Goal: Task Accomplishment & Management: Use online tool/utility

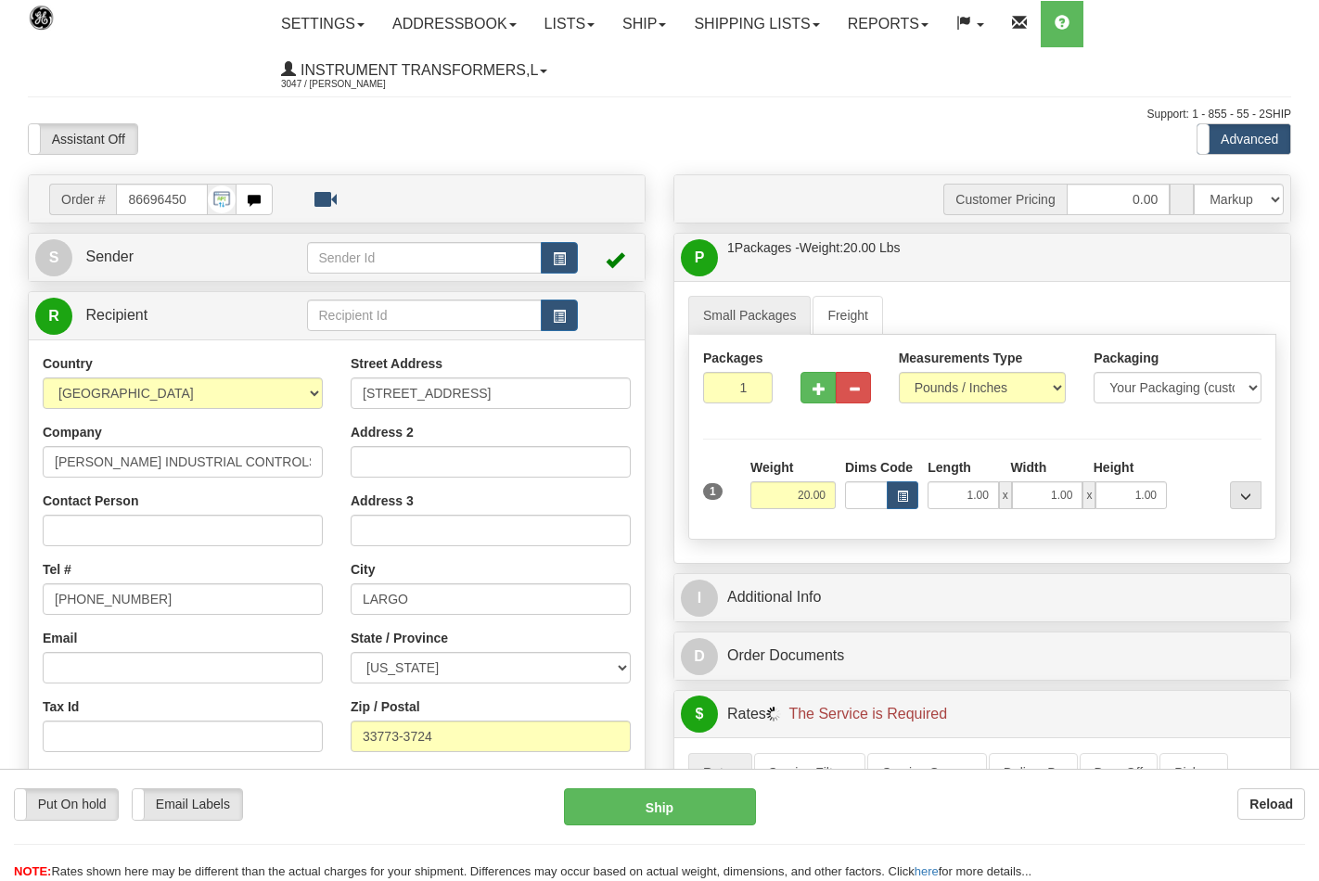
select select "0"
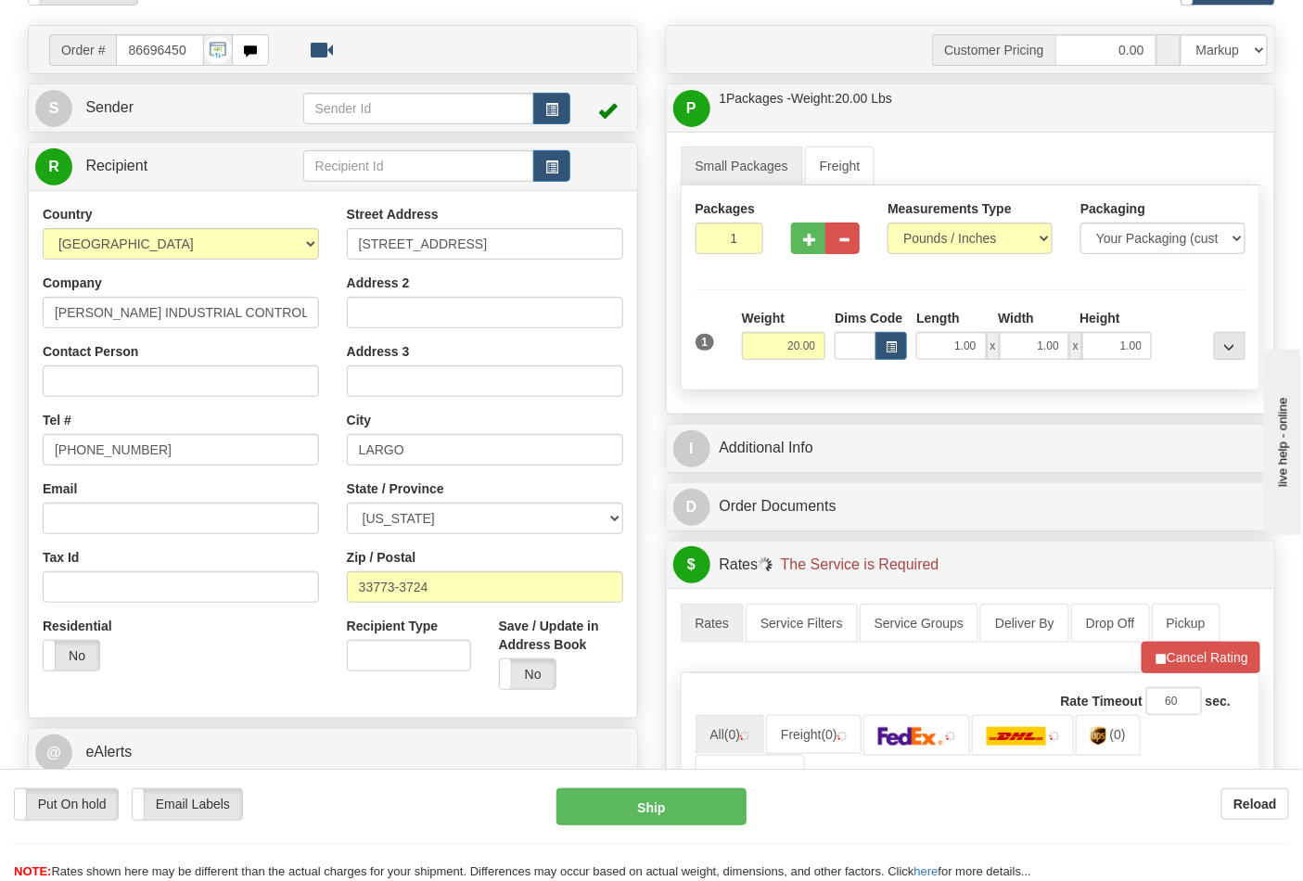
scroll to position [412, 0]
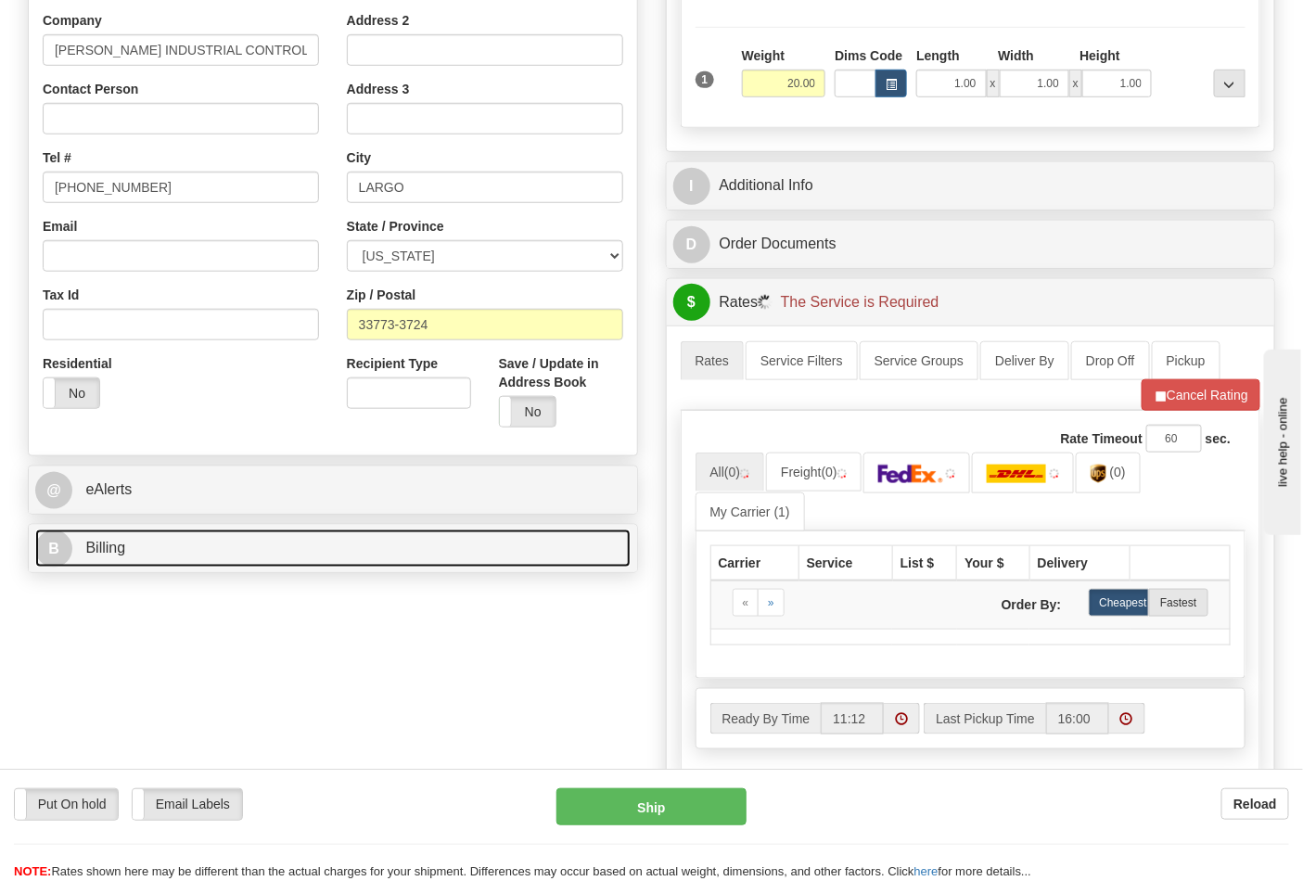
click at [171, 560] on link "B Billing" at bounding box center [332, 549] width 595 height 38
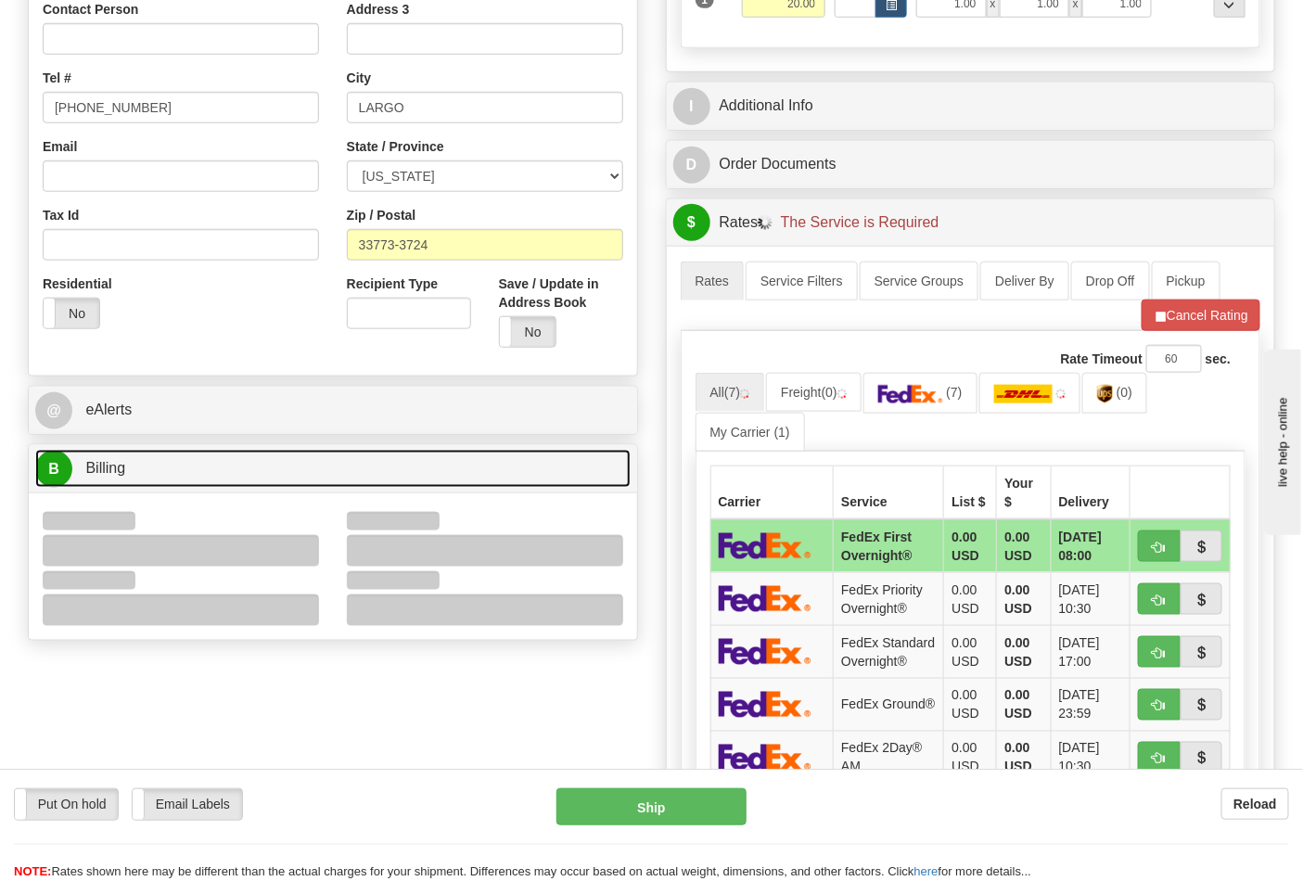
scroll to position [515, 0]
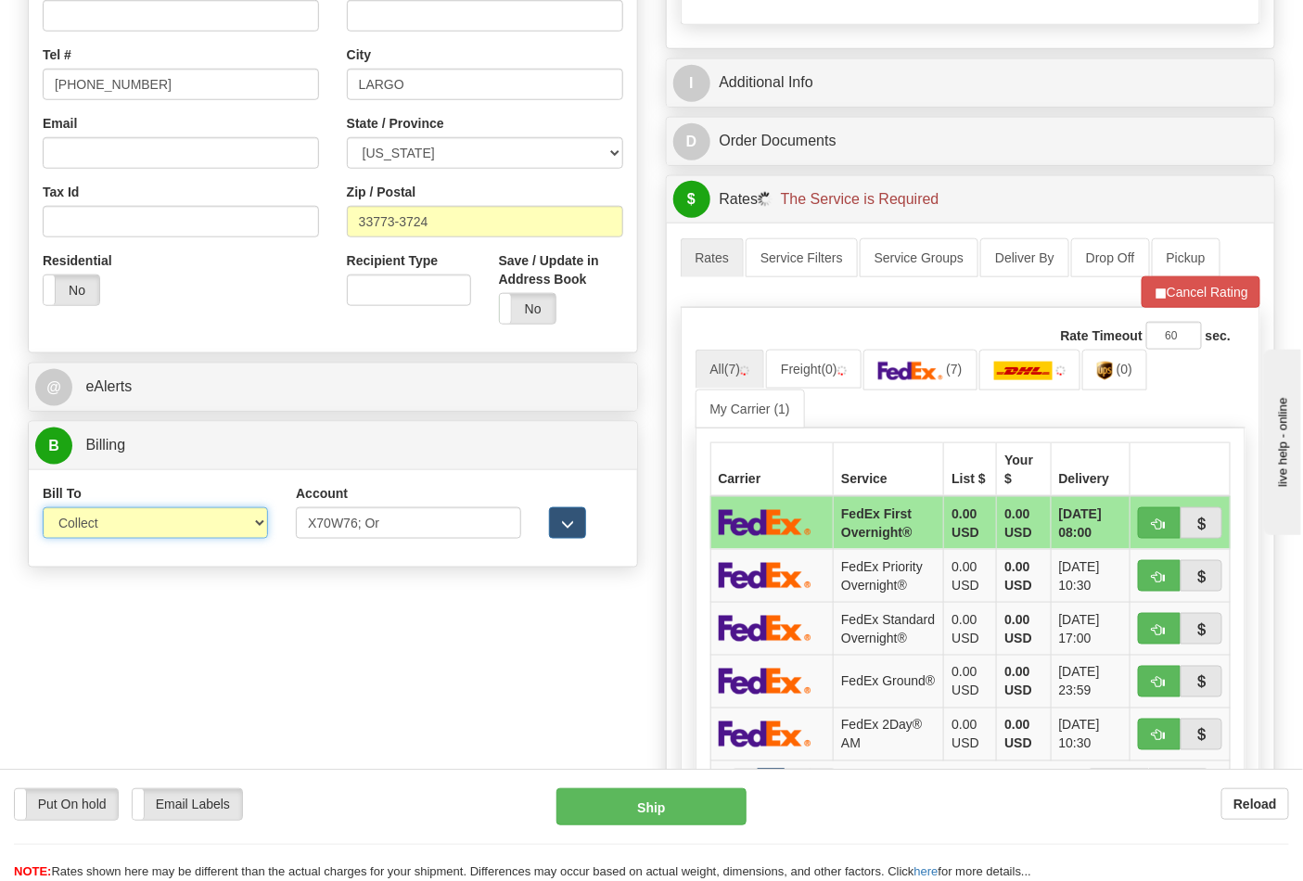
drag, startPoint x: 113, startPoint y: 505, endPoint x: 104, endPoint y: 540, distance: 35.5
click at [98, 521] on select "Sender Recipient Third Party Collect" at bounding box center [155, 523] width 225 height 32
select select "2"
click at [43, 509] on select "Sender Recipient Third Party Collect" at bounding box center [155, 523] width 225 height 32
click at [423, 519] on input "X70W76; Or" at bounding box center [408, 523] width 225 height 32
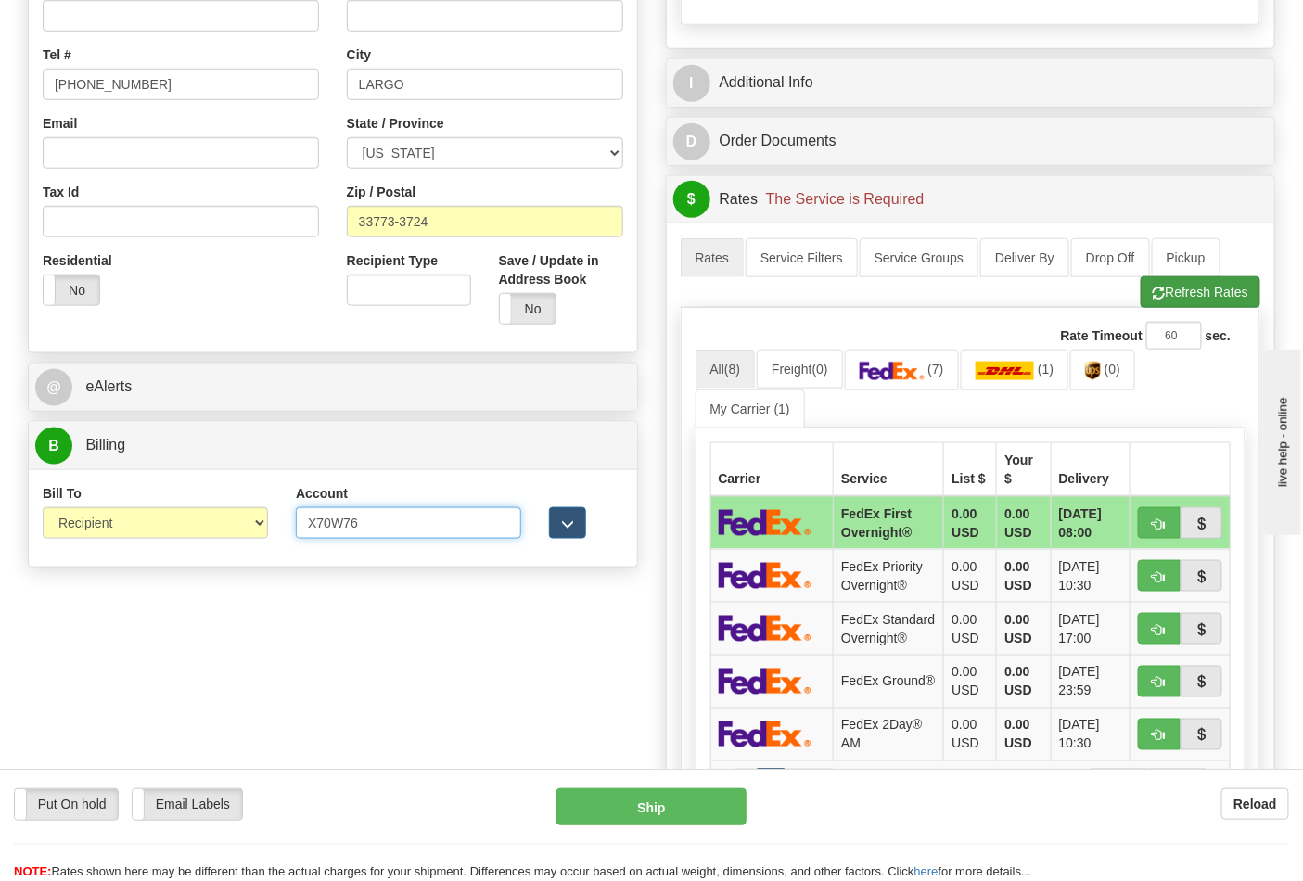
type input "X70W76"
drag, startPoint x: 1198, startPoint y: 303, endPoint x: 1191, endPoint y: 310, distance: 9.9
click at [1198, 303] on button "Refresh Rates" at bounding box center [1201, 292] width 120 height 32
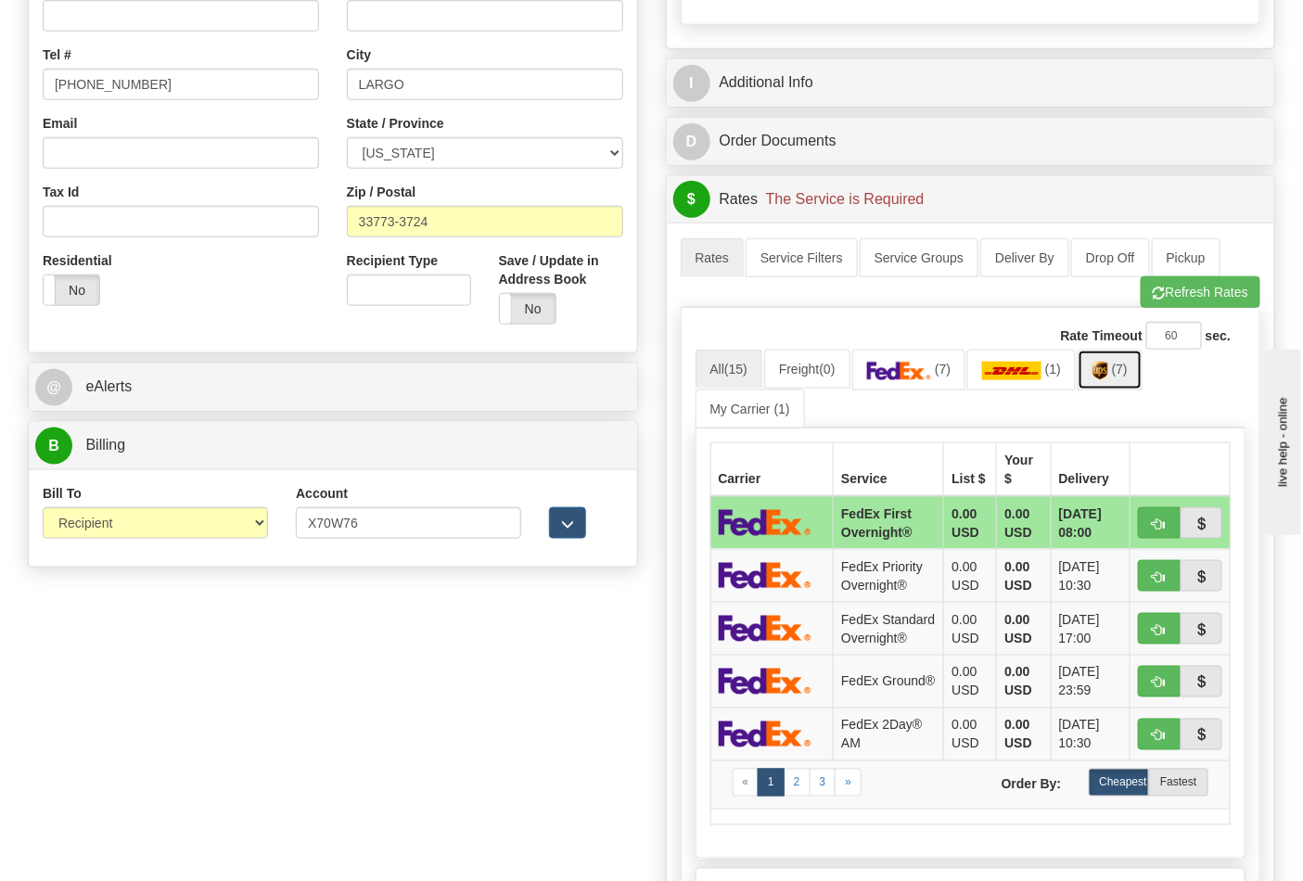
click at [1118, 377] on link "(7)" at bounding box center [1110, 370] width 65 height 40
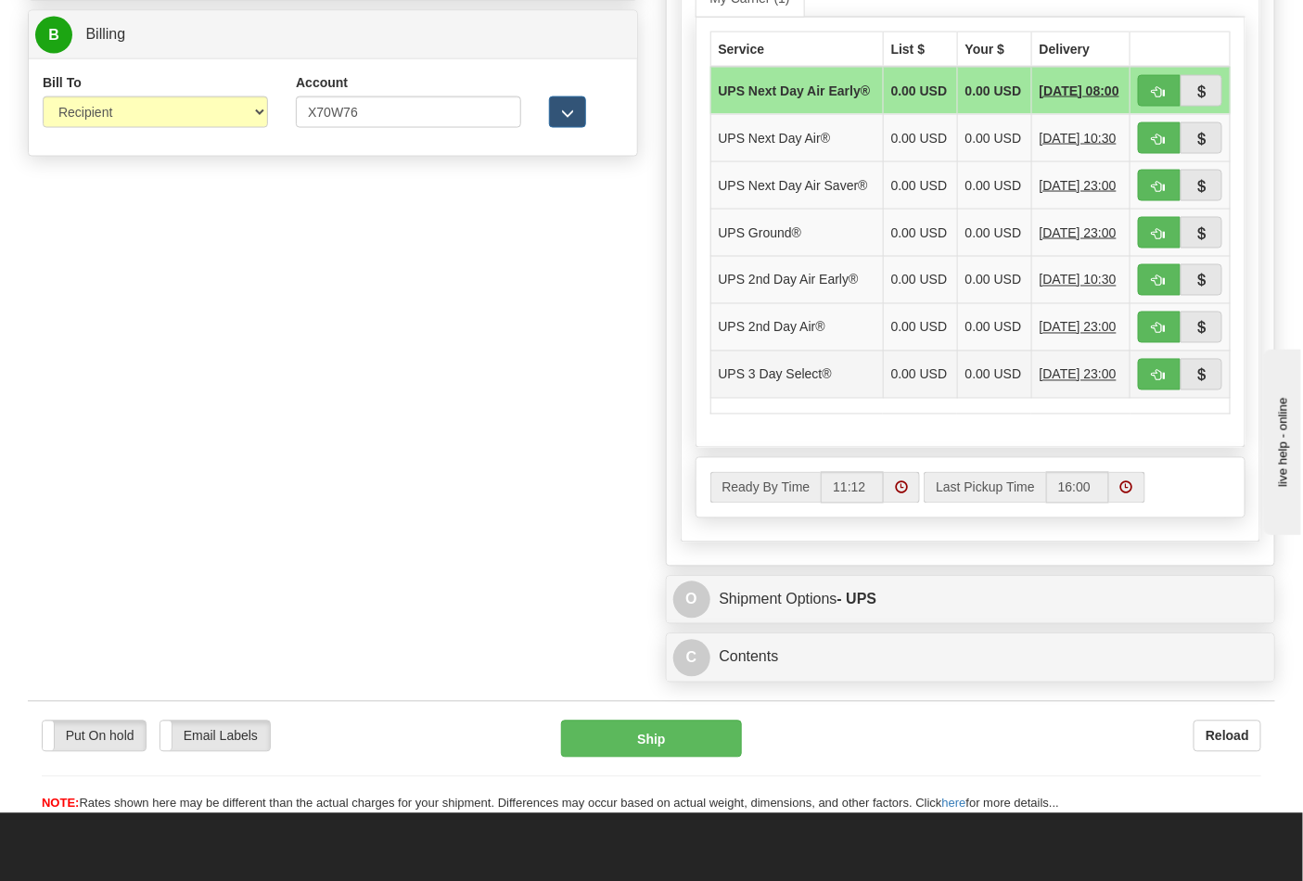
scroll to position [927, 0]
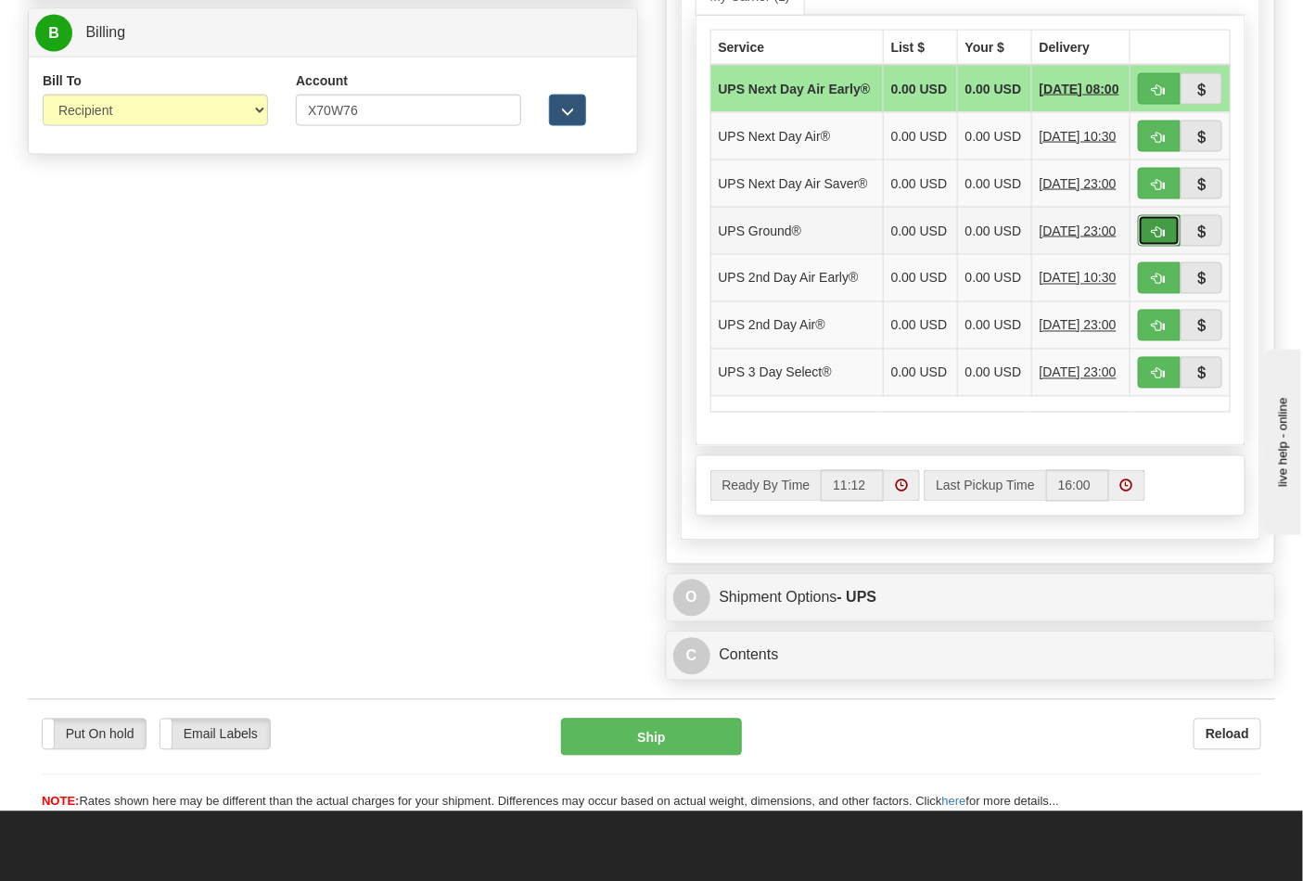
click at [1156, 238] on span "button" at bounding box center [1159, 232] width 13 height 12
type input "03"
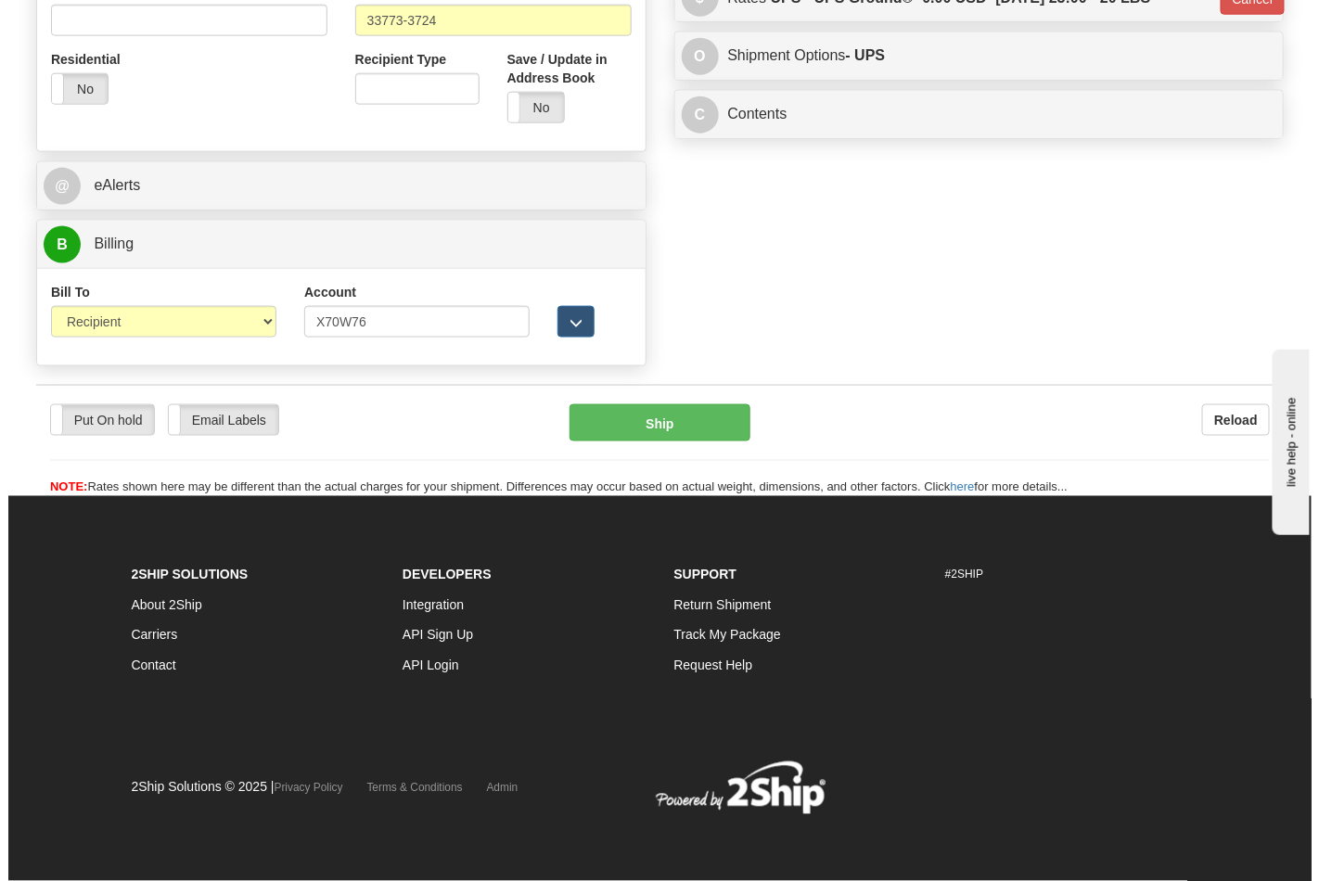
scroll to position [719, 0]
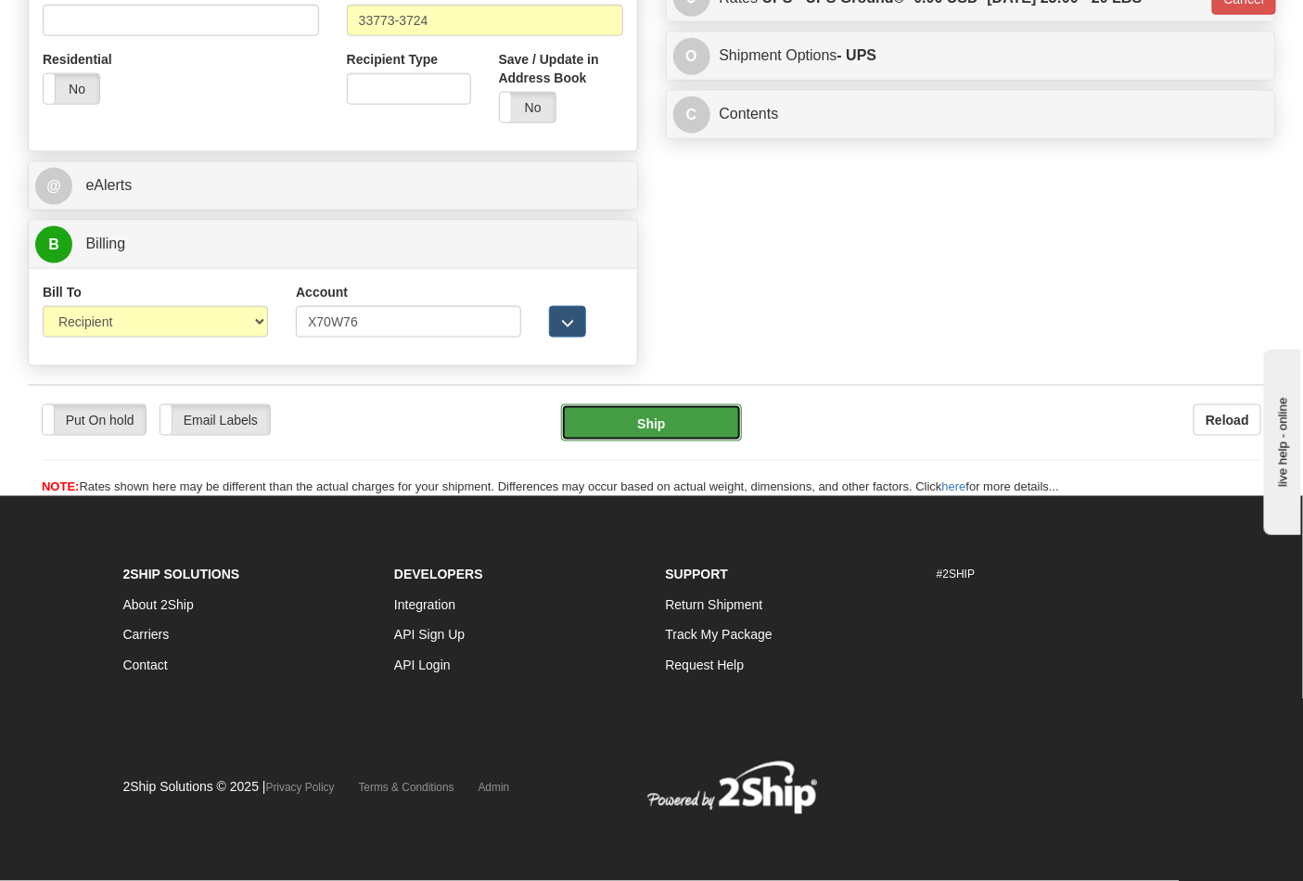
click at [670, 424] on button "Ship" at bounding box center [651, 422] width 180 height 37
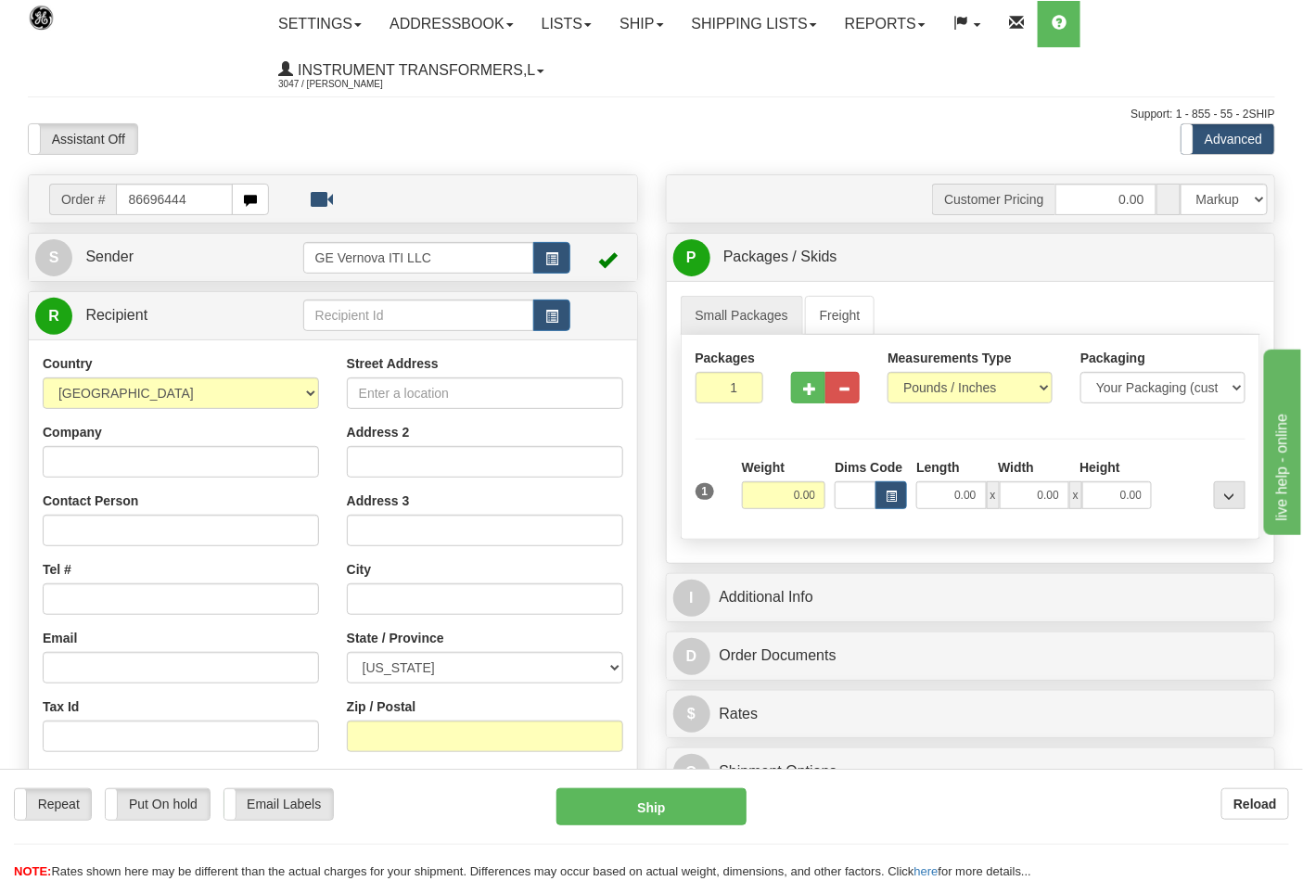
type input "86696444"
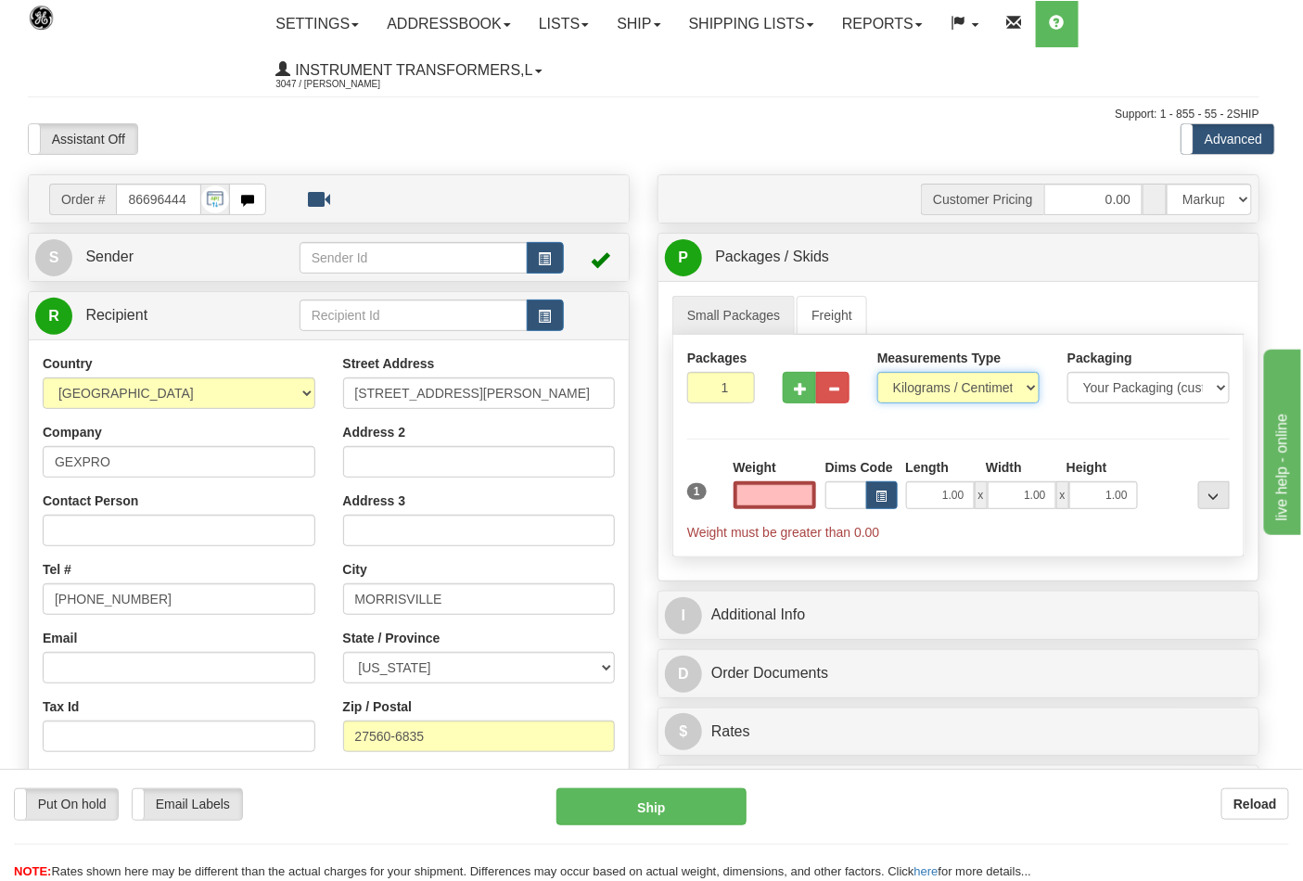
type input "0.00"
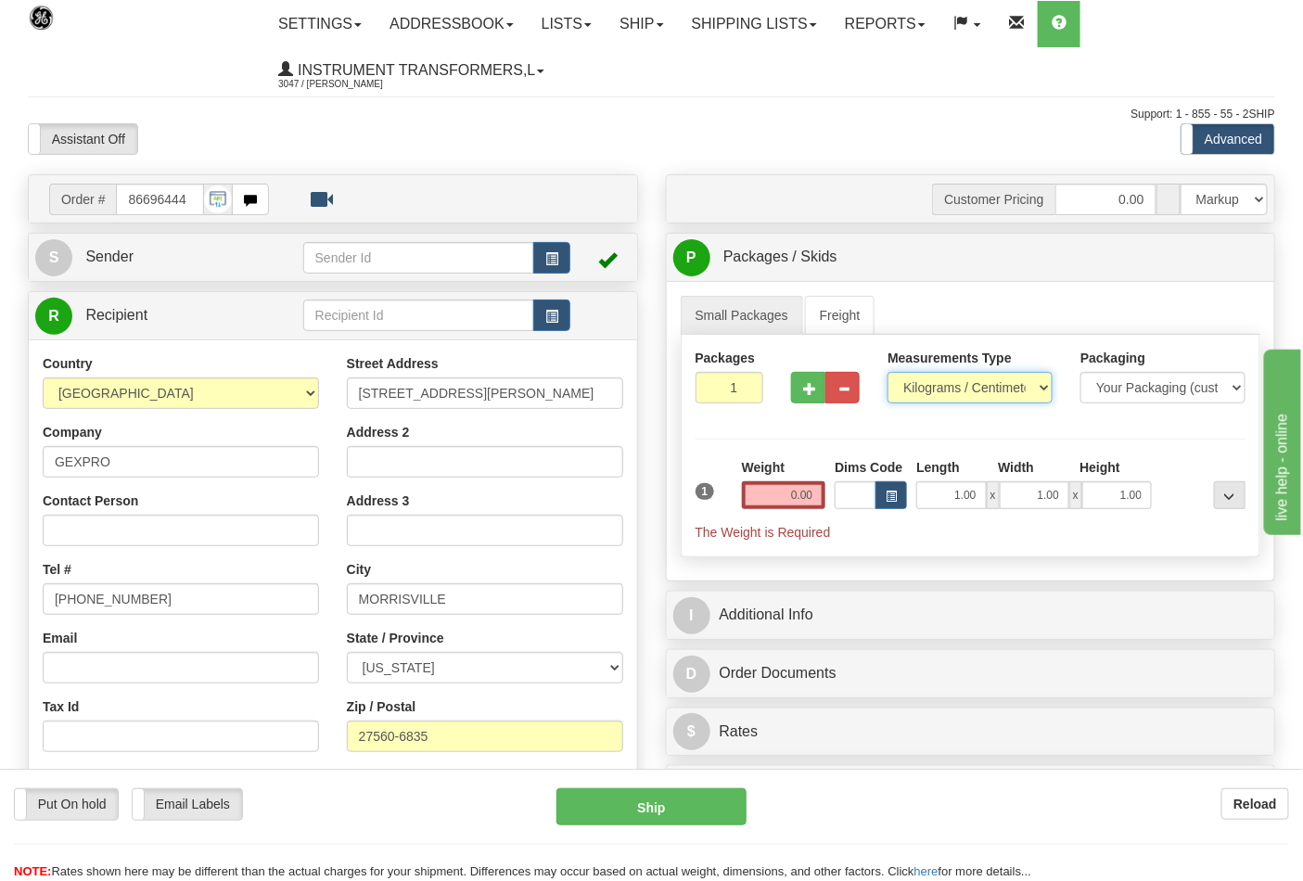
drag, startPoint x: 951, startPoint y: 395, endPoint x: 941, endPoint y: 403, distance: 12.5
click at [951, 394] on select "Pounds / Inches Kilograms / Centimeters" at bounding box center [969, 388] width 165 height 32
select select "0"
click at [887, 373] on select "Pounds / Inches Kilograms / Centimeters" at bounding box center [969, 388] width 165 height 32
click at [811, 487] on input "0.00" at bounding box center [784, 495] width 84 height 28
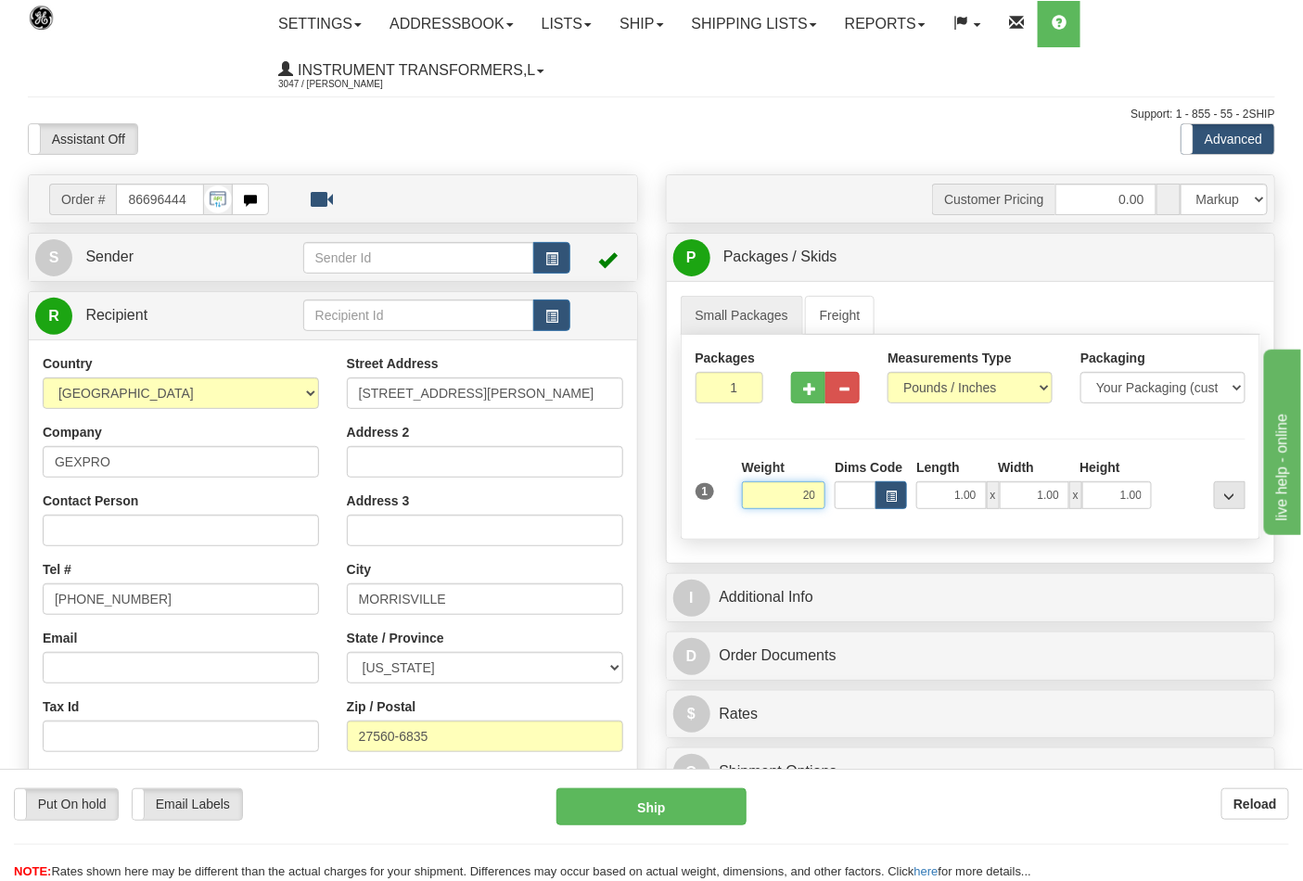
click button "Delete" at bounding box center [0, 0] width 0 height 0
type input "20.00"
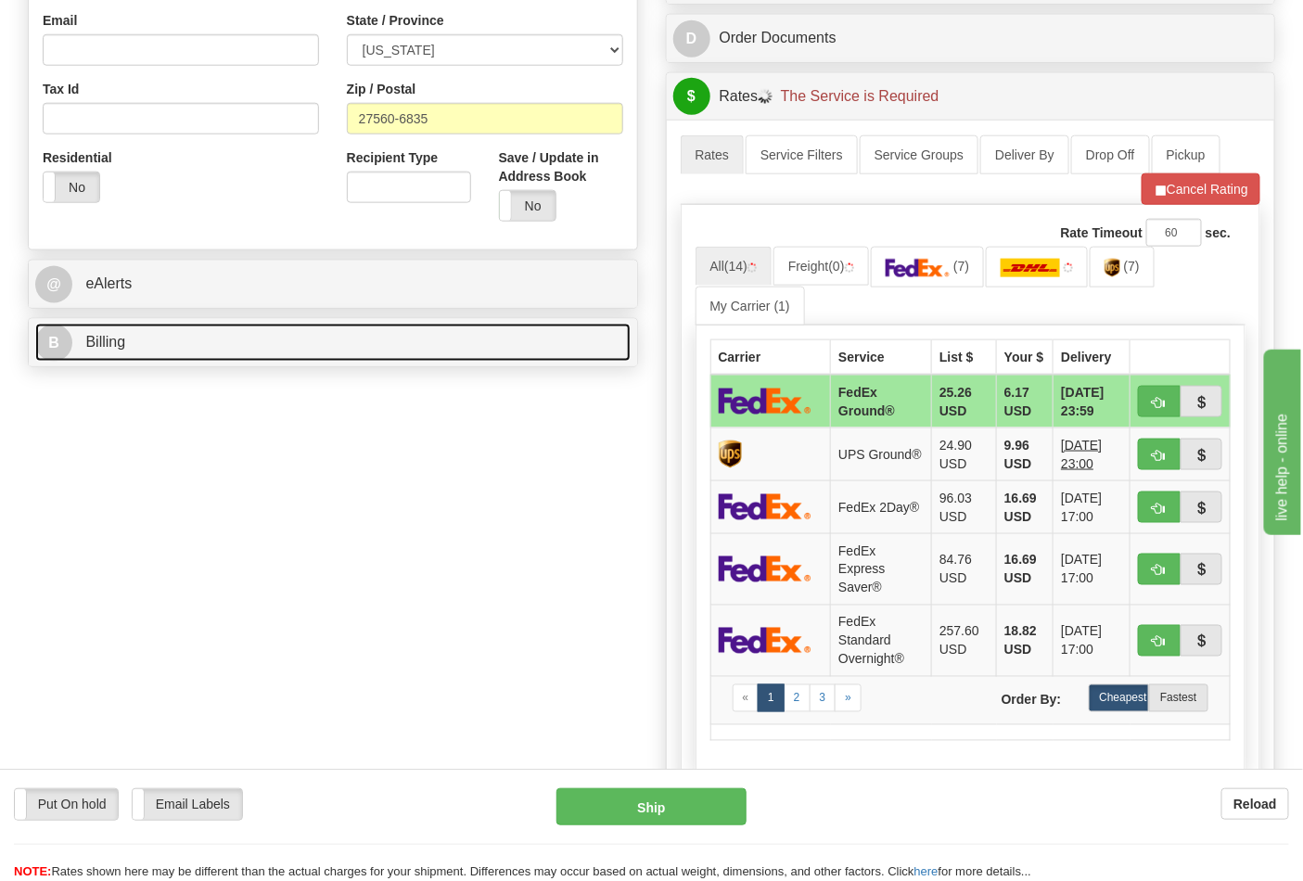
click at [209, 349] on link "B Billing" at bounding box center [332, 343] width 595 height 38
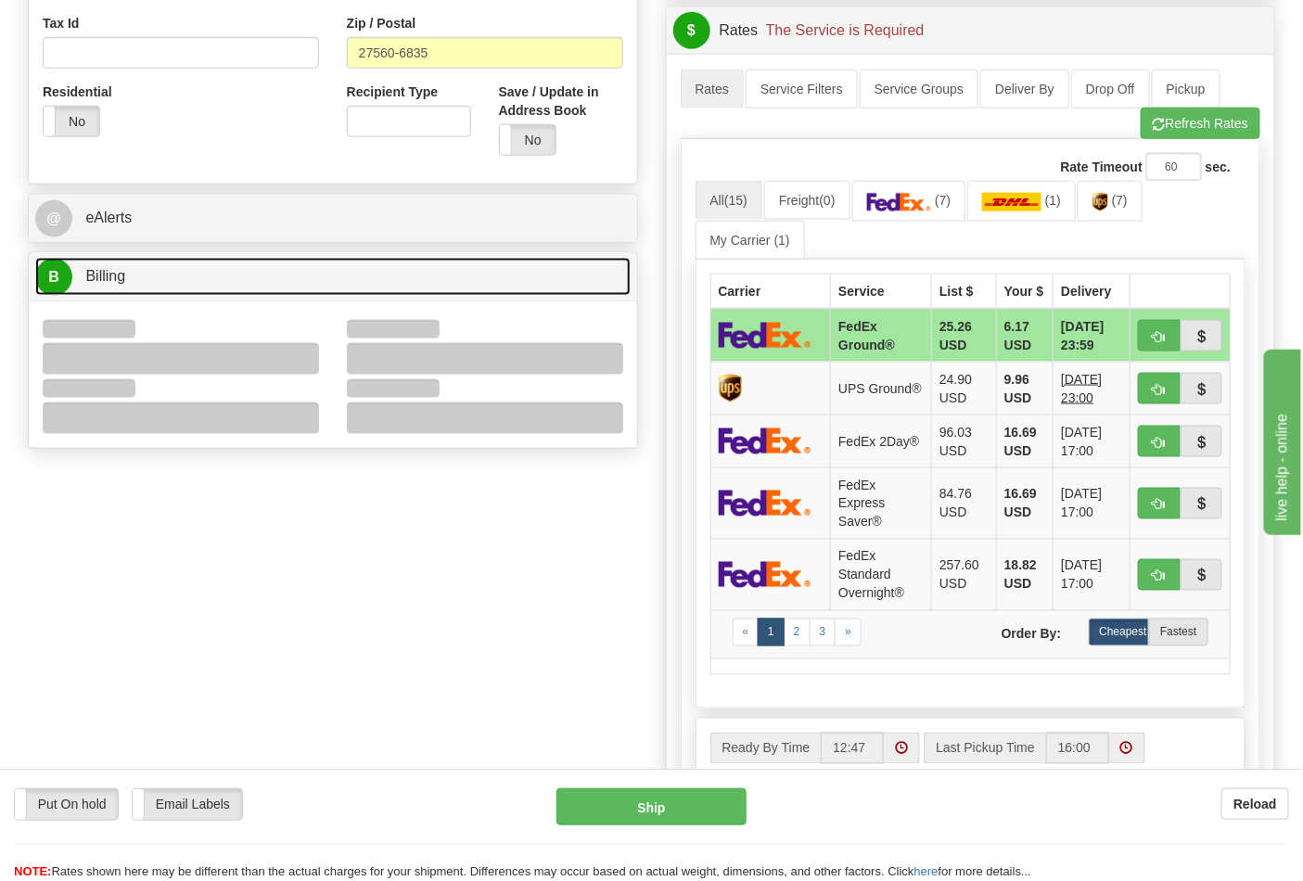
scroll to position [721, 0]
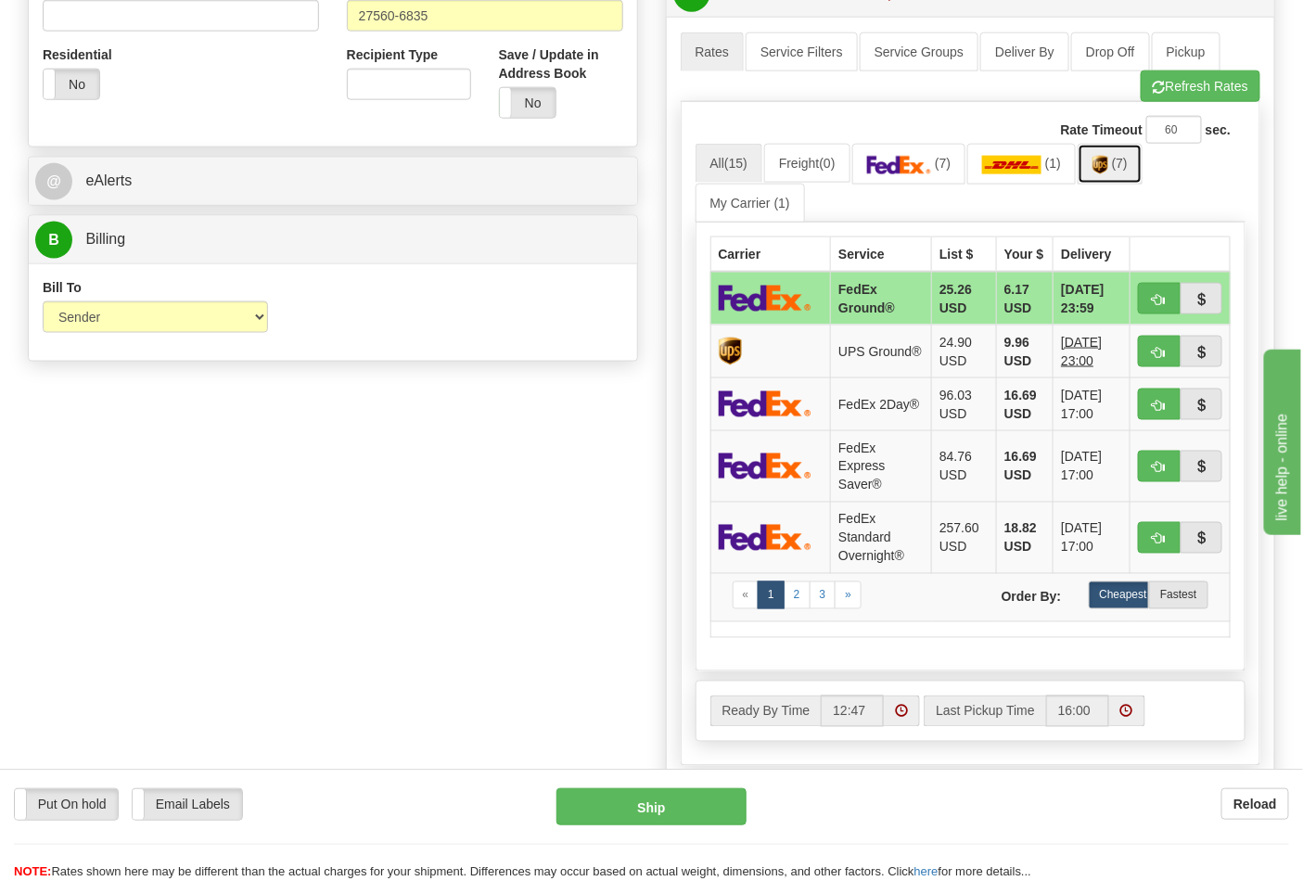
click at [1120, 171] on span "(7)" at bounding box center [1120, 163] width 16 height 15
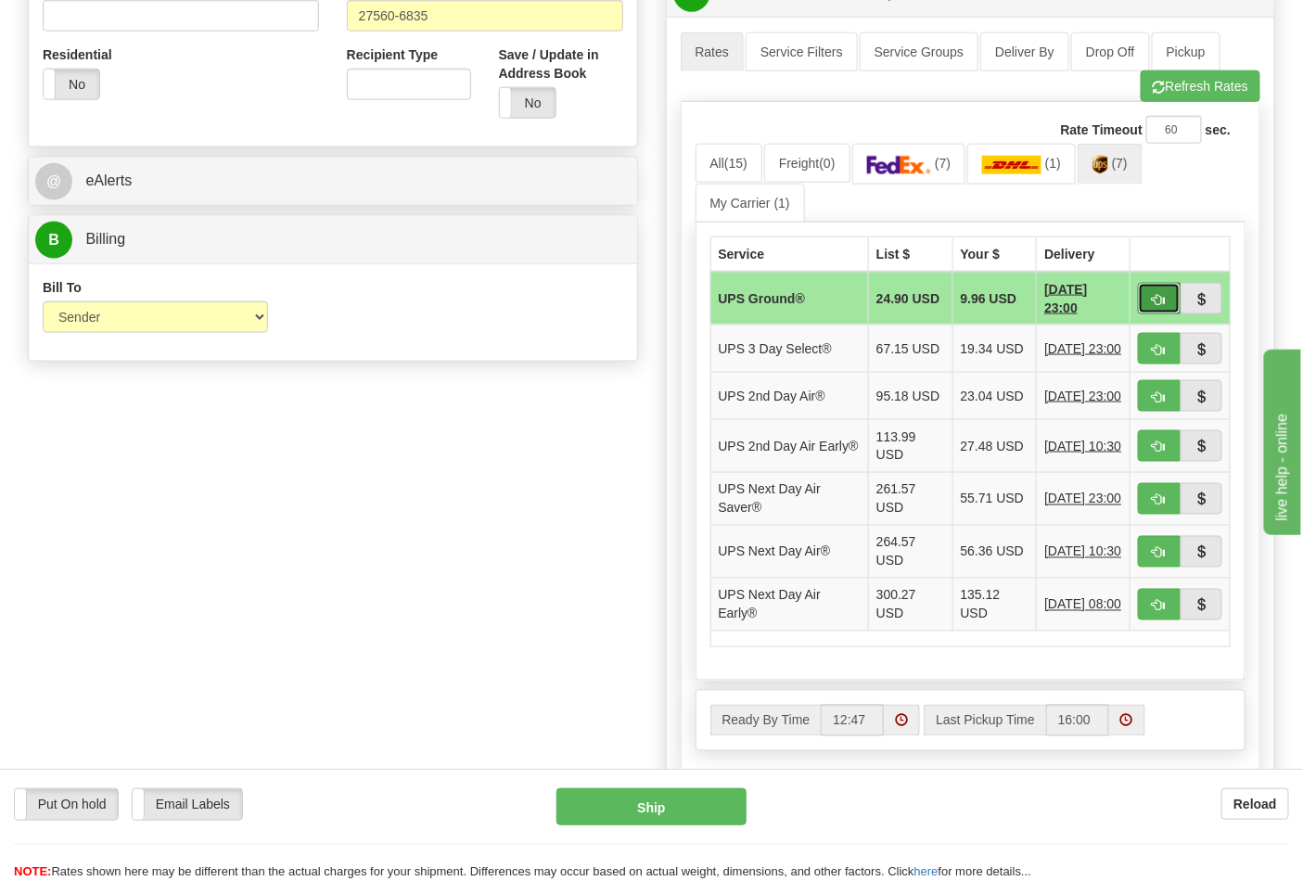
click at [1163, 294] on span "button" at bounding box center [1159, 300] width 13 height 12
type input "03"
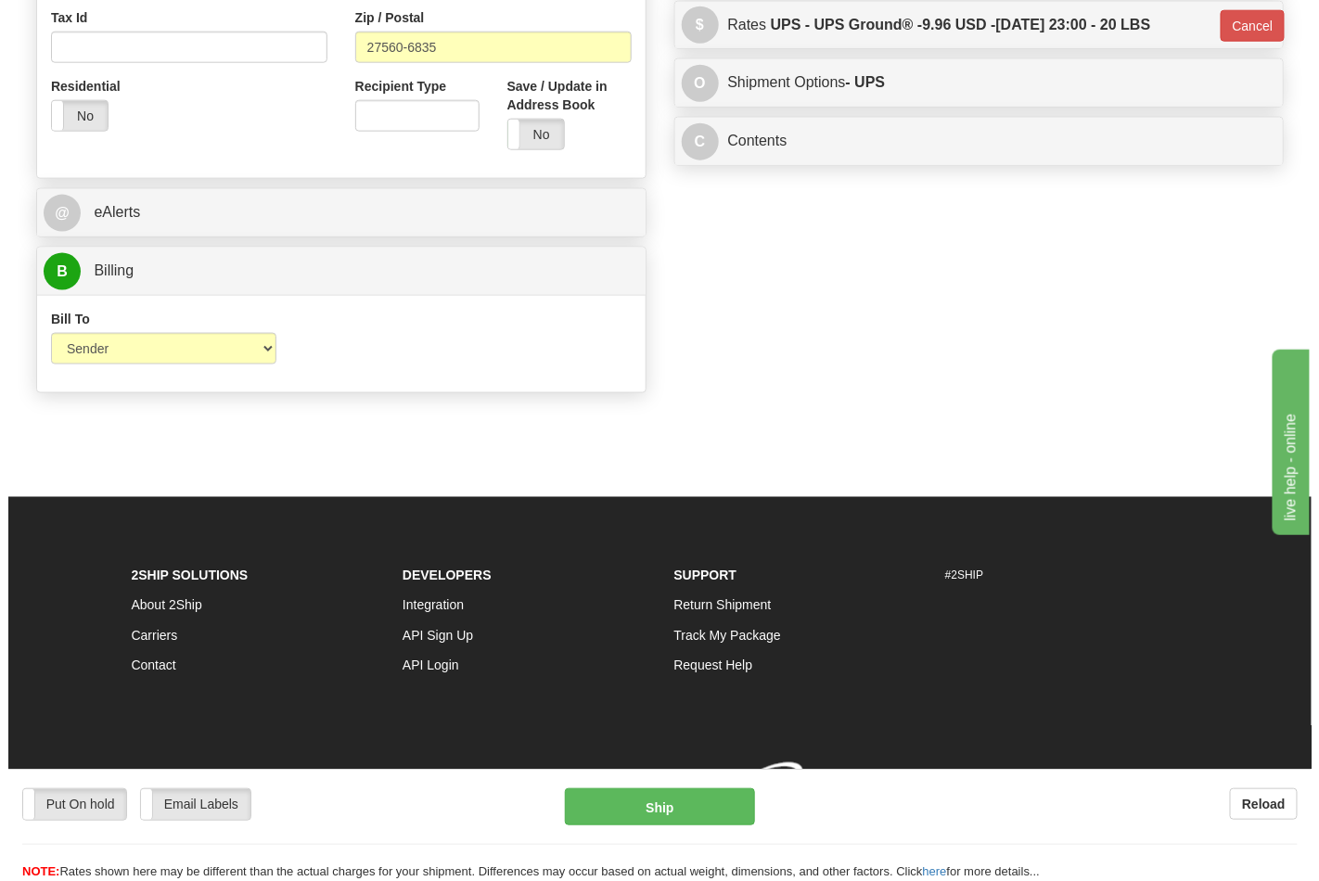
scroll to position [692, 0]
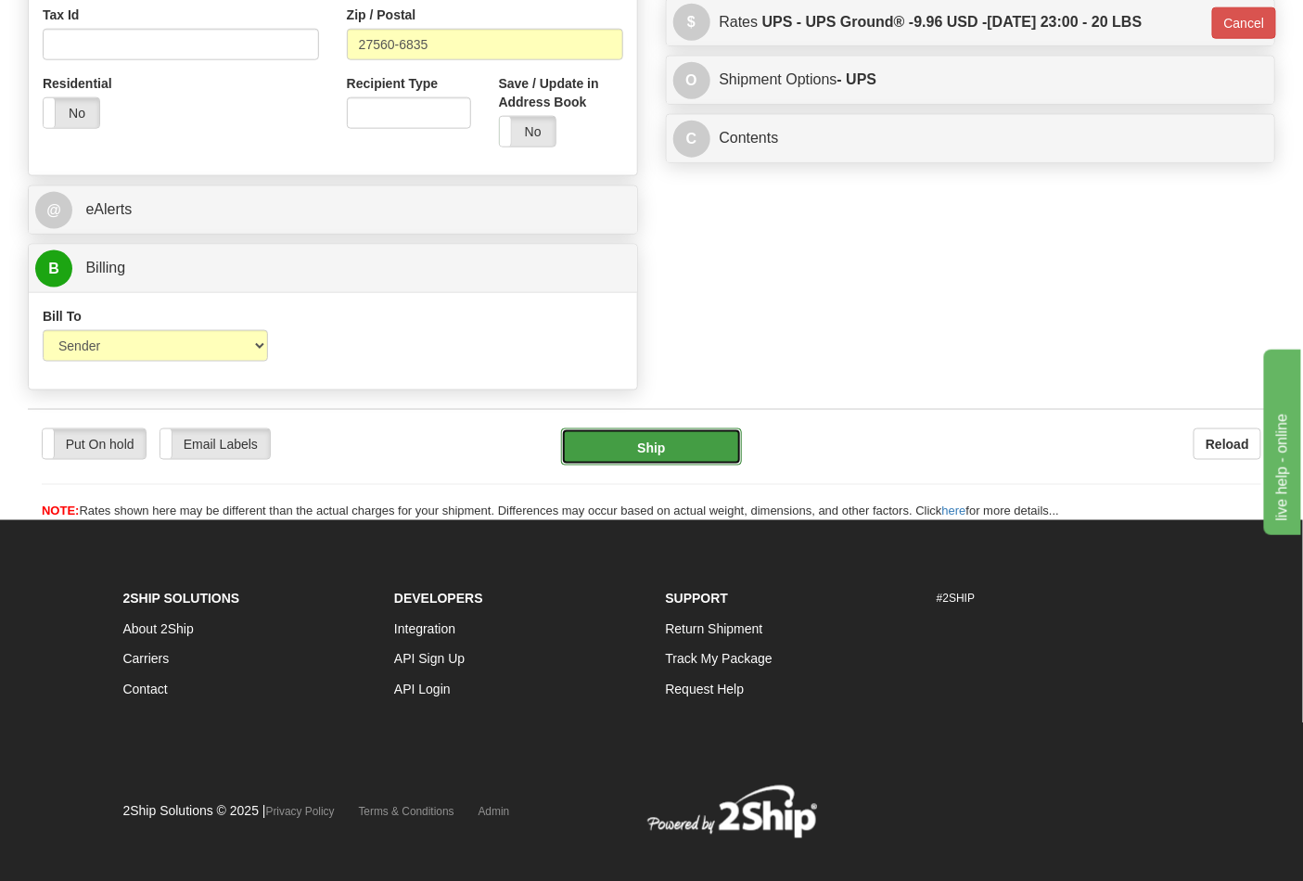
click at [703, 440] on button "Ship" at bounding box center [651, 446] width 180 height 37
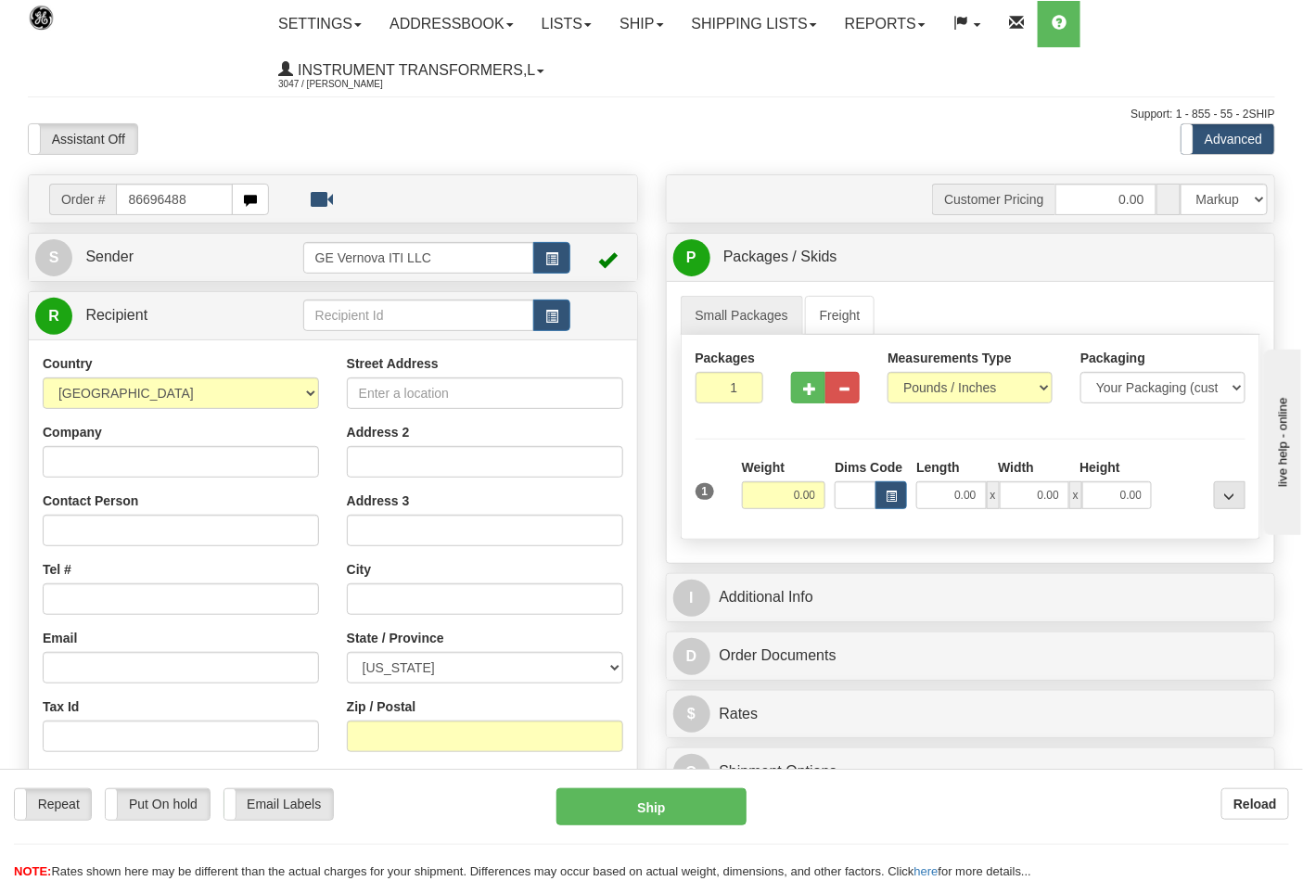
type input "86696488"
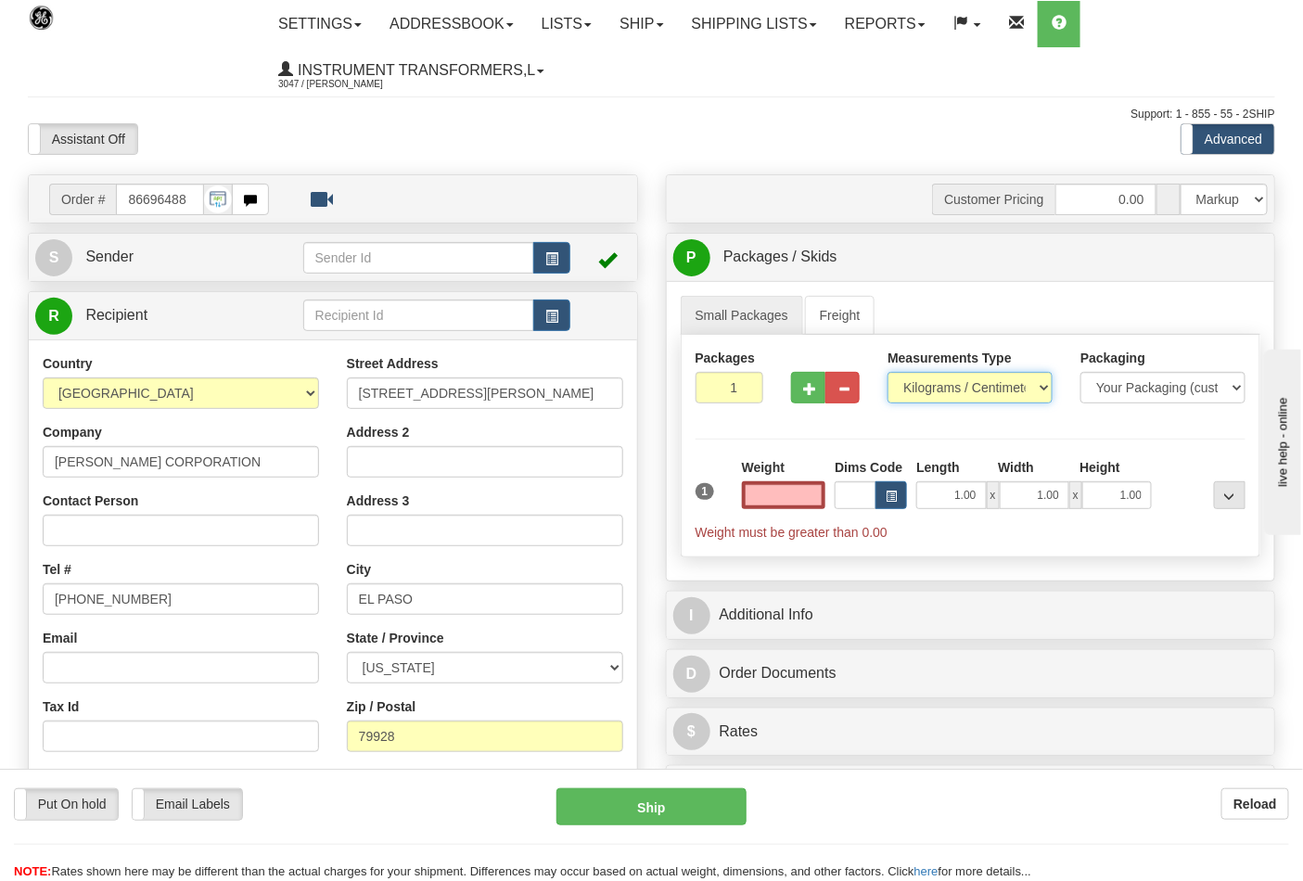
type input "0.00"
drag, startPoint x: 940, startPoint y: 390, endPoint x: 930, endPoint y: 403, distance: 16.5
click at [939, 389] on select "Pounds / Inches Kilograms / Centimeters" at bounding box center [969, 388] width 165 height 32
select select "0"
click at [887, 373] on select "Pounds / Inches Kilograms / Centimeters" at bounding box center [969, 388] width 165 height 32
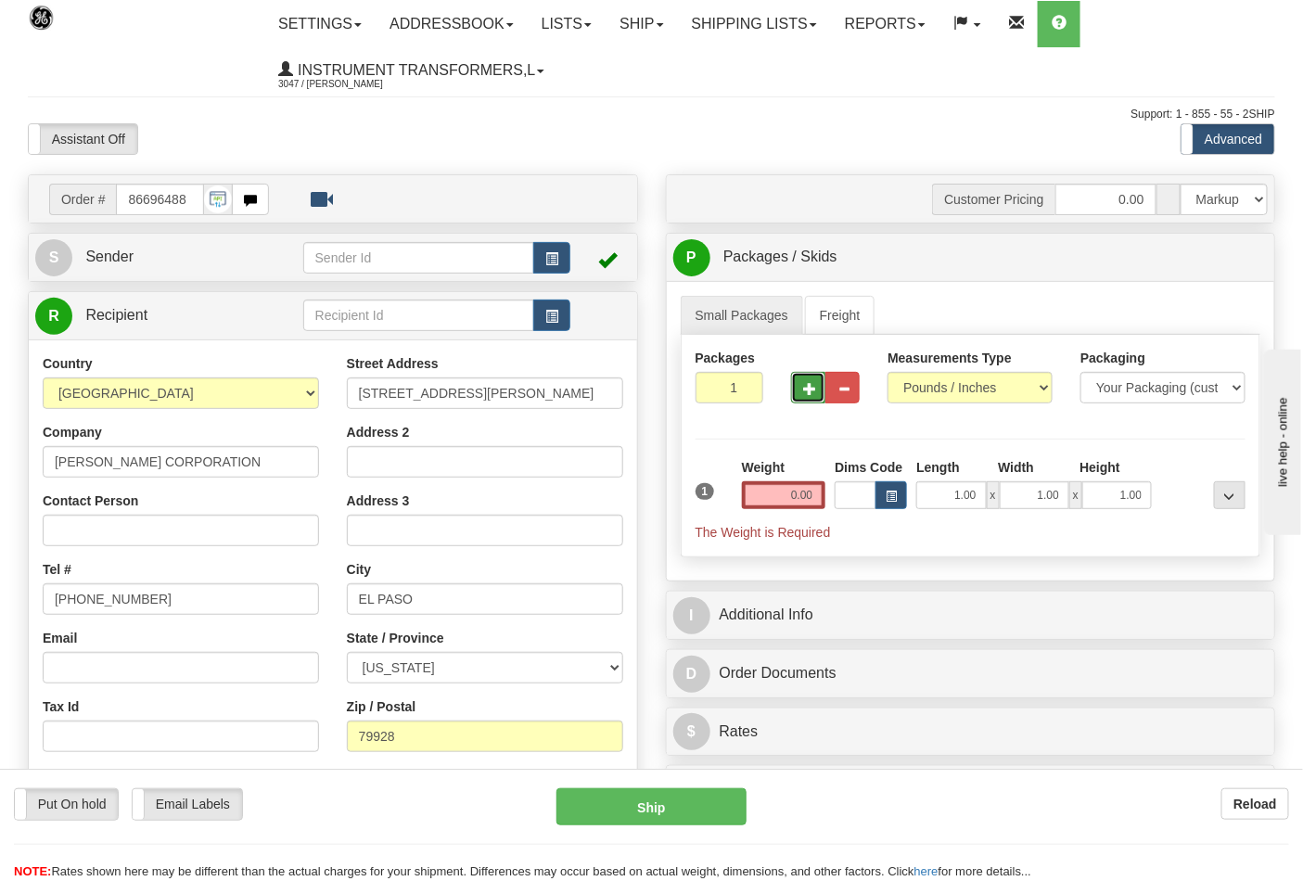
click at [812, 397] on button "button" at bounding box center [808, 388] width 34 height 32
type input "2"
click at [821, 497] on input "0.00" at bounding box center [784, 495] width 84 height 28
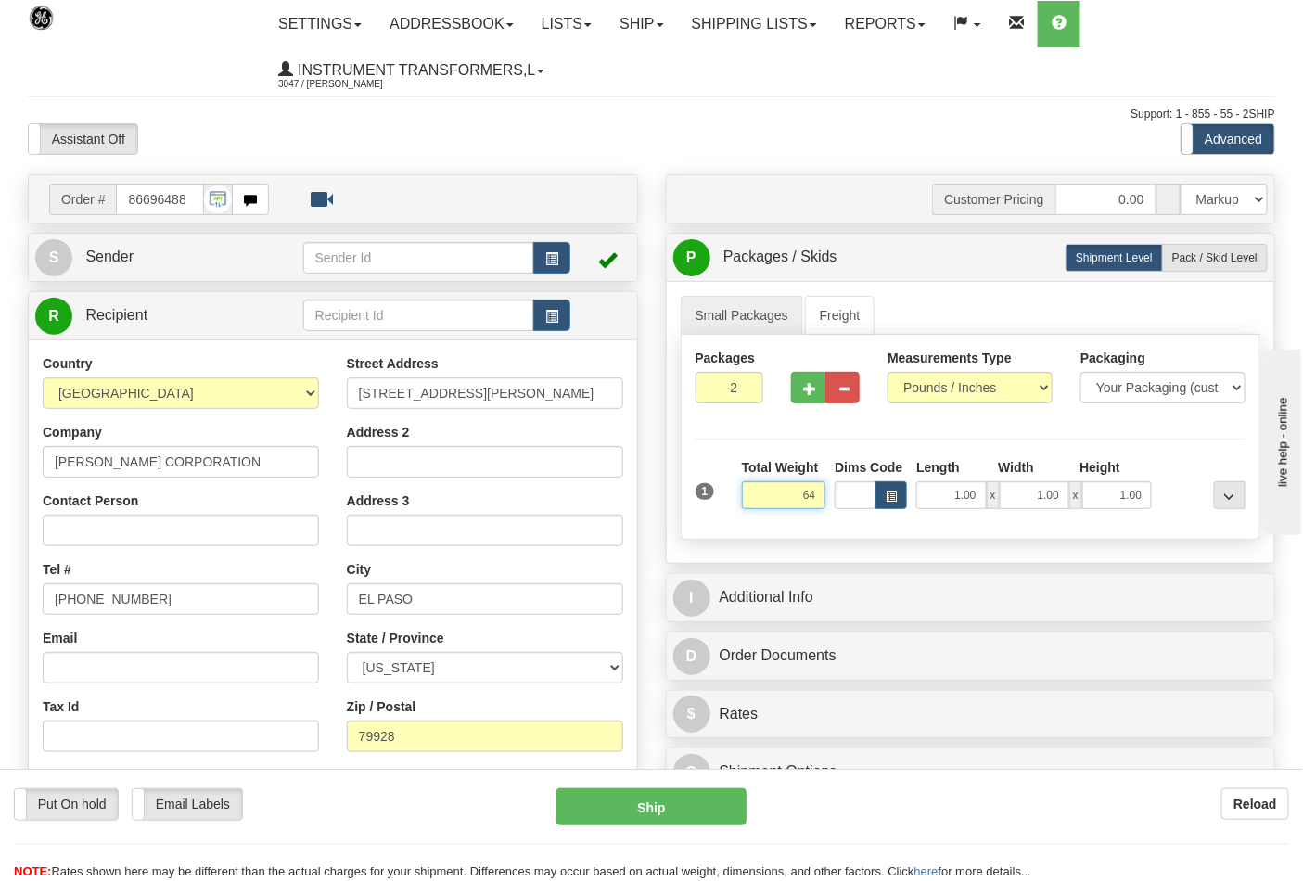
click button "Delete" at bounding box center [0, 0] width 0 height 0
type input "64.00"
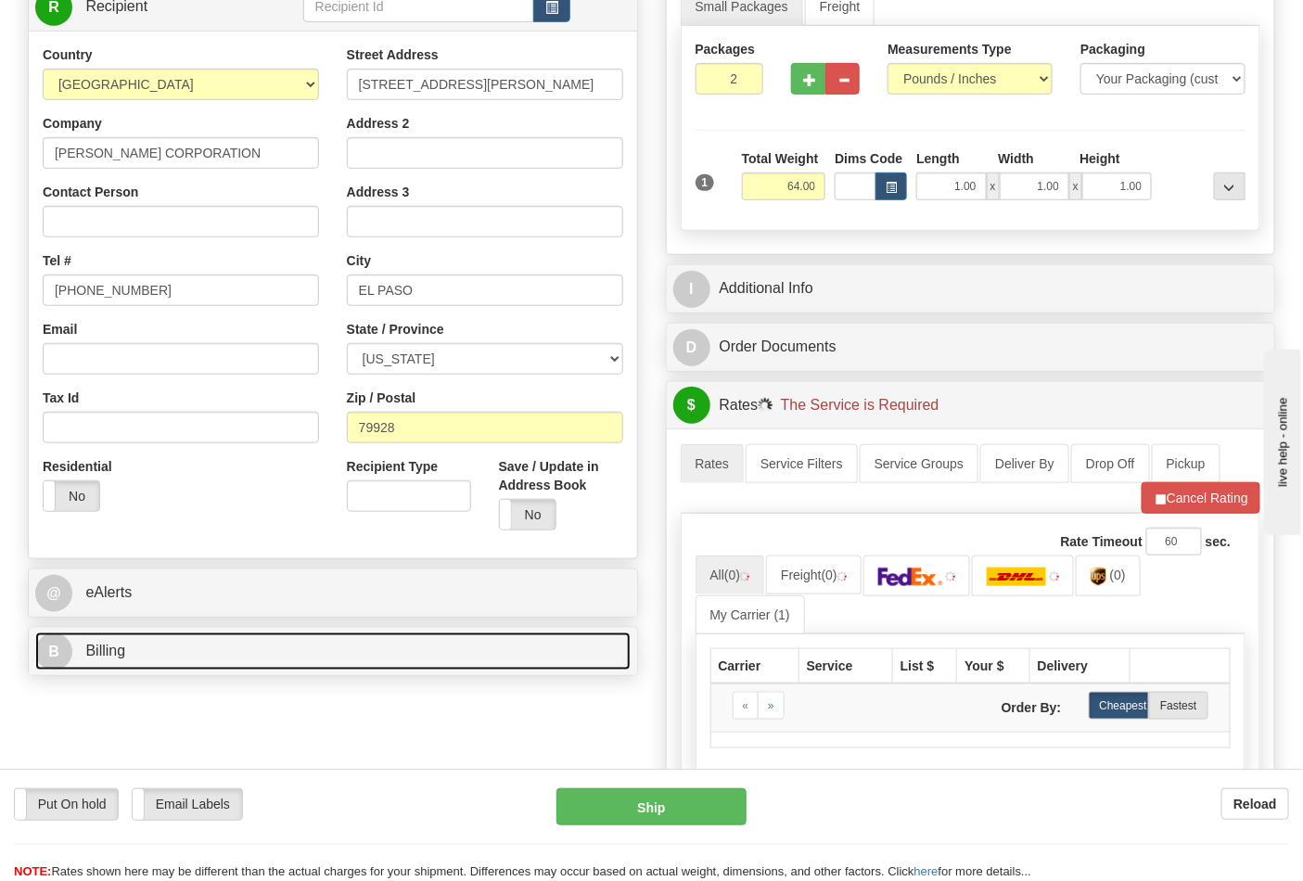
click at [224, 657] on link "B Billing" at bounding box center [332, 651] width 595 height 38
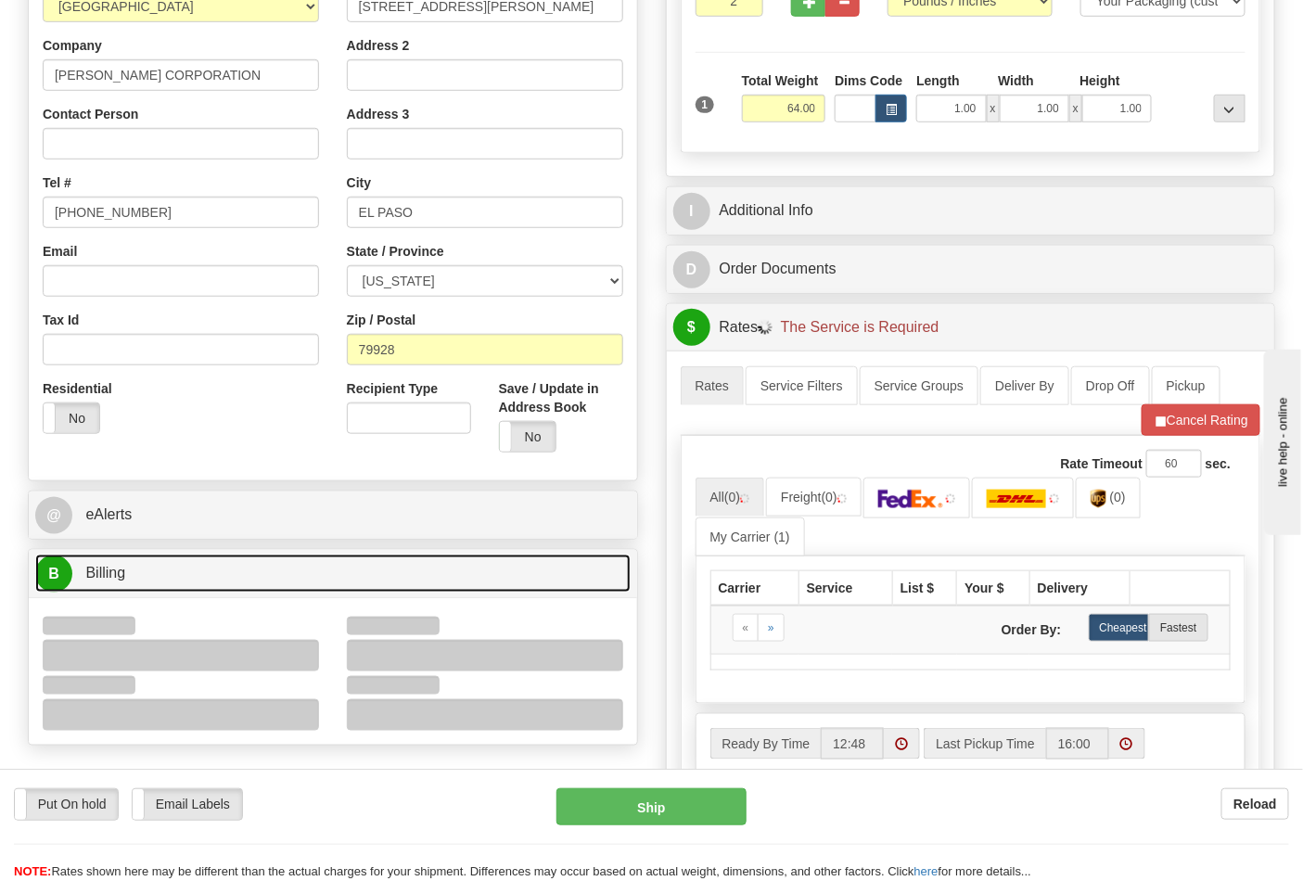
scroll to position [618, 0]
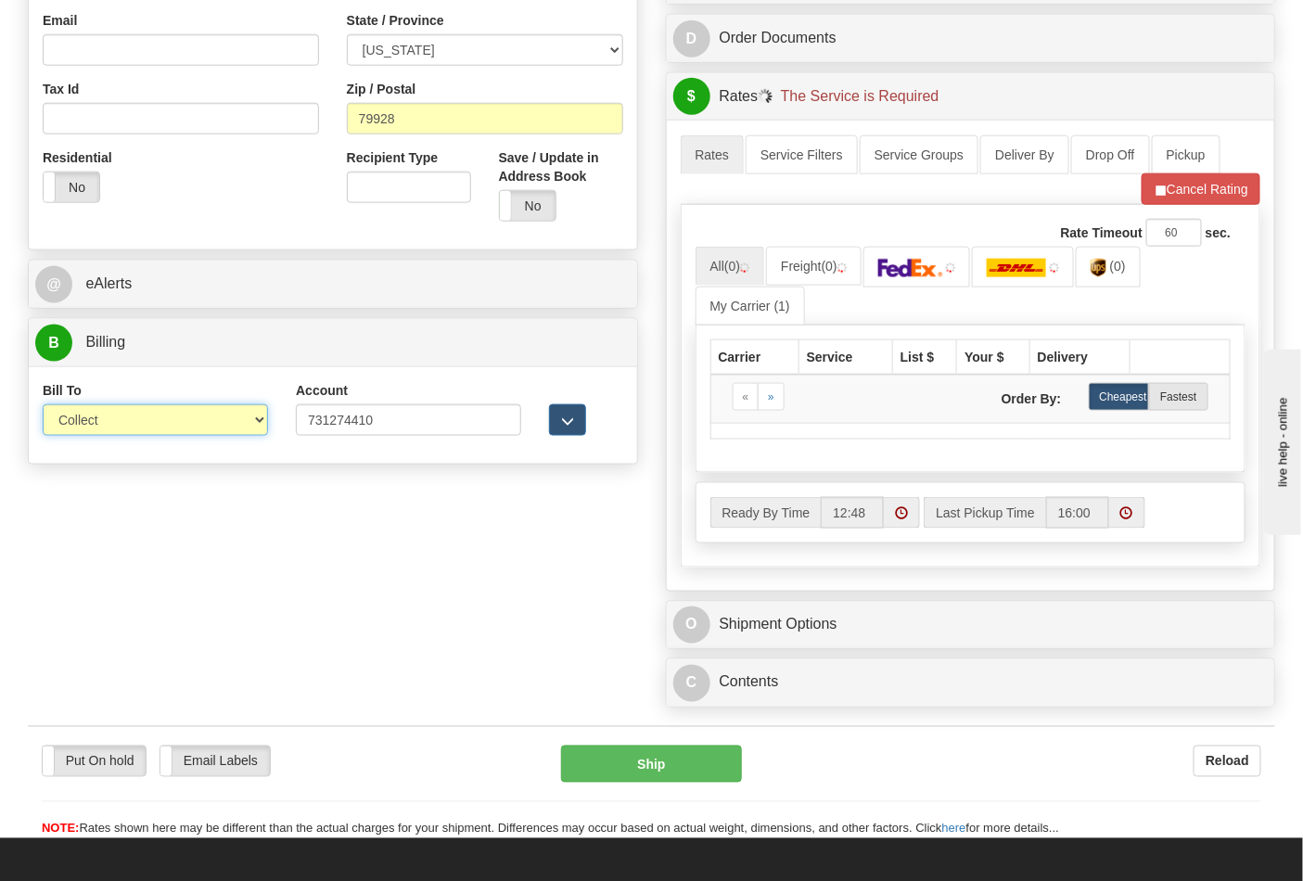
drag, startPoint x: 104, startPoint y: 424, endPoint x: 104, endPoint y: 437, distance: 13.0
click at [104, 424] on select "Sender Recipient Third Party Collect" at bounding box center [155, 420] width 225 height 32
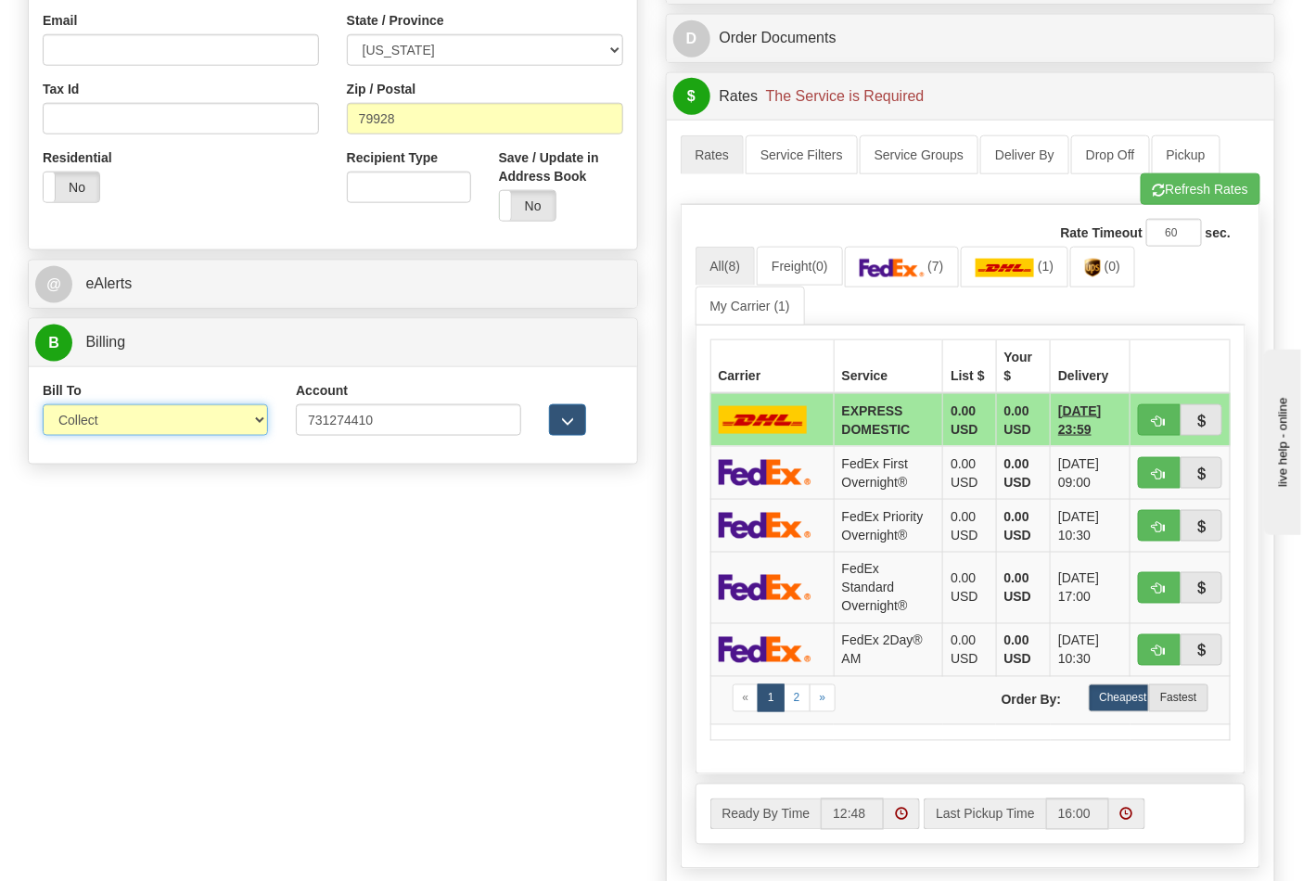
select select "2"
click at [43, 406] on select "Sender Recipient Third Party Collect" at bounding box center [155, 420] width 225 height 32
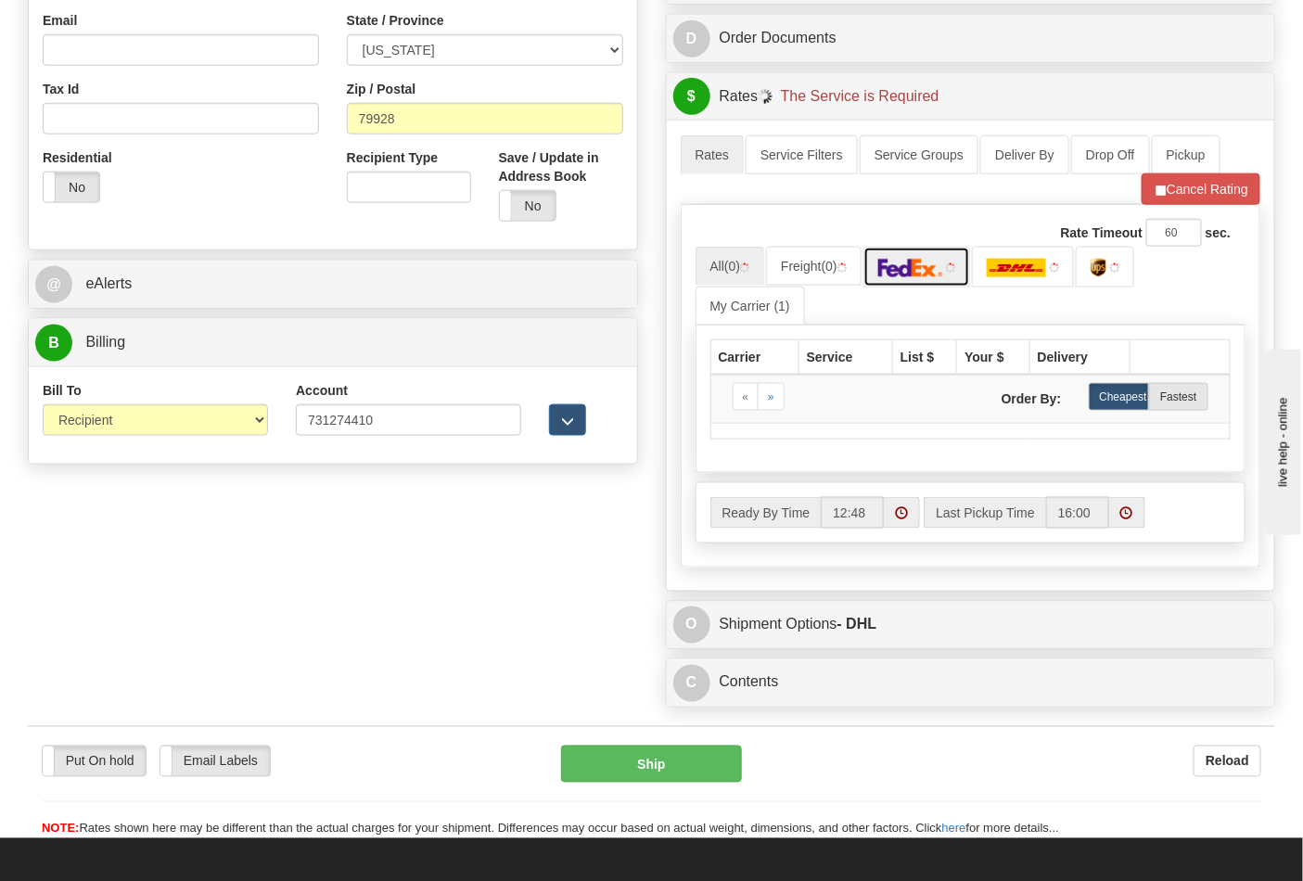
click at [903, 275] on img at bounding box center [910, 268] width 65 height 19
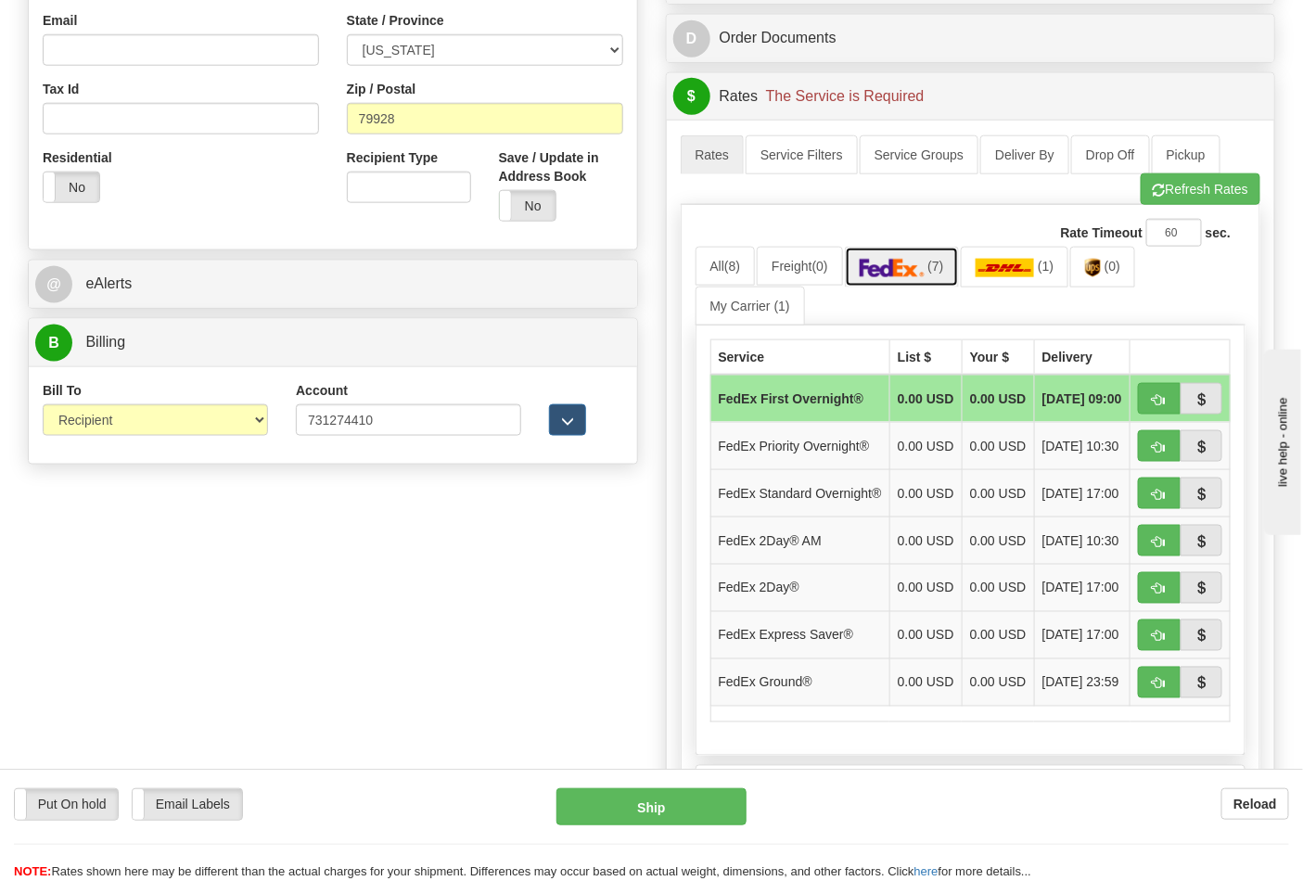
scroll to position [721, 0]
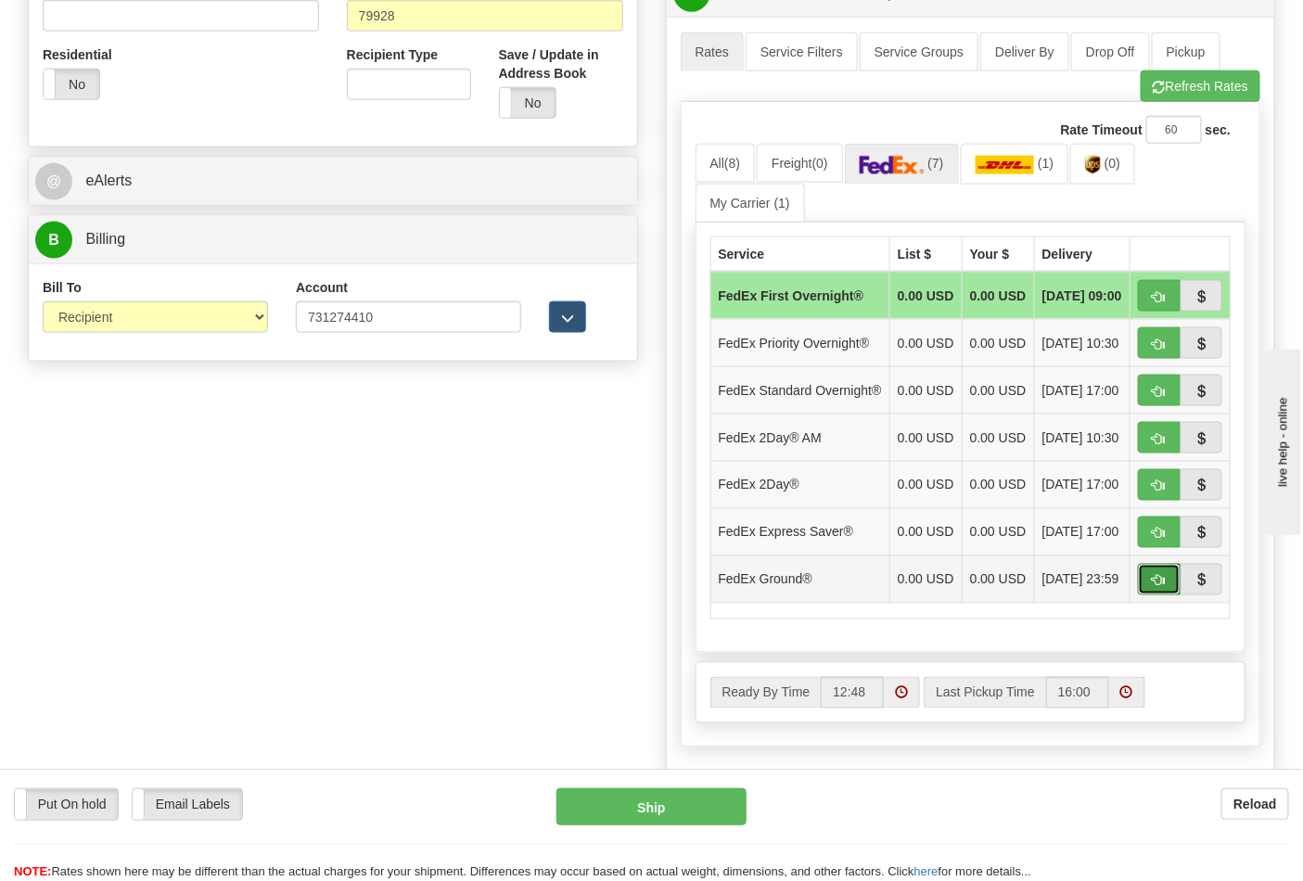
click at [1161, 587] on span "button" at bounding box center [1159, 581] width 13 height 12
type input "92"
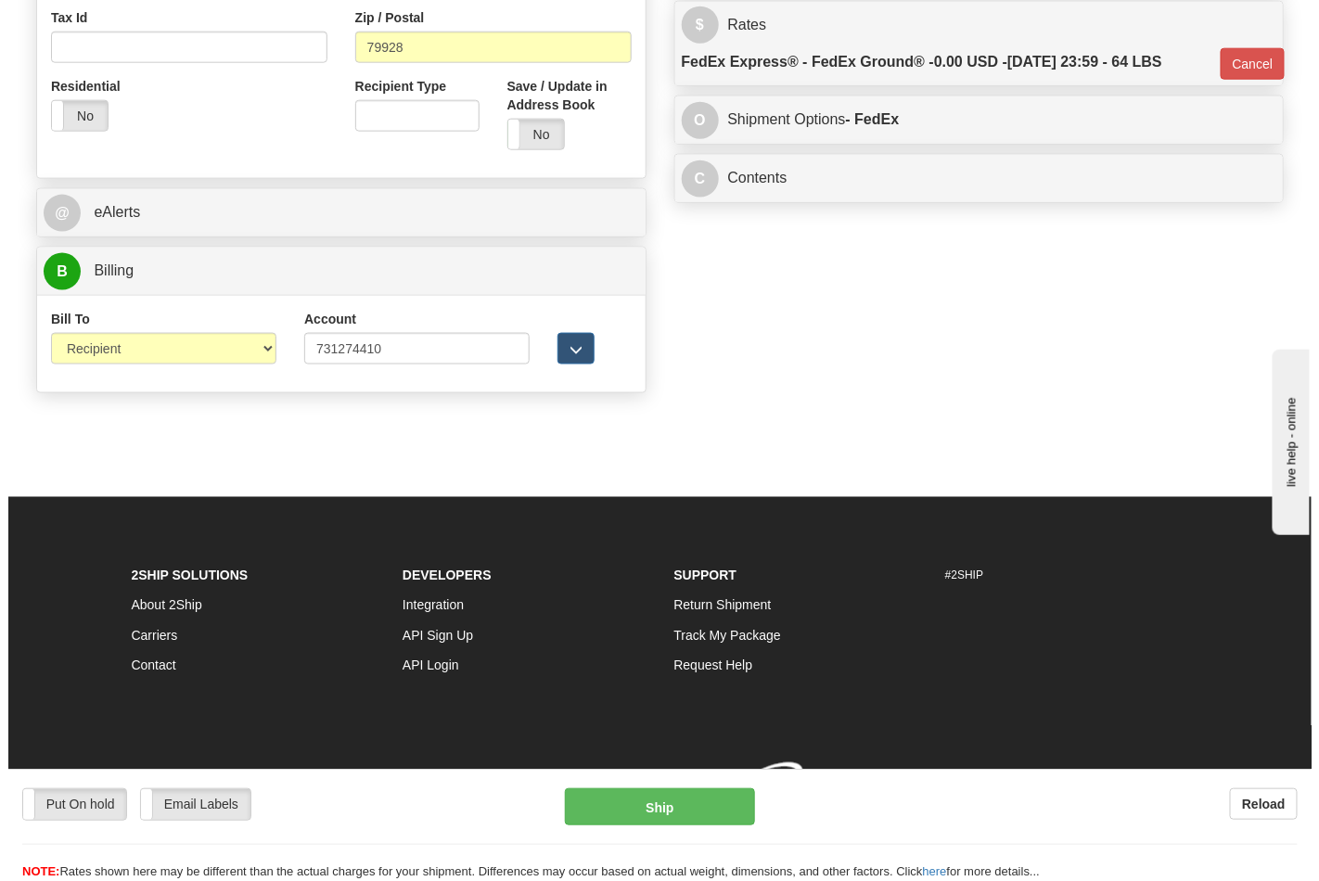
scroll to position [692, 0]
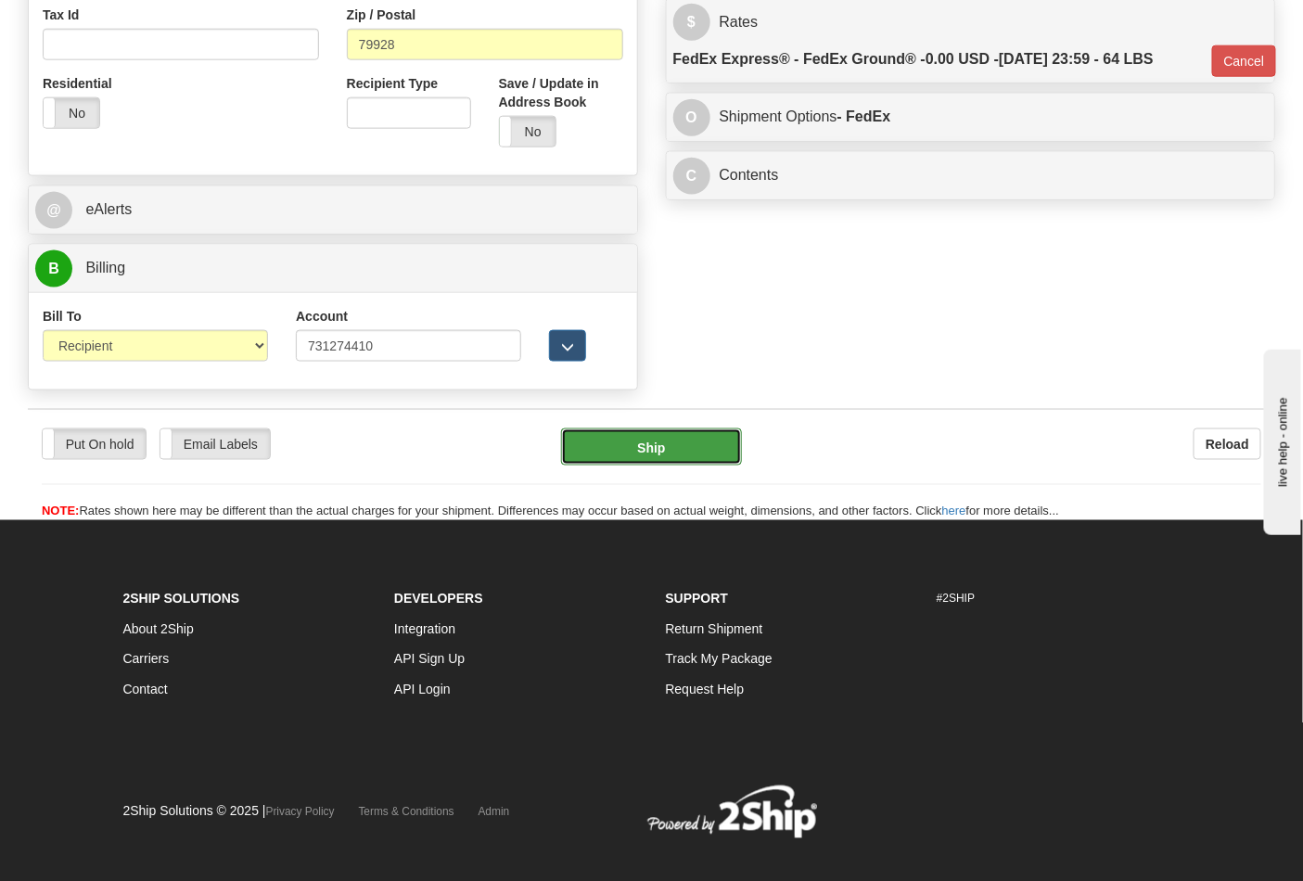
click at [696, 466] on button "Ship" at bounding box center [651, 446] width 180 height 37
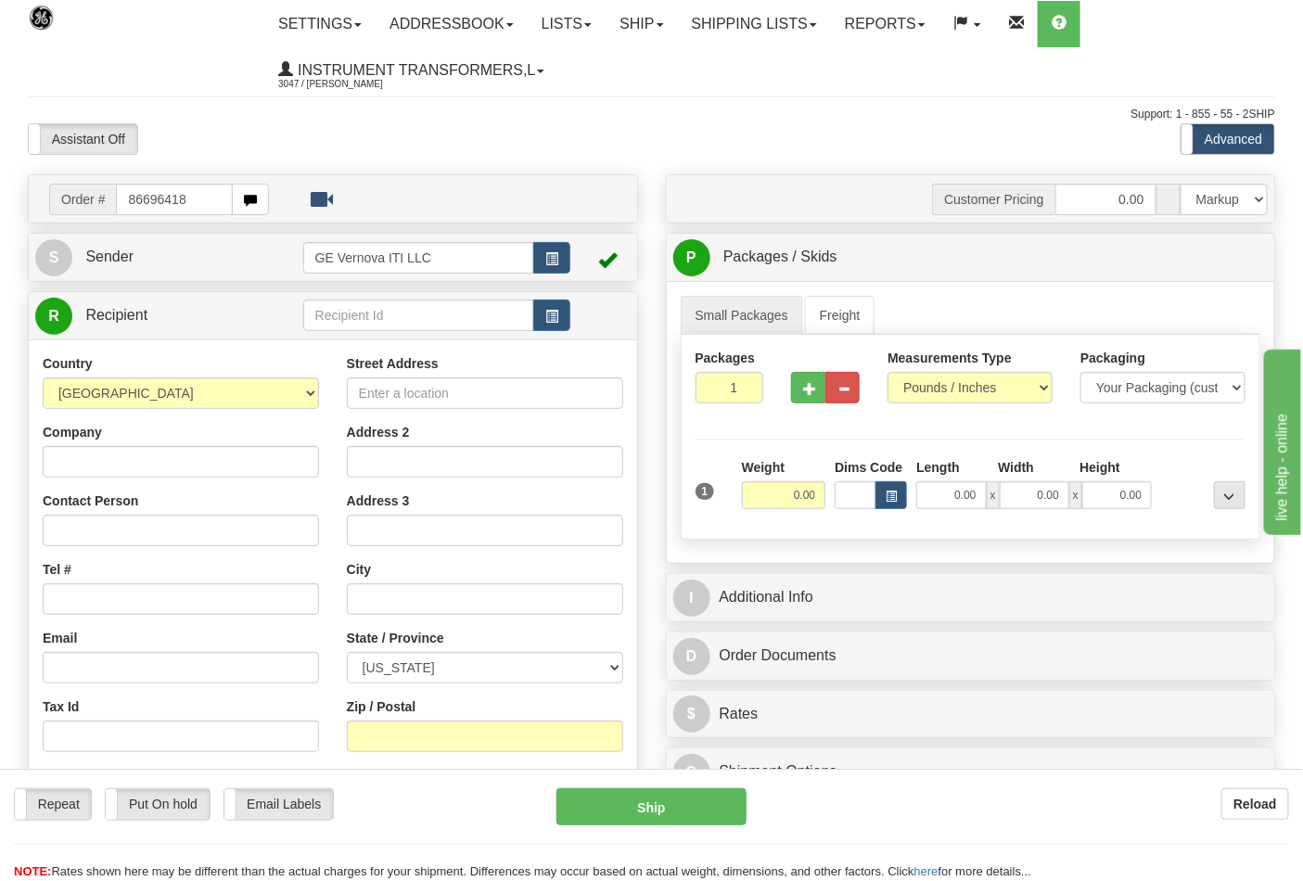
type input "86696418"
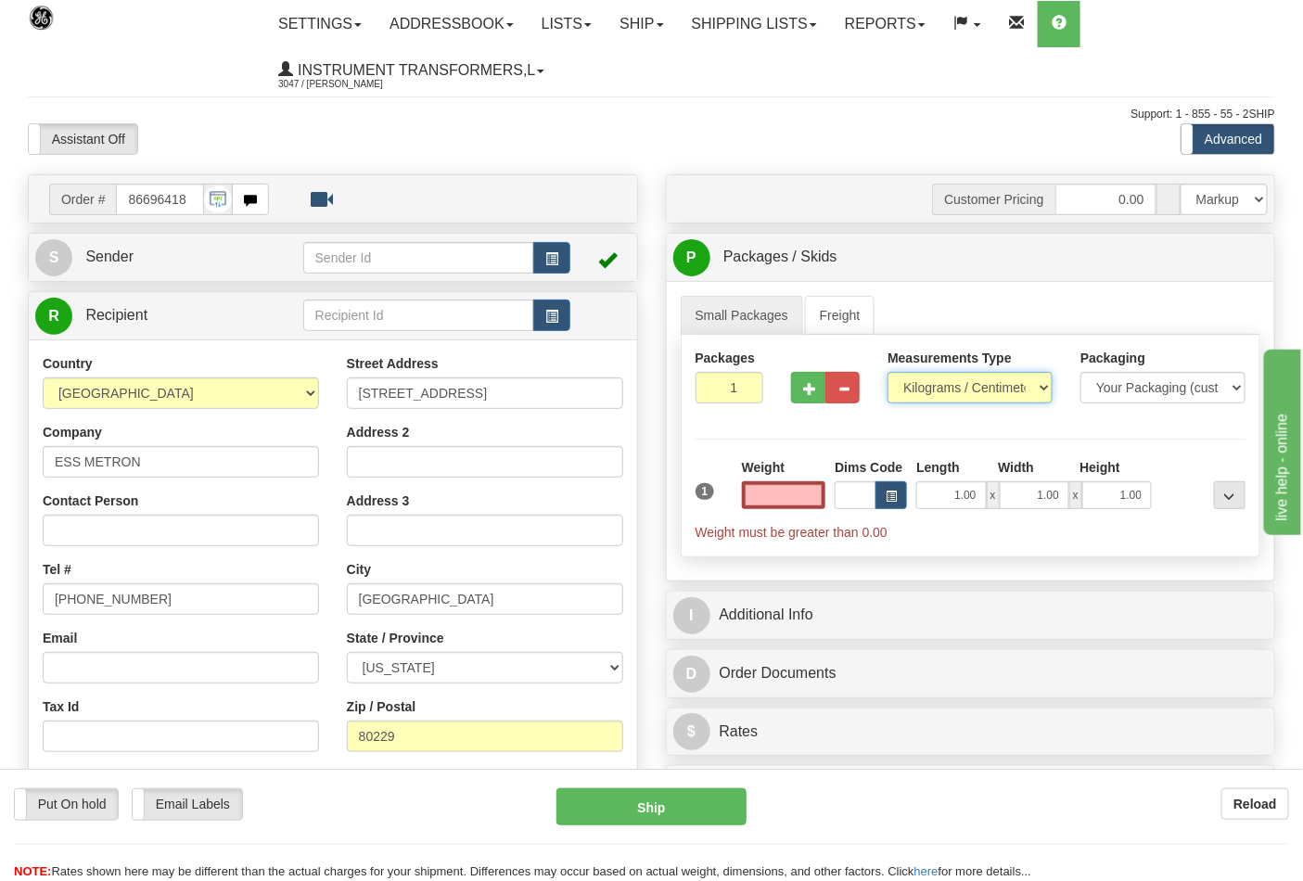
type input "0.00"
click at [920, 393] on select "Pounds / Inches Kilograms / Centimeters" at bounding box center [969, 388] width 165 height 32
select select "0"
click at [887, 373] on select "Pounds / Inches Kilograms / Centimeters" at bounding box center [969, 388] width 165 height 32
click at [817, 395] on button "button" at bounding box center [808, 388] width 34 height 32
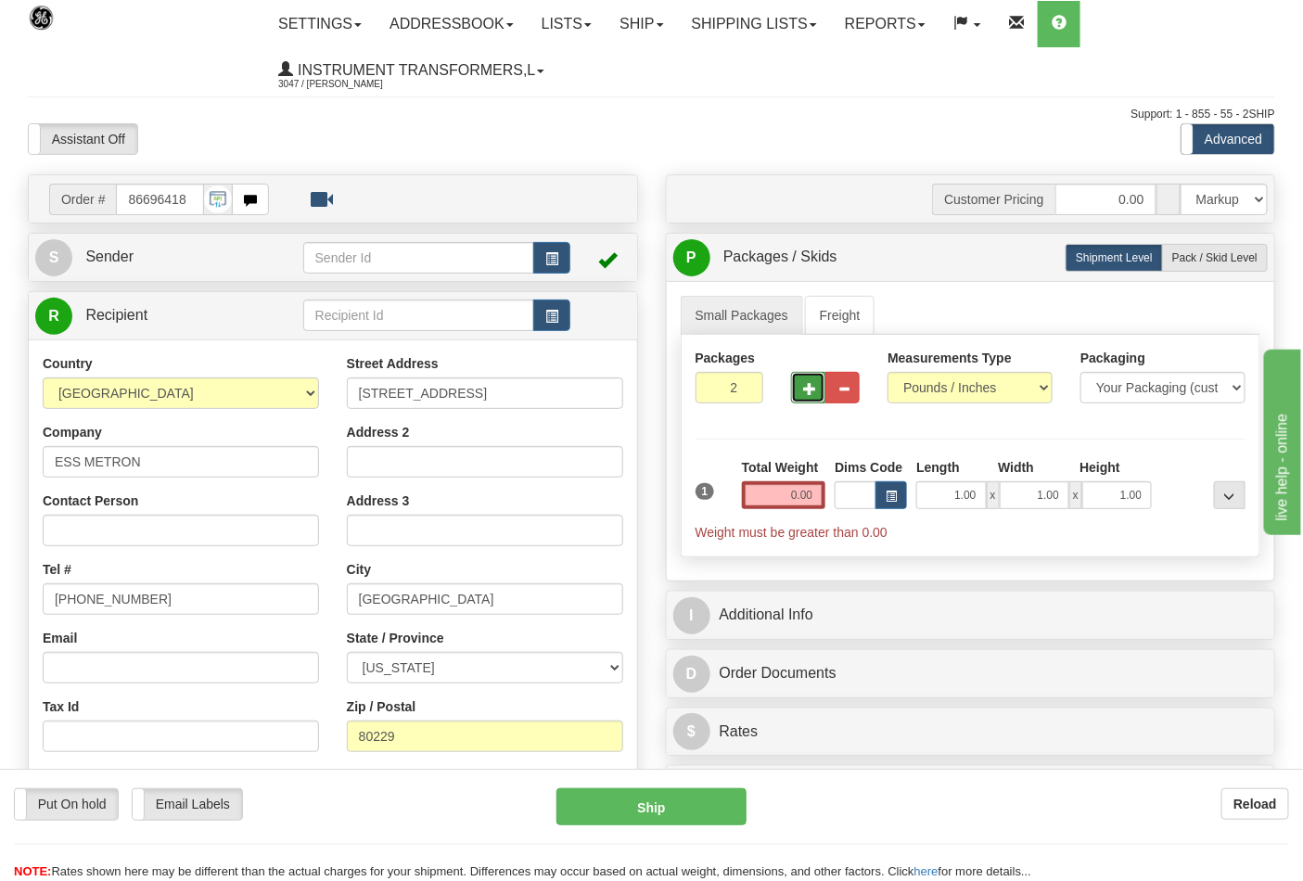
click at [813, 393] on span "button" at bounding box center [809, 389] width 13 height 12
type input "3"
click at [817, 496] on input "0.00" at bounding box center [784, 495] width 84 height 28
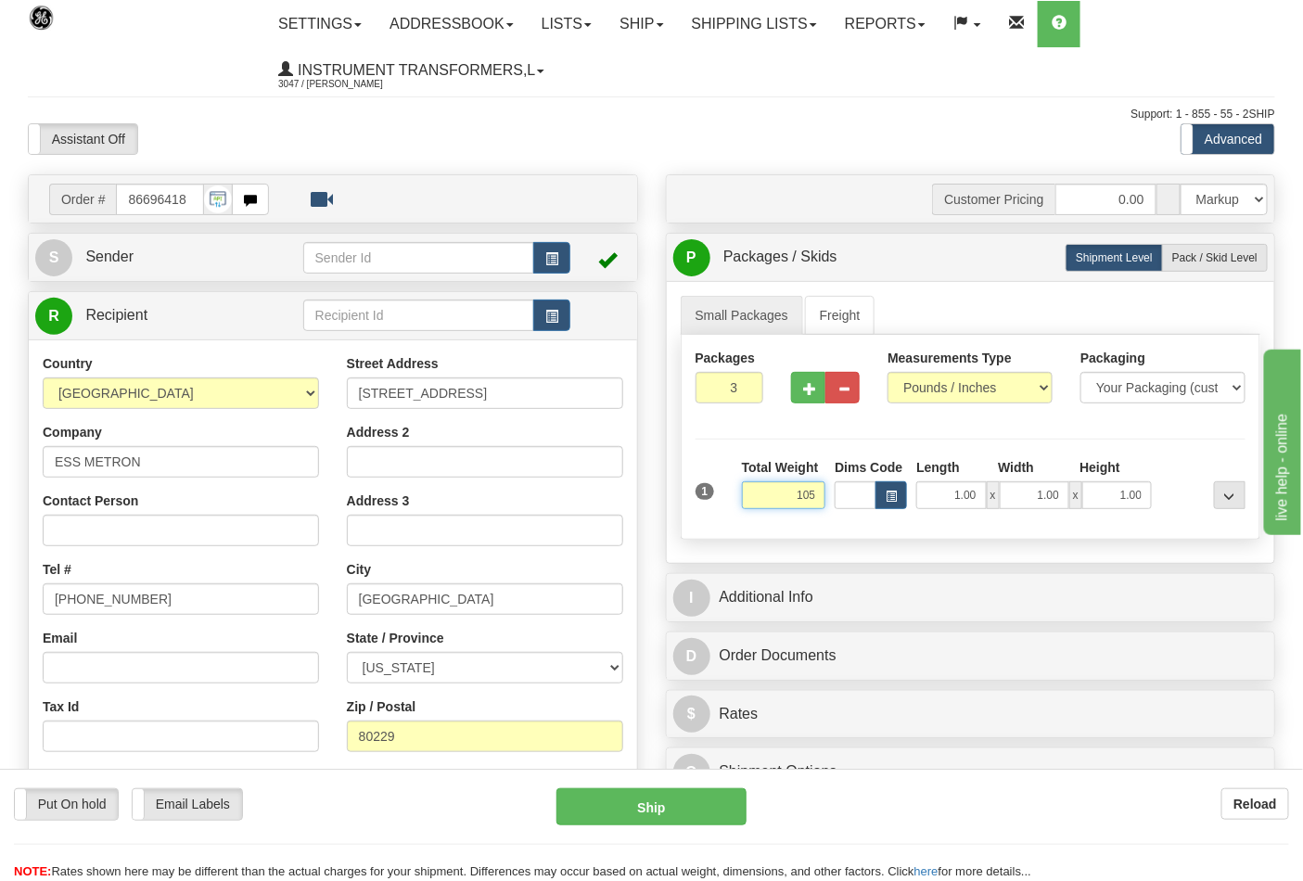
click button "Delete" at bounding box center [0, 0] width 0 height 0
type input "105.00"
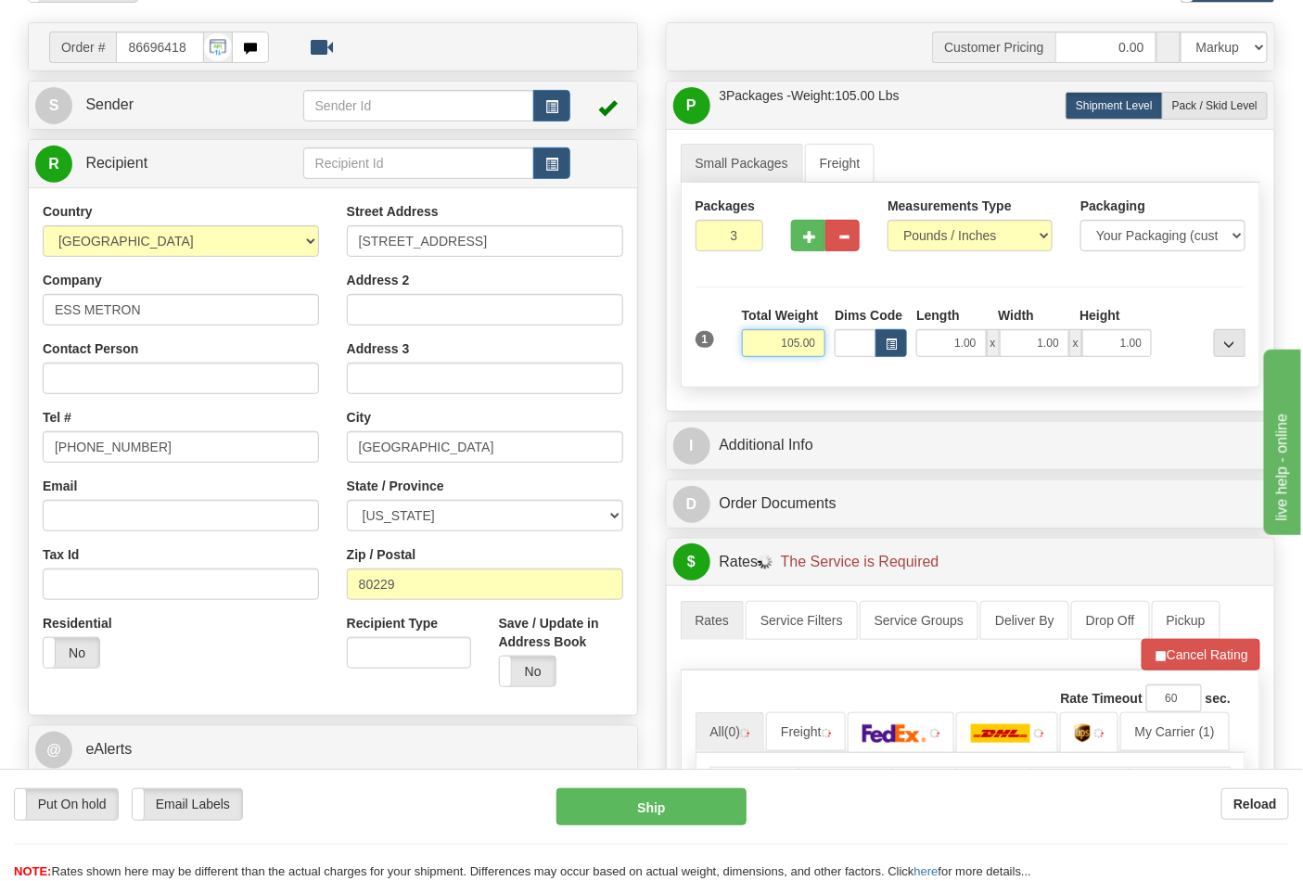
scroll to position [309, 0]
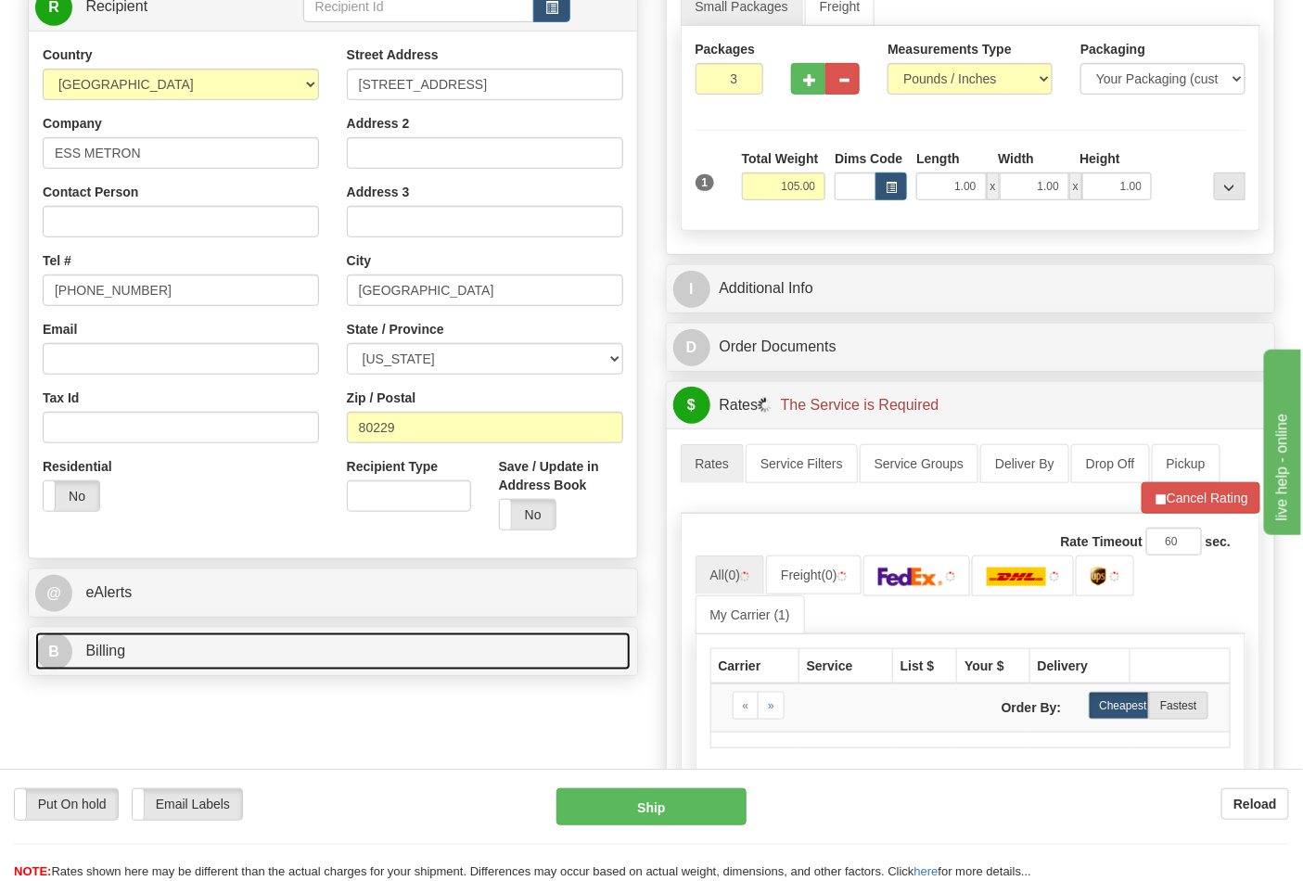
click at [246, 643] on link "B Billing" at bounding box center [332, 651] width 595 height 38
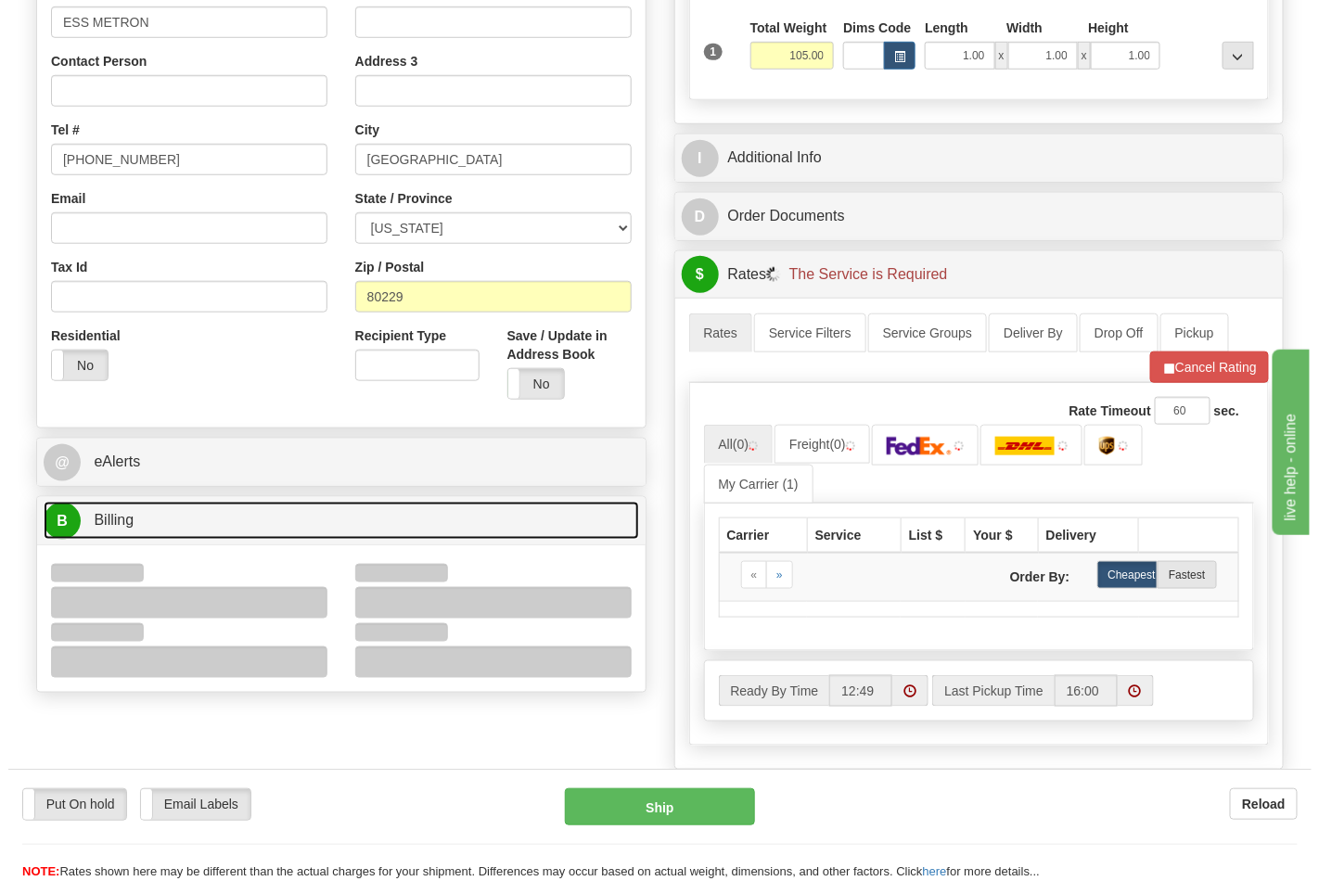
scroll to position [618, 0]
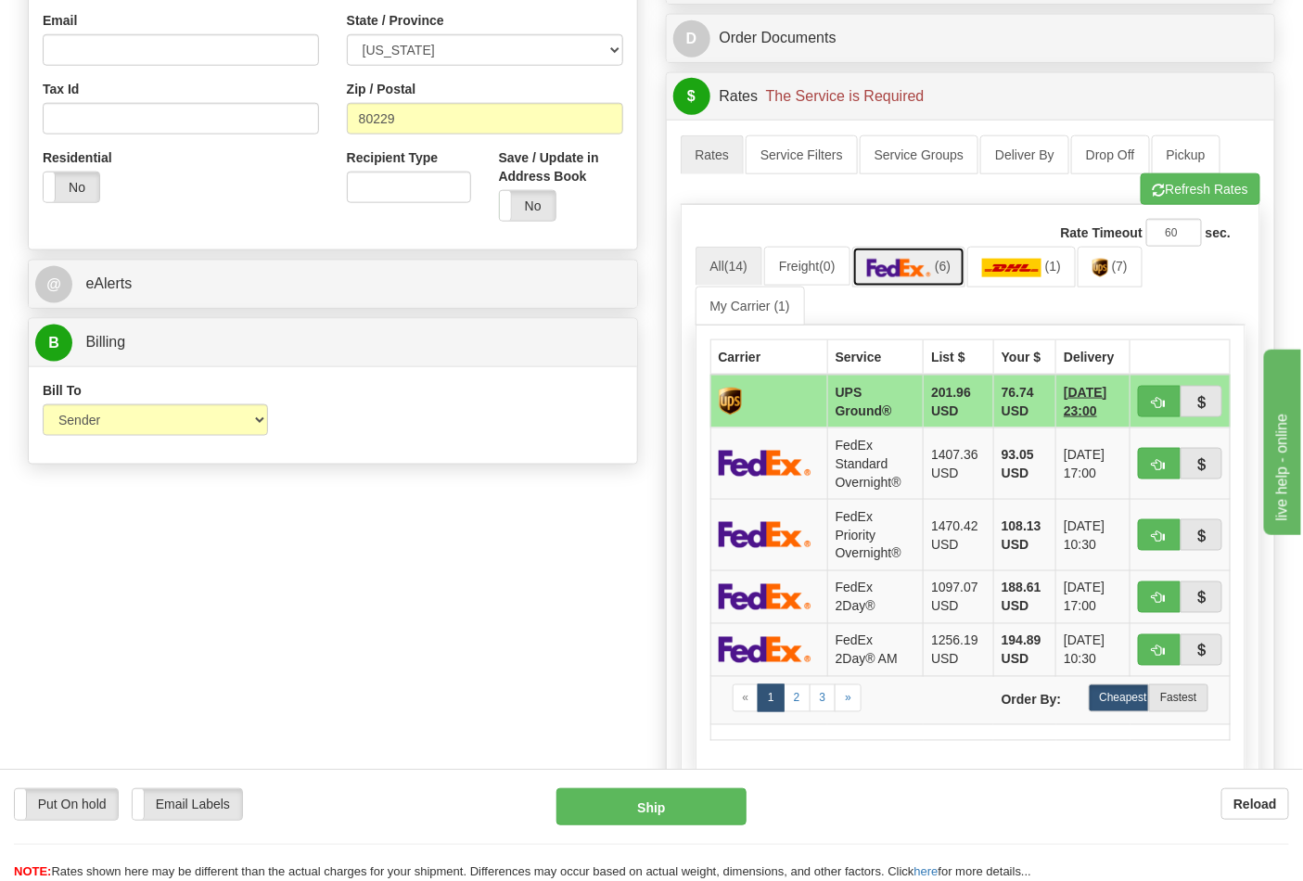
click at [921, 277] on img at bounding box center [899, 268] width 65 height 19
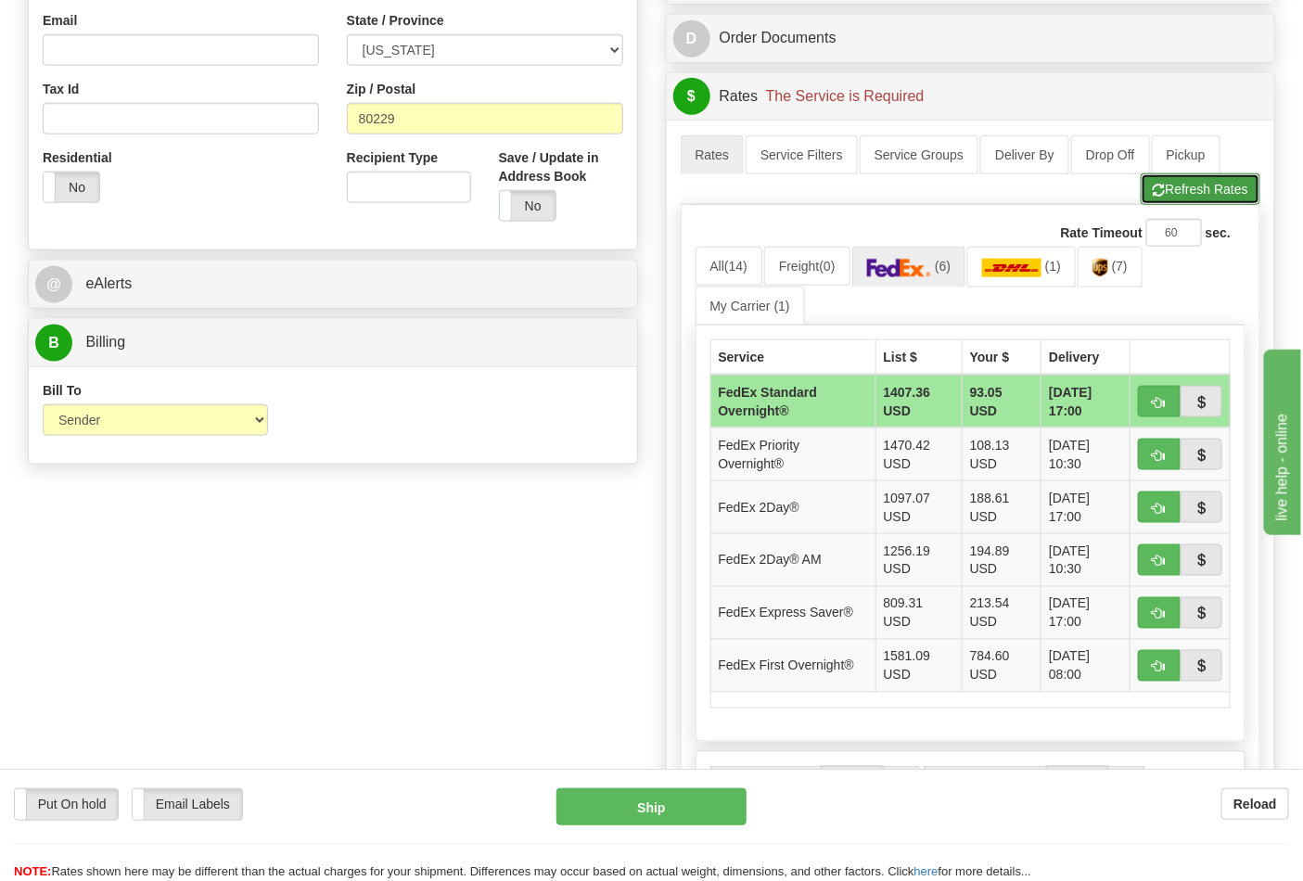
click at [1215, 178] on button "Refresh Rates" at bounding box center [1201, 189] width 120 height 32
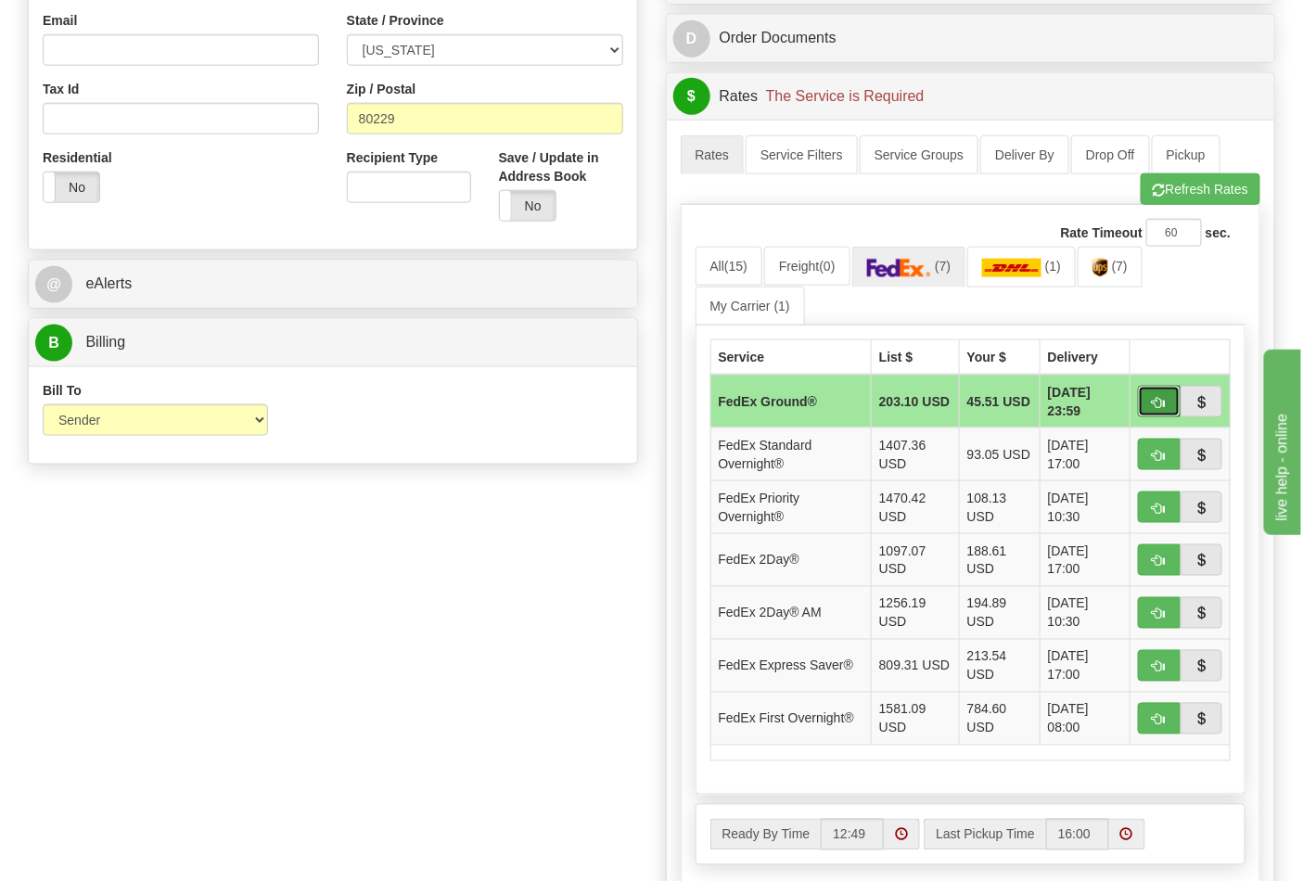
click at [1157, 402] on span "button" at bounding box center [1159, 403] width 13 height 12
type input "92"
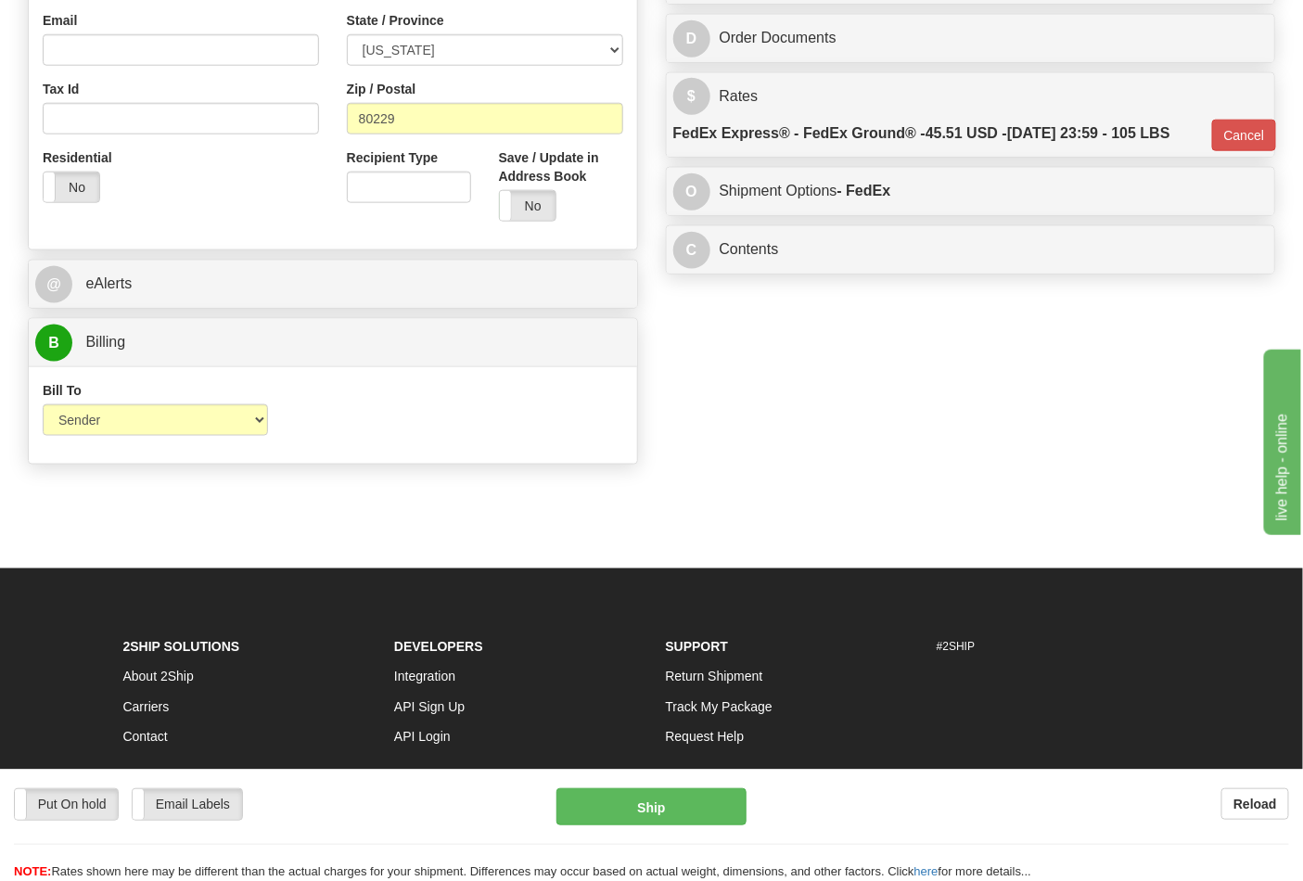
click at [640, 788] on div "Put On hold Put On hold Email Labels Email Labels Edit Reload Ship Reload" at bounding box center [651, 825] width 1303 height 112
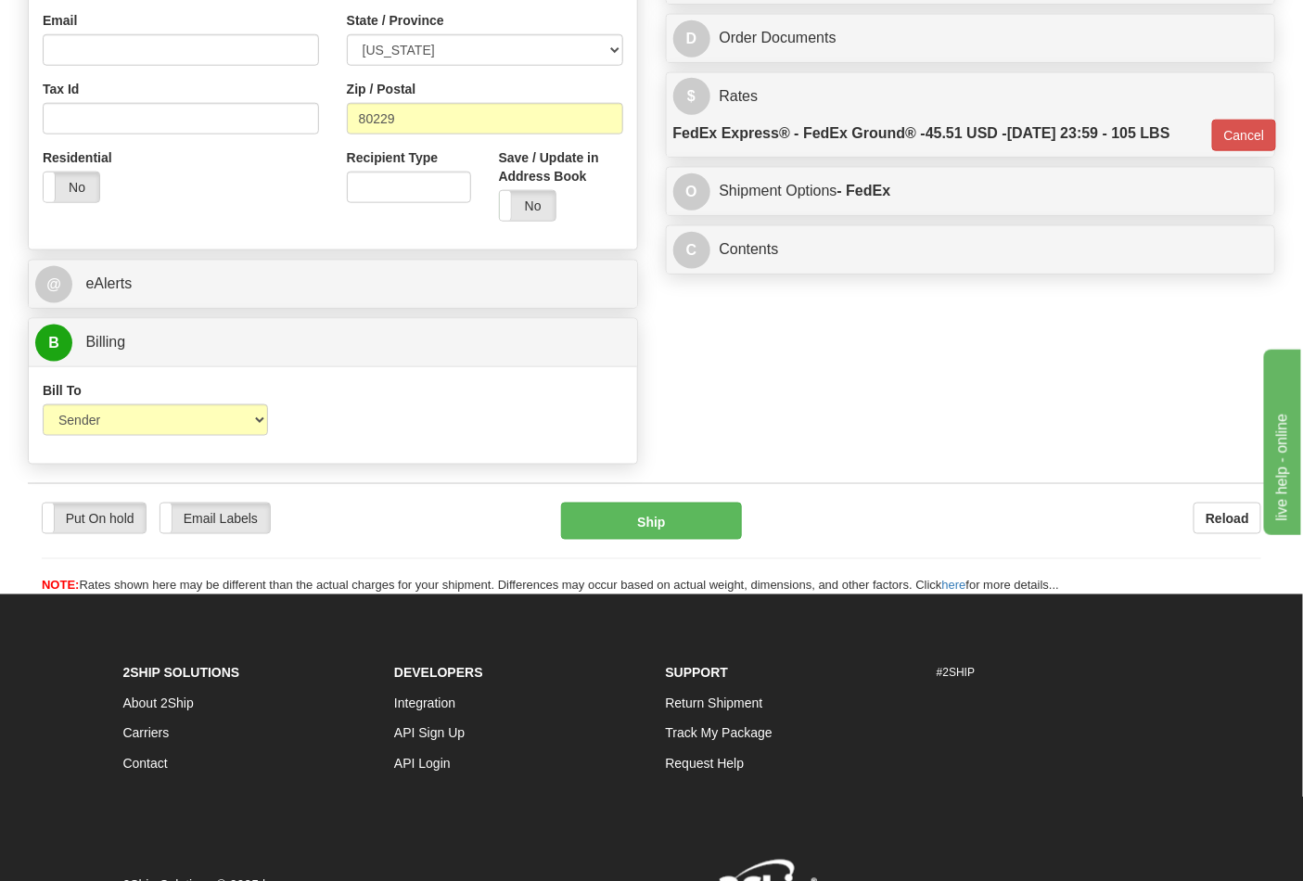
click at [683, 501] on div "Put On hold Put On hold Email Labels Email Labels Edit Reload Ship Reload" at bounding box center [651, 539] width 1247 height 112
click at [681, 525] on button "Ship" at bounding box center [651, 521] width 180 height 37
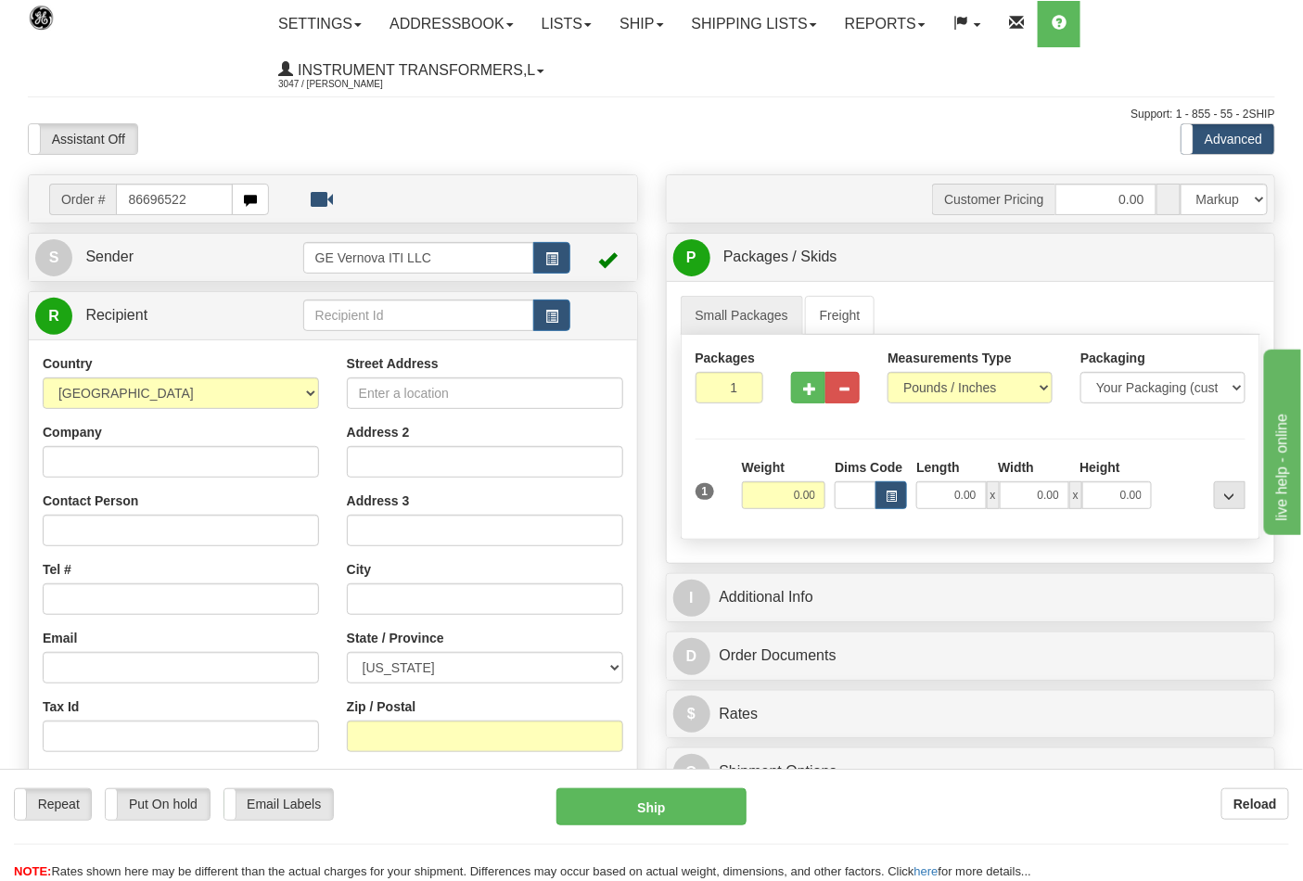
type input "86696522"
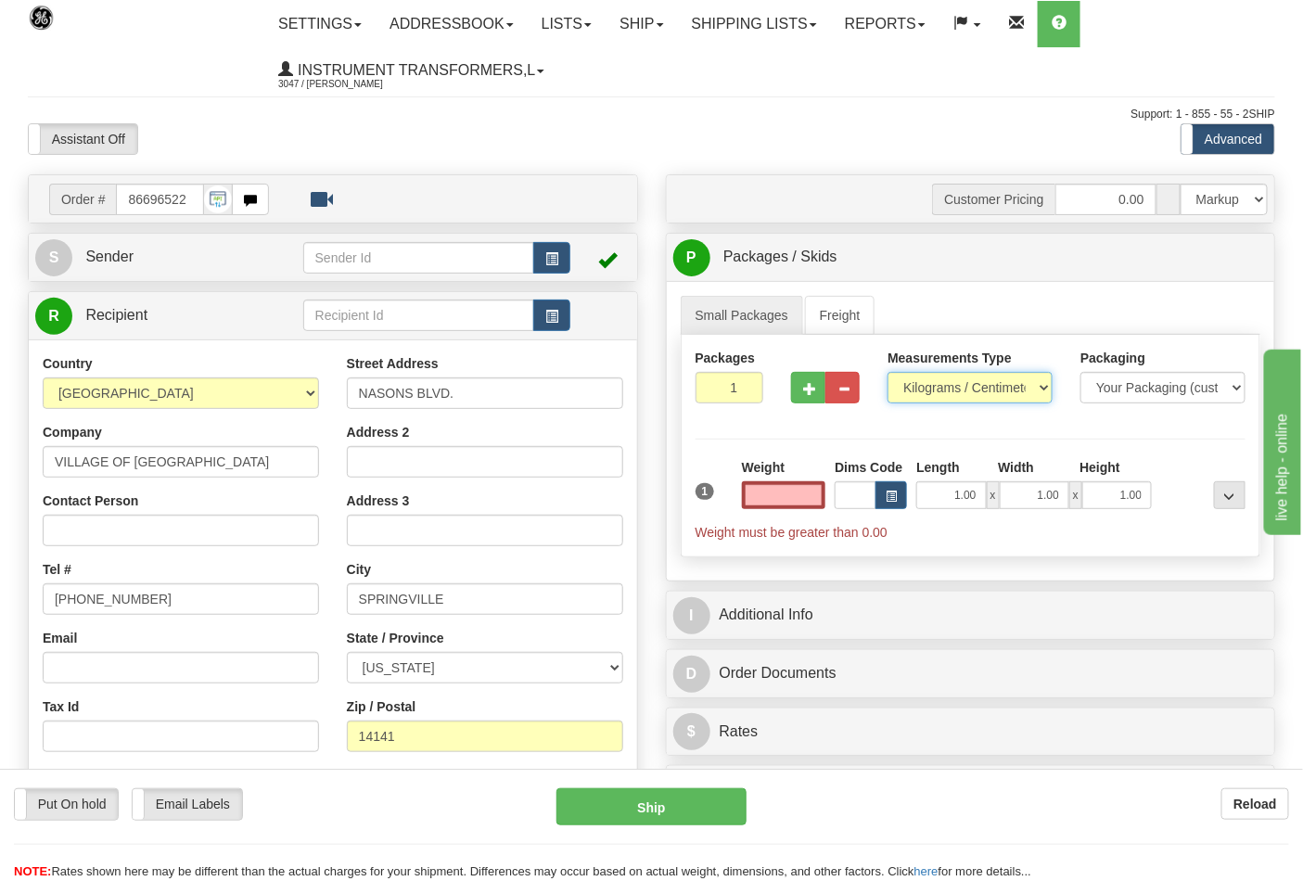
type input "0.00"
click at [912, 383] on select "Pounds / Inches Kilograms / Centimeters" at bounding box center [969, 388] width 165 height 32
select select "0"
click at [887, 373] on select "Pounds / Inches Kilograms / Centimeters" at bounding box center [969, 388] width 165 height 32
click at [814, 496] on input "0.00" at bounding box center [784, 495] width 84 height 28
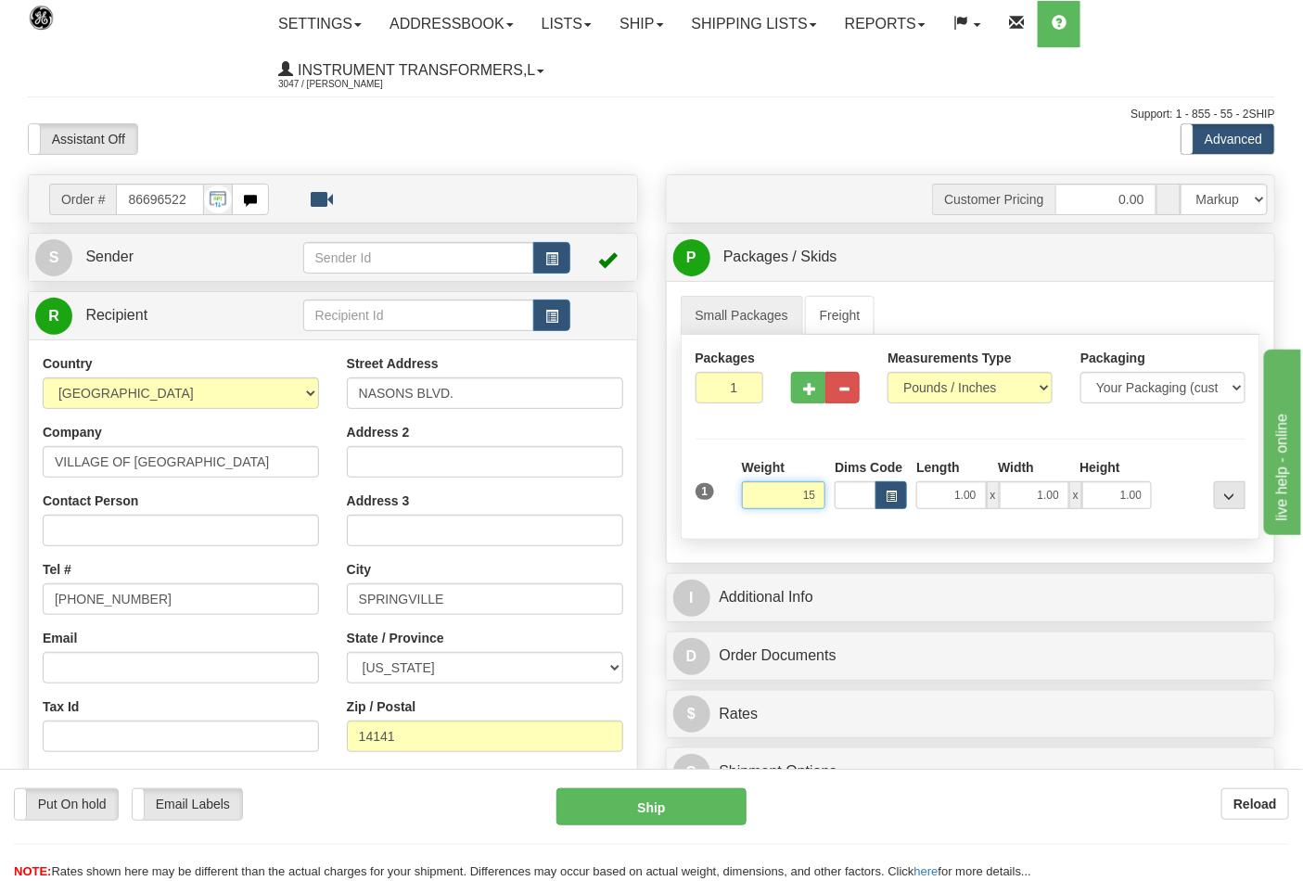
click button "Delete" at bounding box center [0, 0] width 0 height 0
type input "15.00"
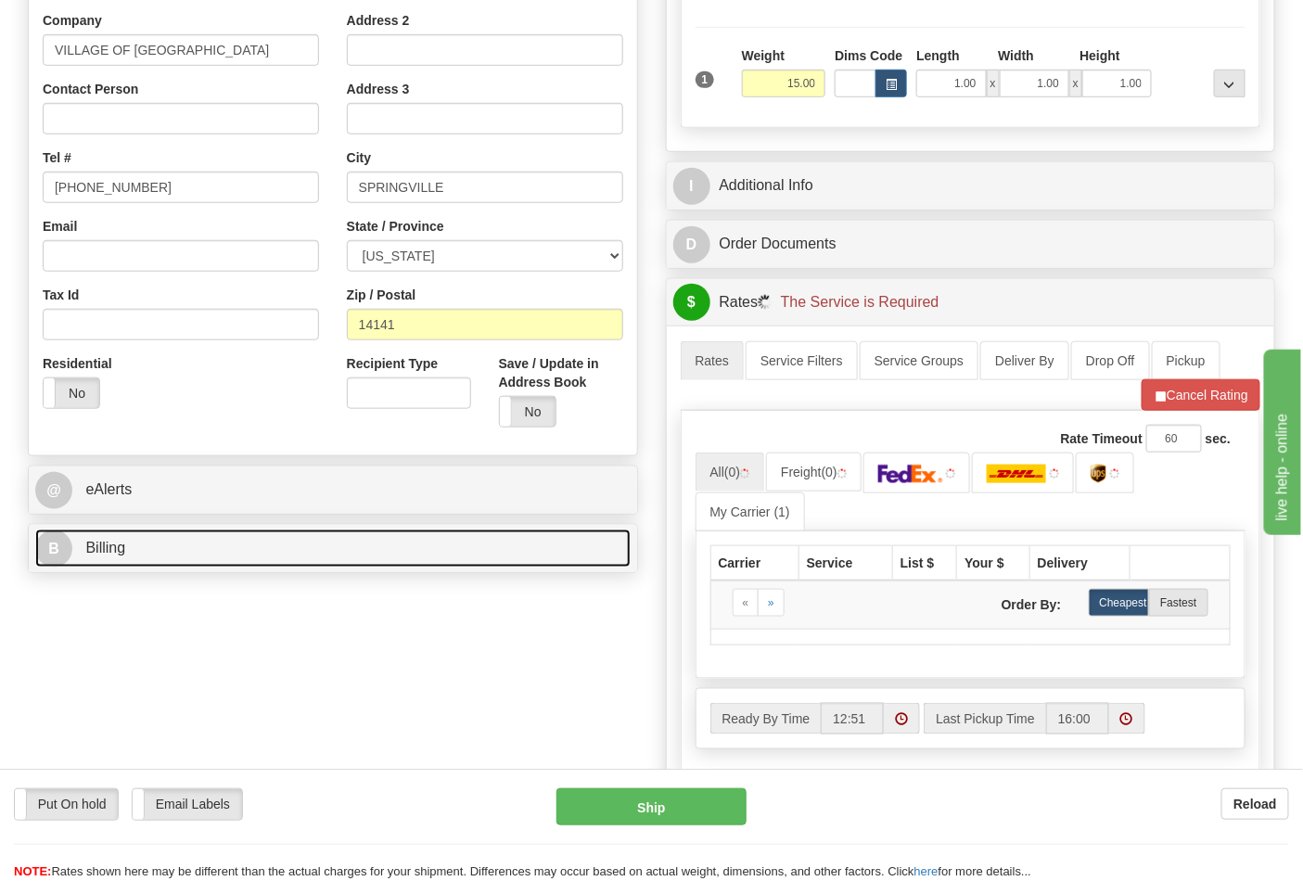
click at [180, 539] on link "B Billing" at bounding box center [332, 549] width 595 height 38
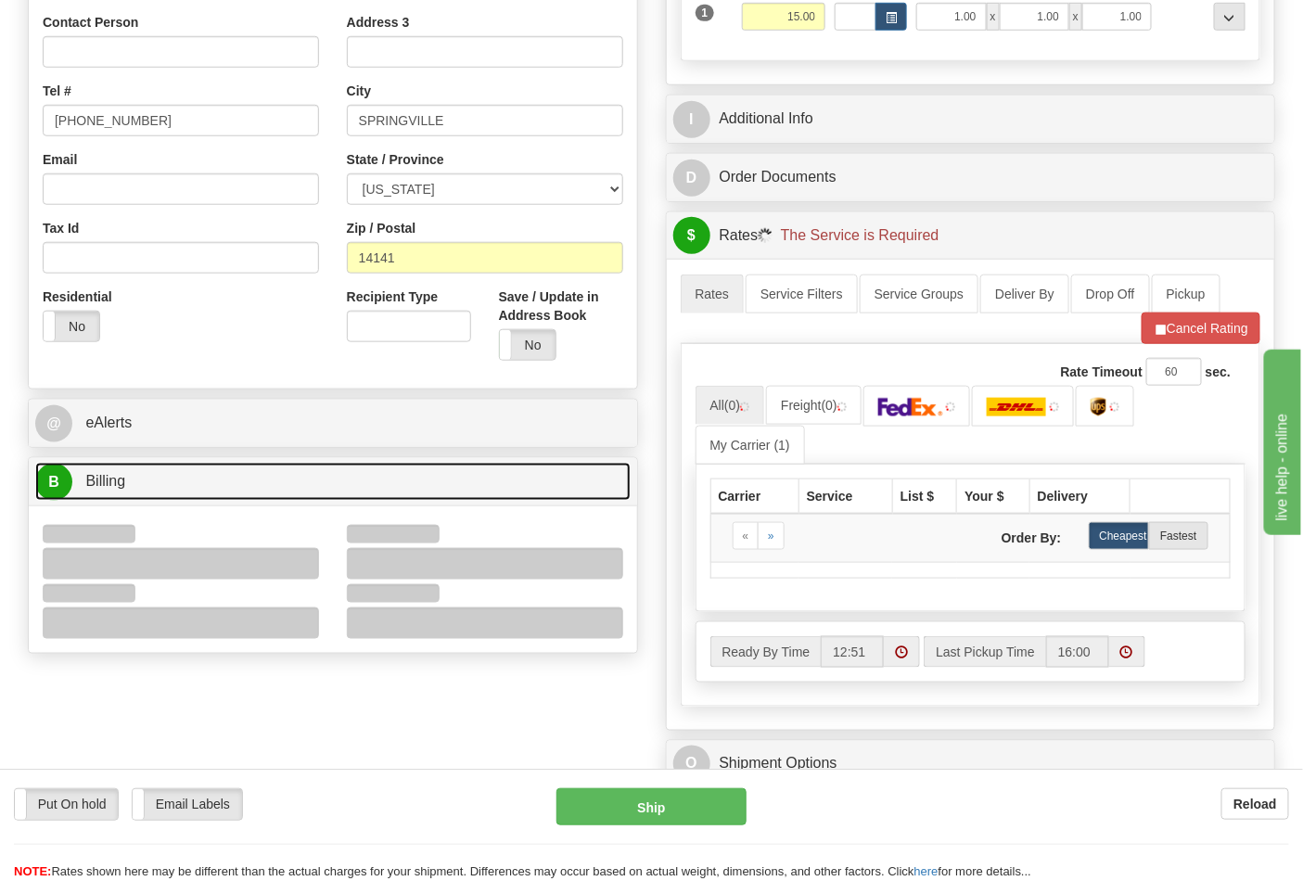
scroll to position [515, 0]
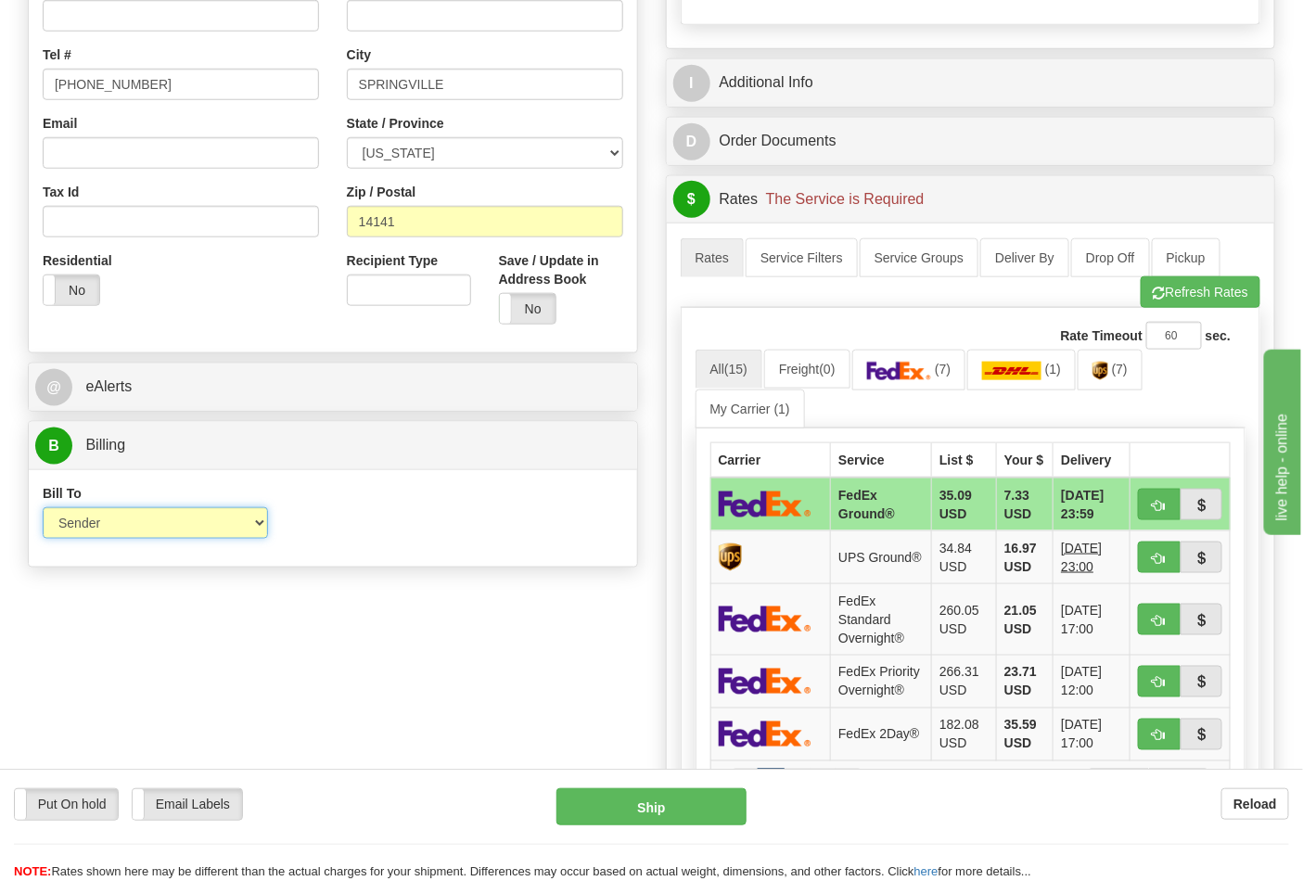
click at [85, 529] on select "Sender Recipient Third Party Collect" at bounding box center [155, 523] width 225 height 32
click at [441, 534] on div "Bill To Sender Recipient Third Party Collect Account 3rd Party Account List Ple…" at bounding box center [333, 518] width 608 height 69
click at [920, 369] on img at bounding box center [899, 371] width 65 height 19
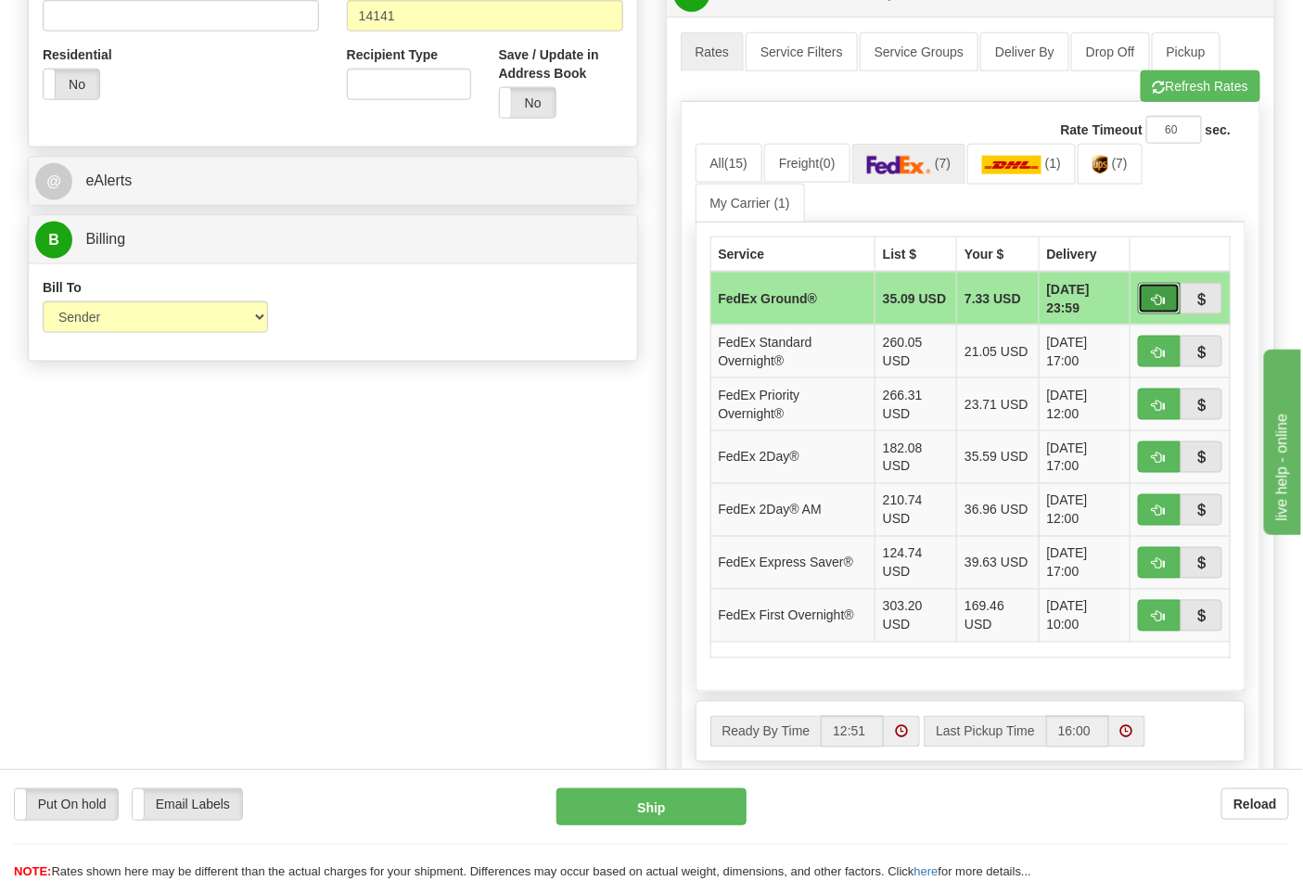
click at [1160, 298] on span "button" at bounding box center [1159, 300] width 13 height 12
type input "92"
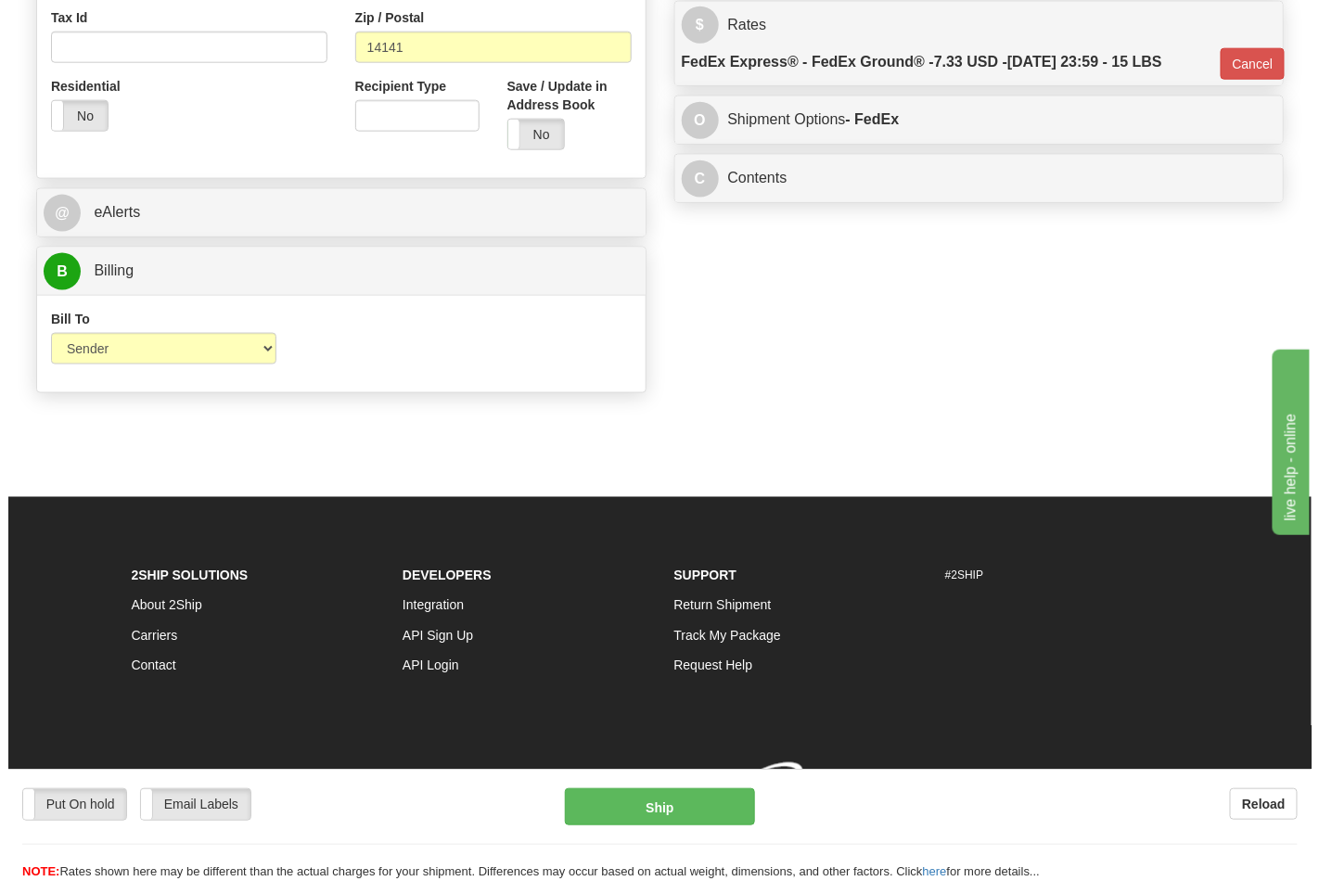
scroll to position [692, 0]
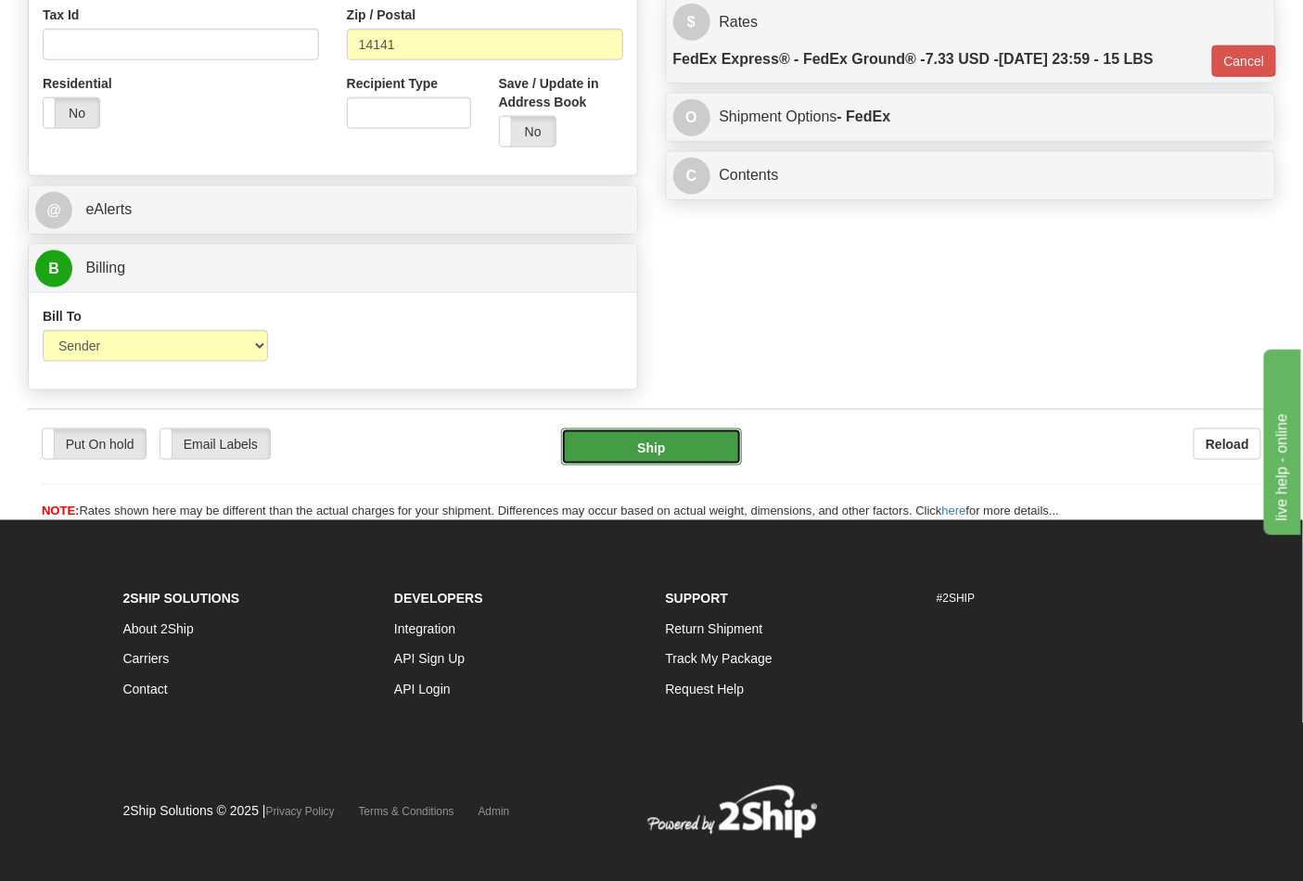
click at [690, 460] on button "Ship" at bounding box center [651, 446] width 180 height 37
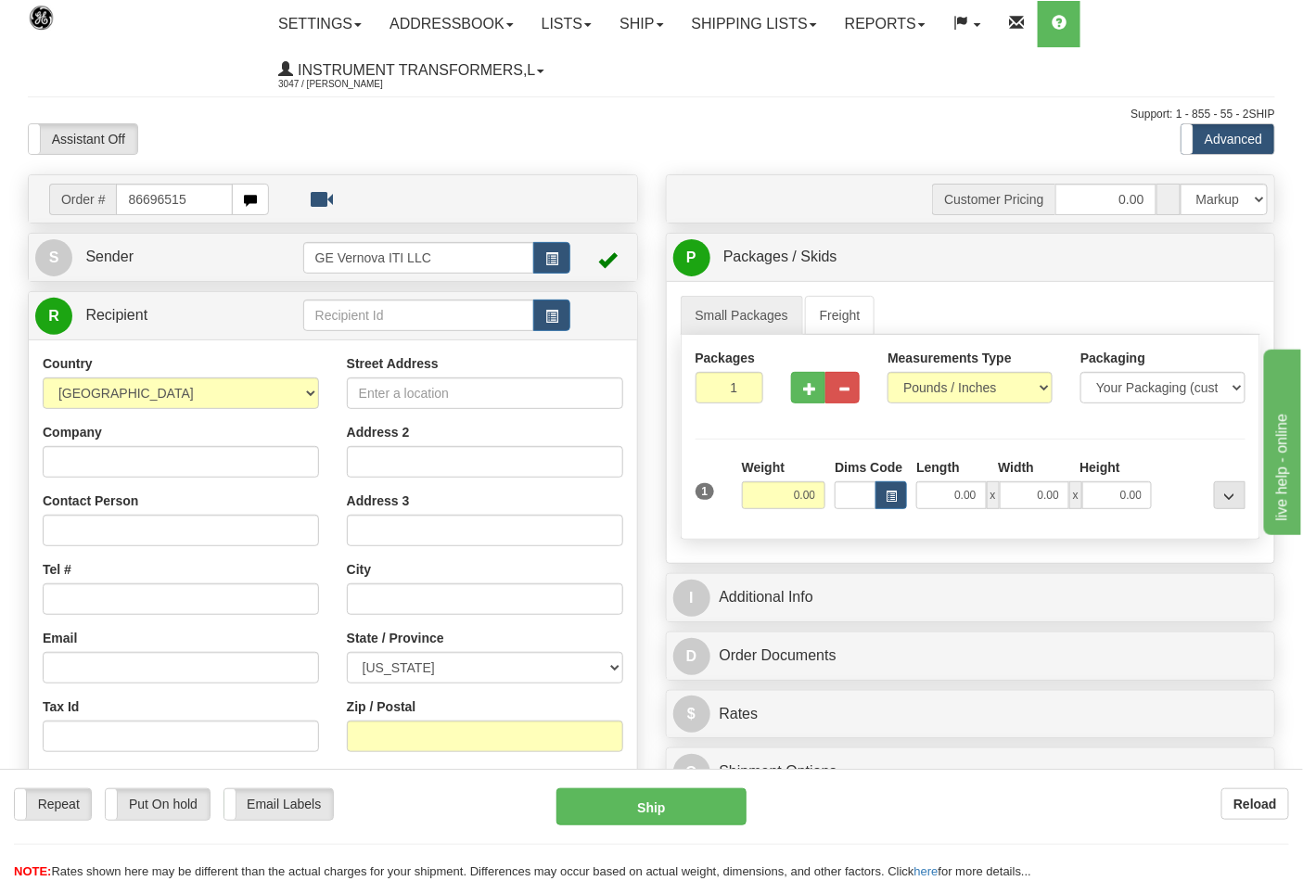
type input "86696515"
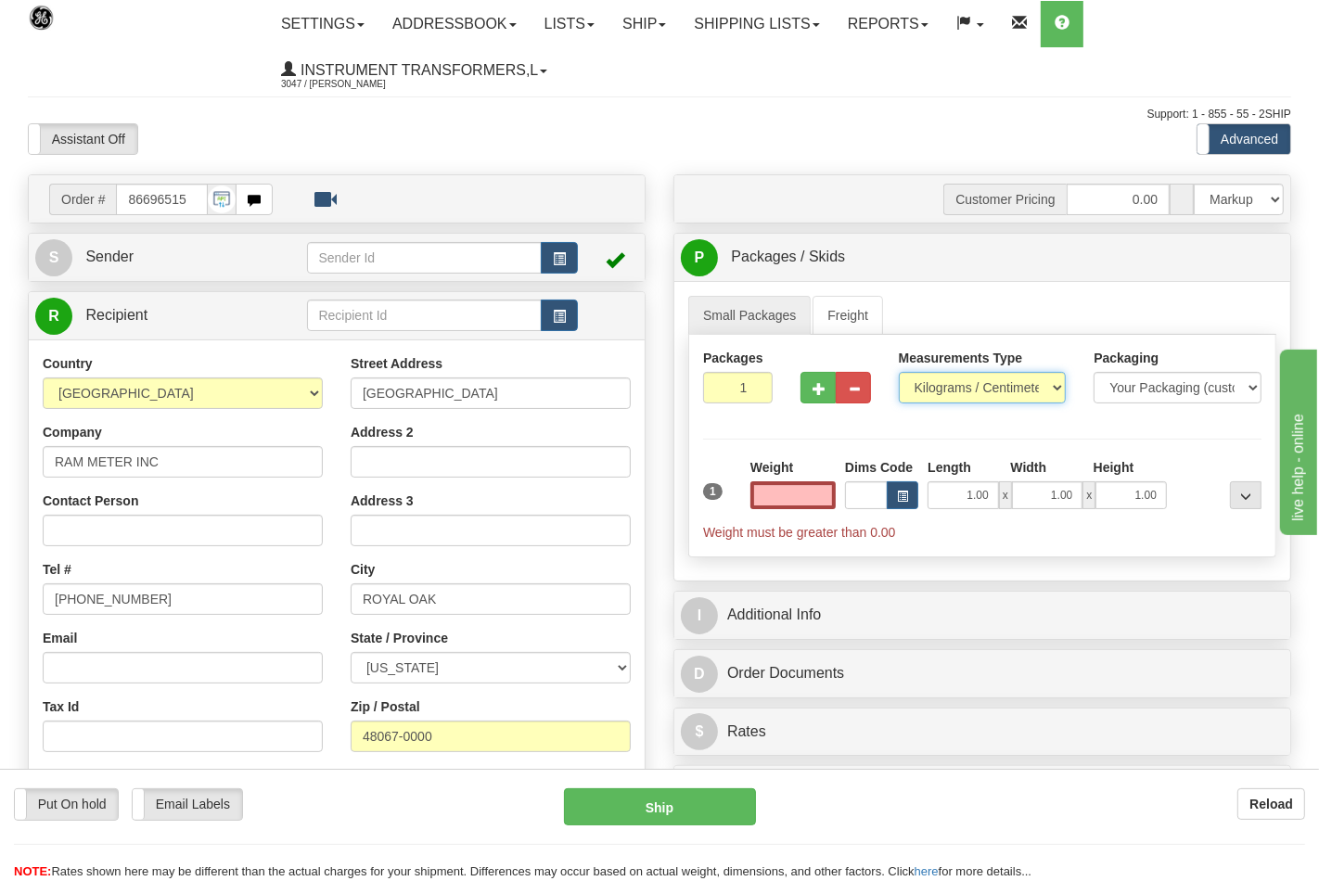
type input "0.00"
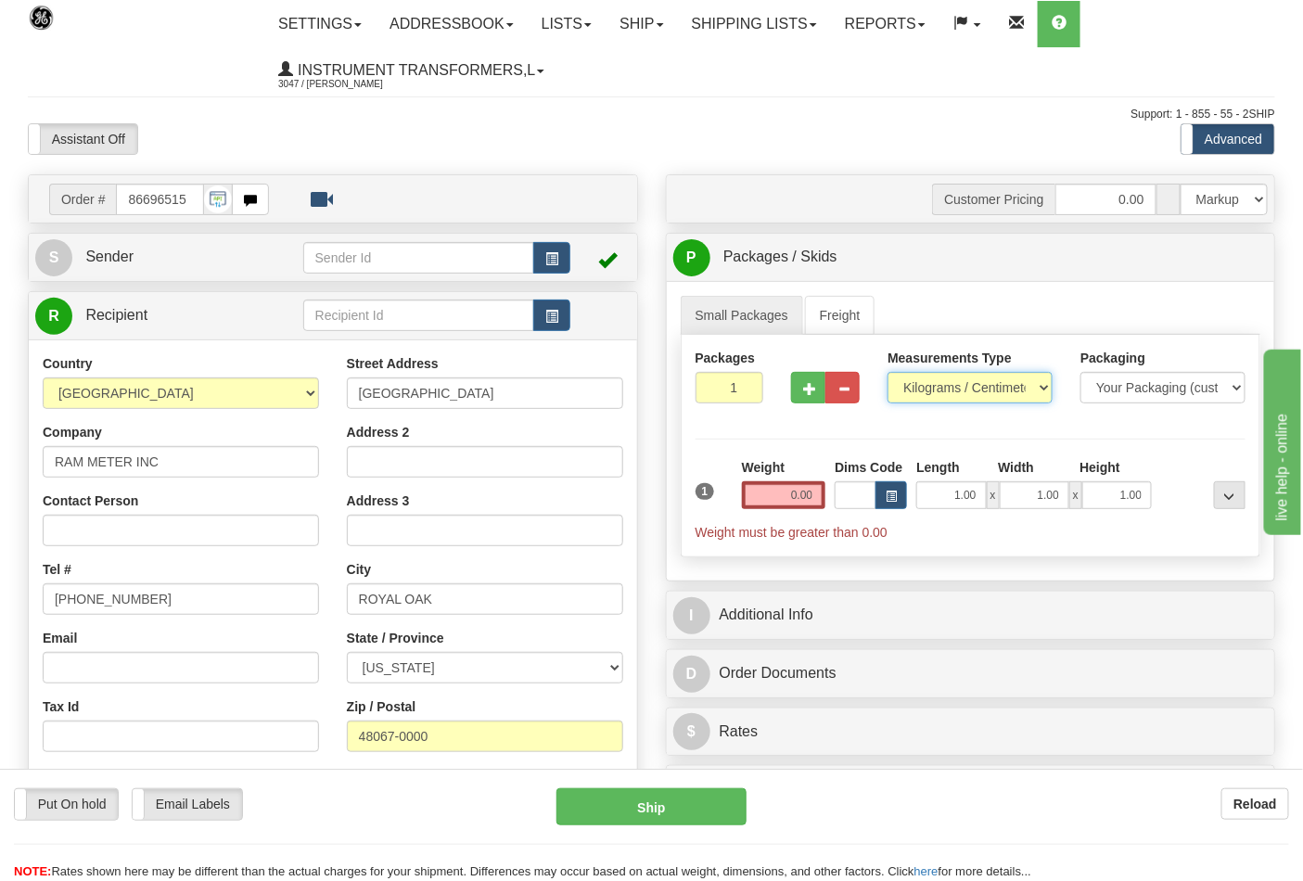
click at [944, 396] on select "Pounds / Inches Kilograms / Centimeters" at bounding box center [969, 388] width 165 height 32
select select "0"
click at [887, 373] on select "Pounds / Inches Kilograms / Centimeters" at bounding box center [969, 388] width 165 height 32
click at [809, 498] on input "0.00" at bounding box center [784, 495] width 84 height 28
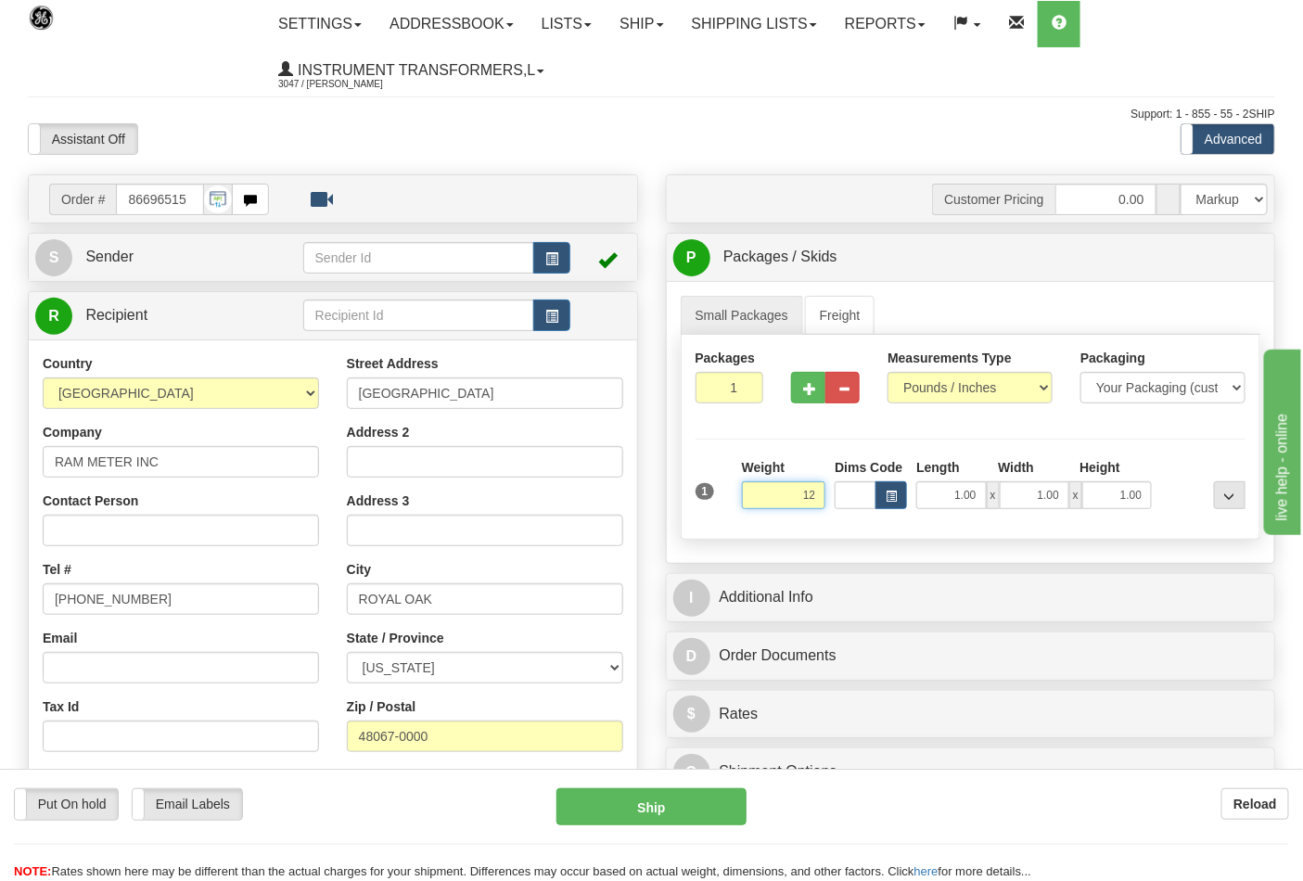
click button "Delete" at bounding box center [0, 0] width 0 height 0
type input "12.00"
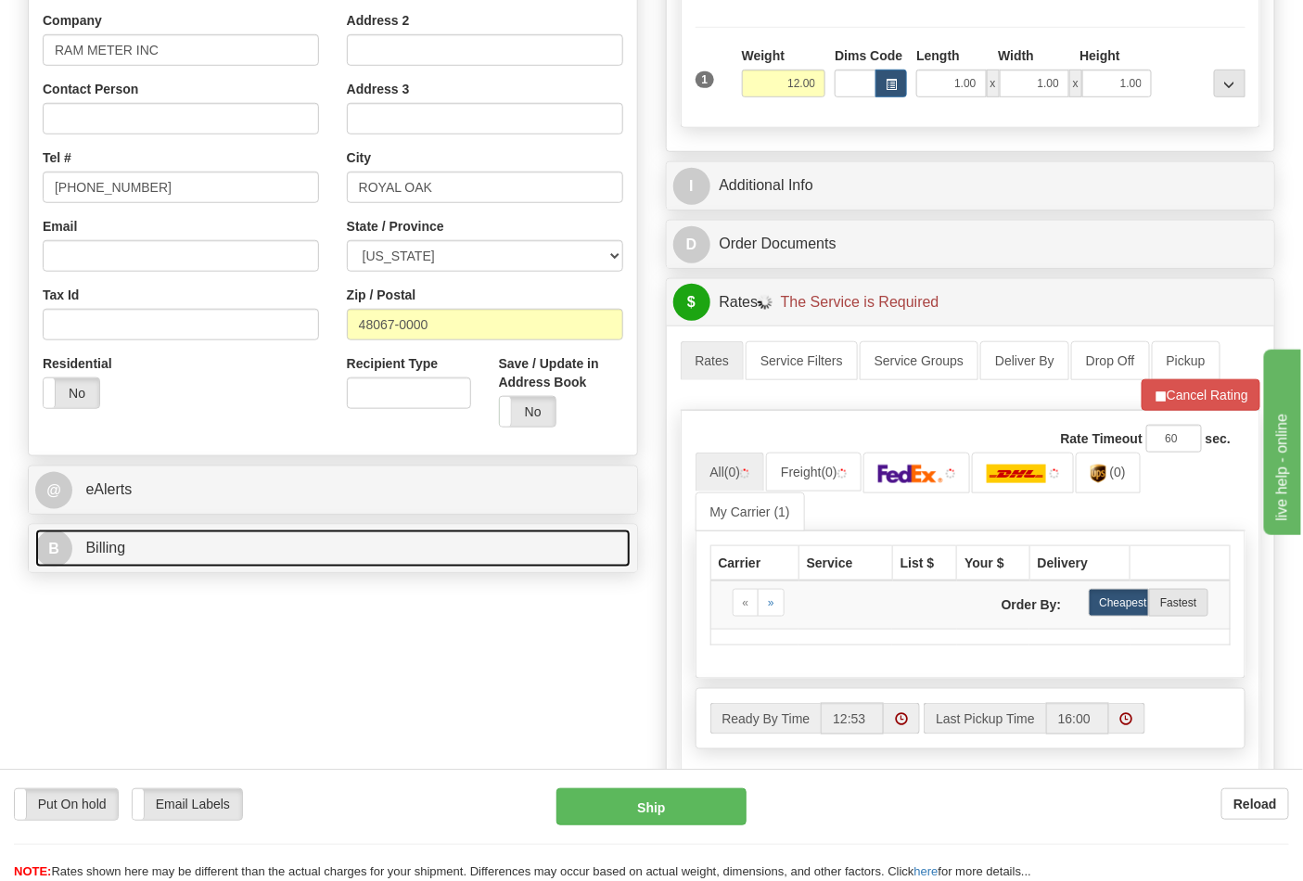
click at [210, 533] on link "B Billing" at bounding box center [332, 549] width 595 height 38
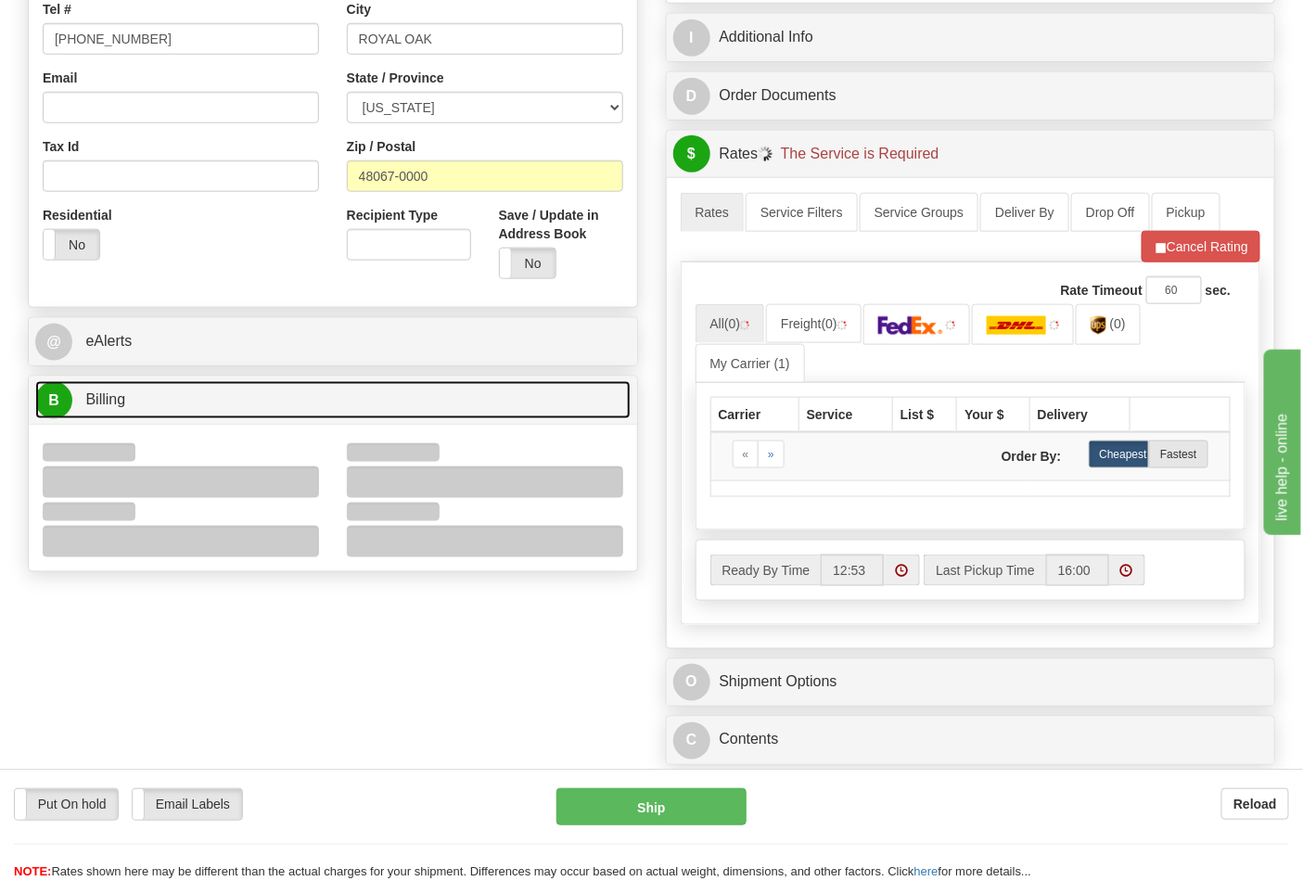
scroll to position [721, 0]
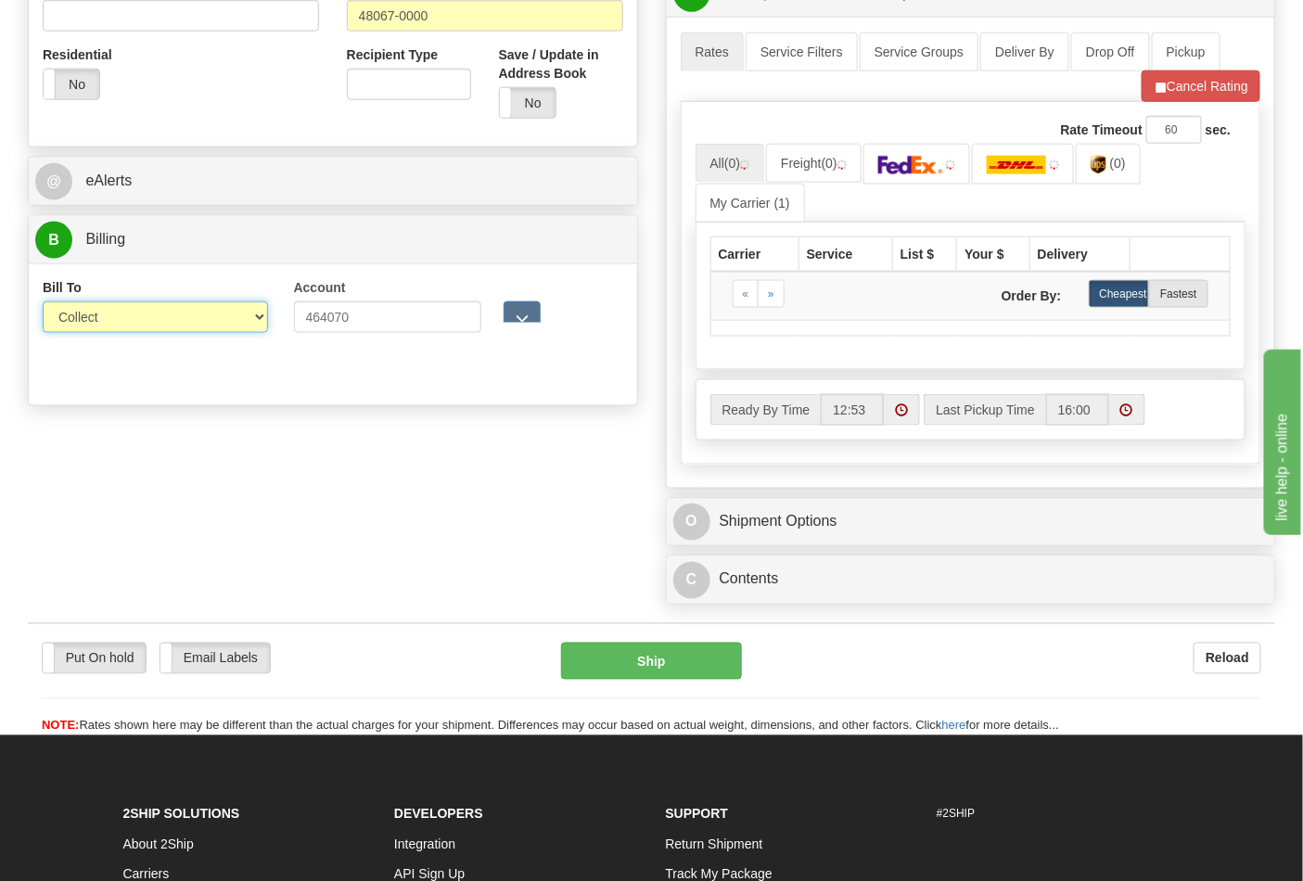
click at [88, 326] on select "Sender Recipient Third Party Collect" at bounding box center [155, 317] width 225 height 32
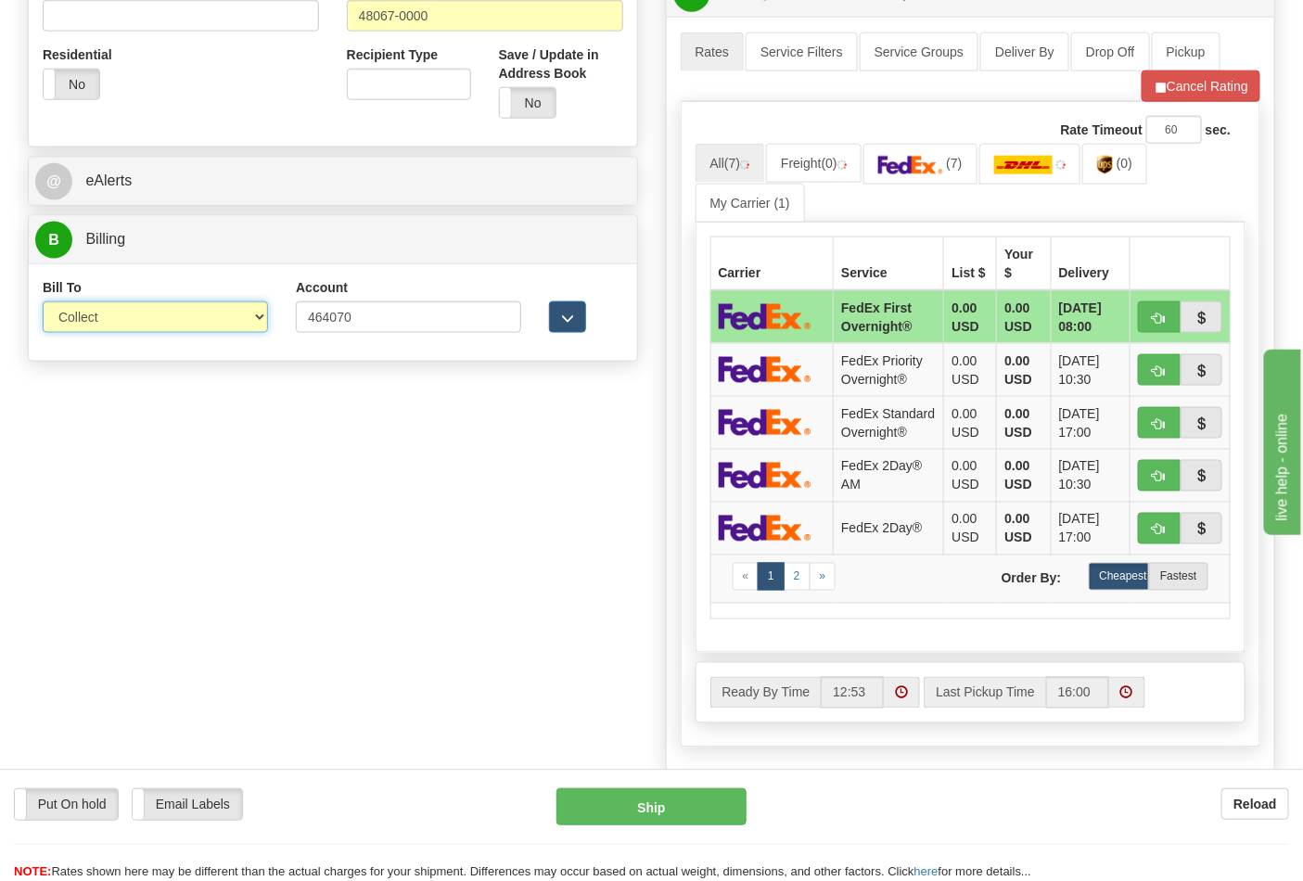
select select "2"
click at [43, 303] on select "Sender Recipient Third Party Collect" at bounding box center [155, 317] width 225 height 32
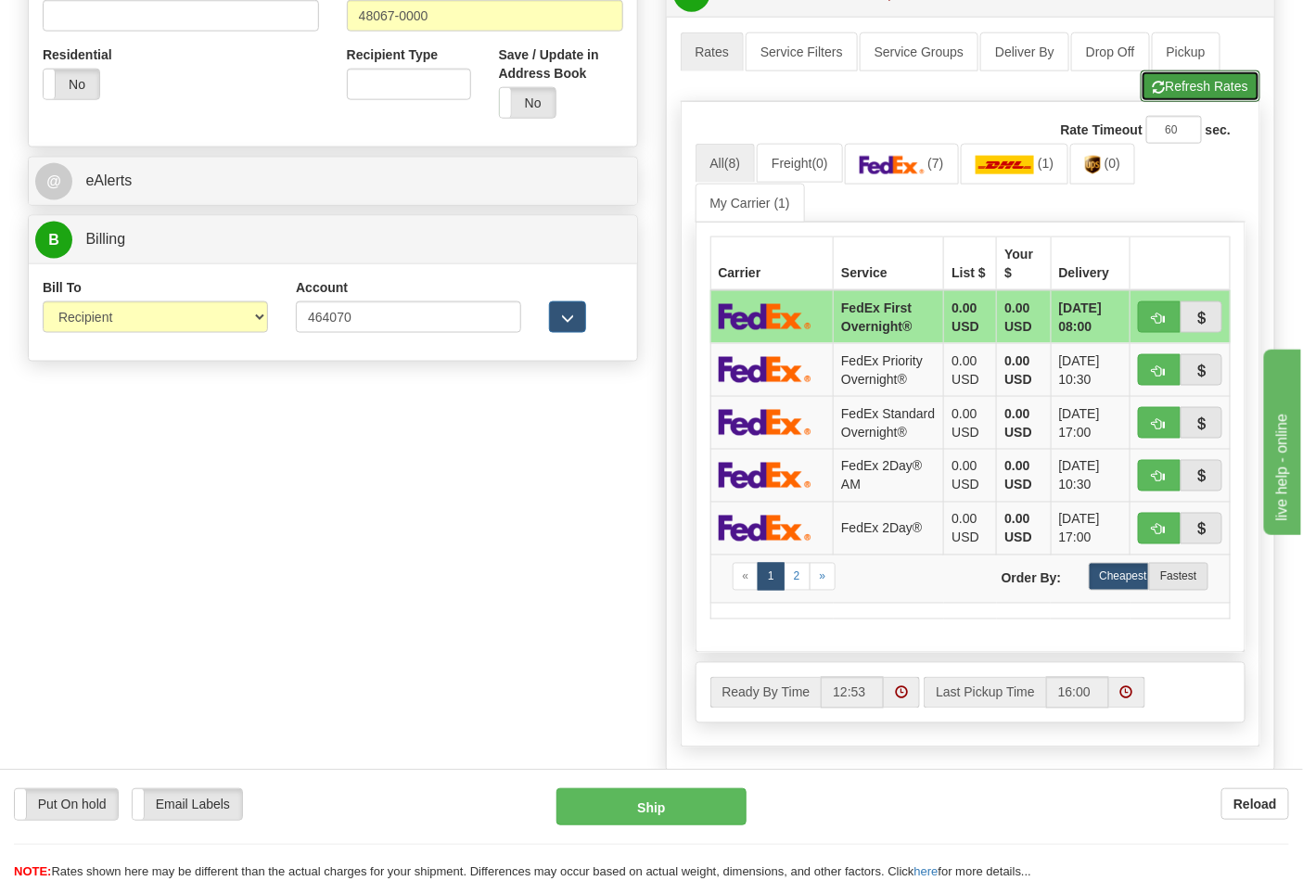
click at [1157, 90] on span "button" at bounding box center [1159, 88] width 13 height 12
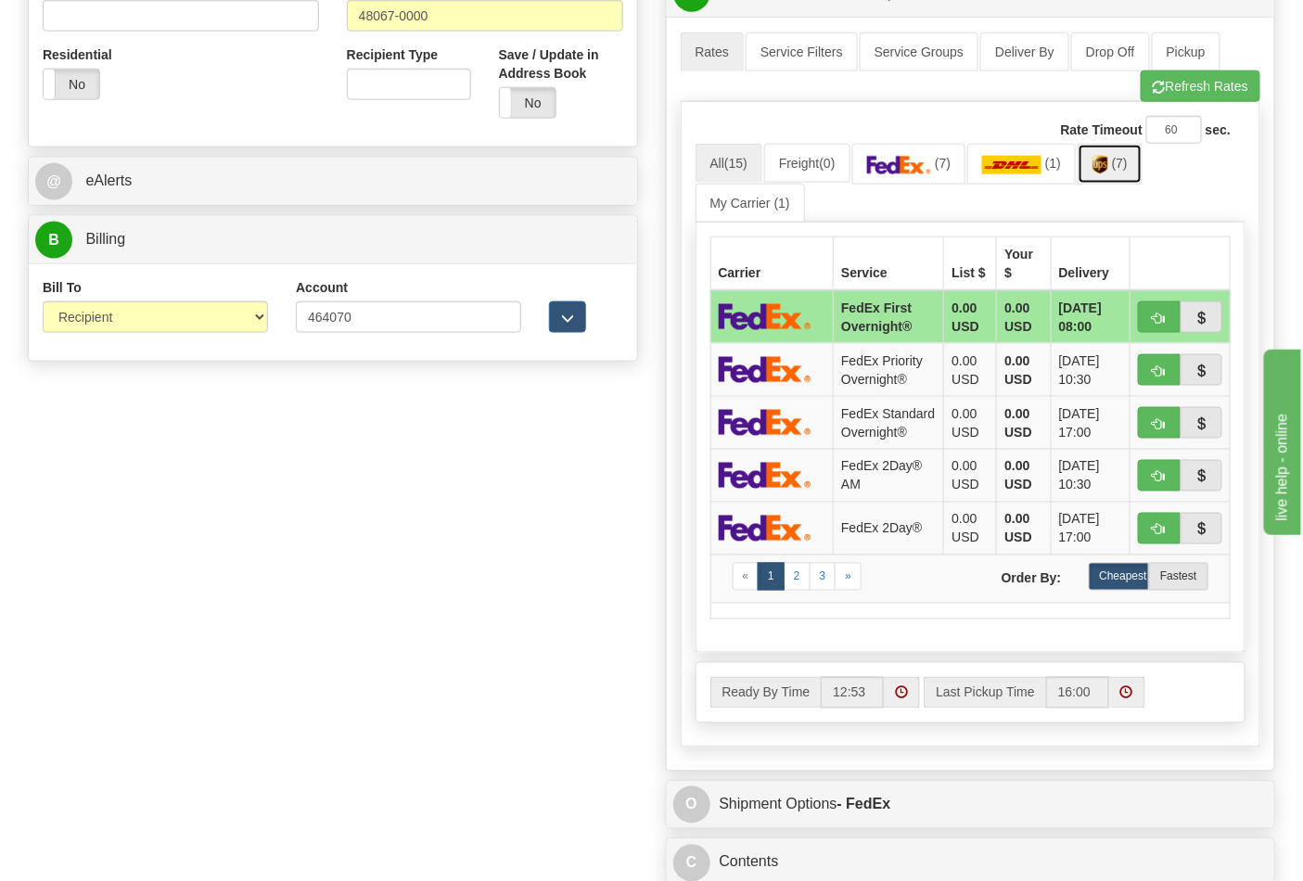
click at [1108, 172] on img at bounding box center [1100, 165] width 16 height 19
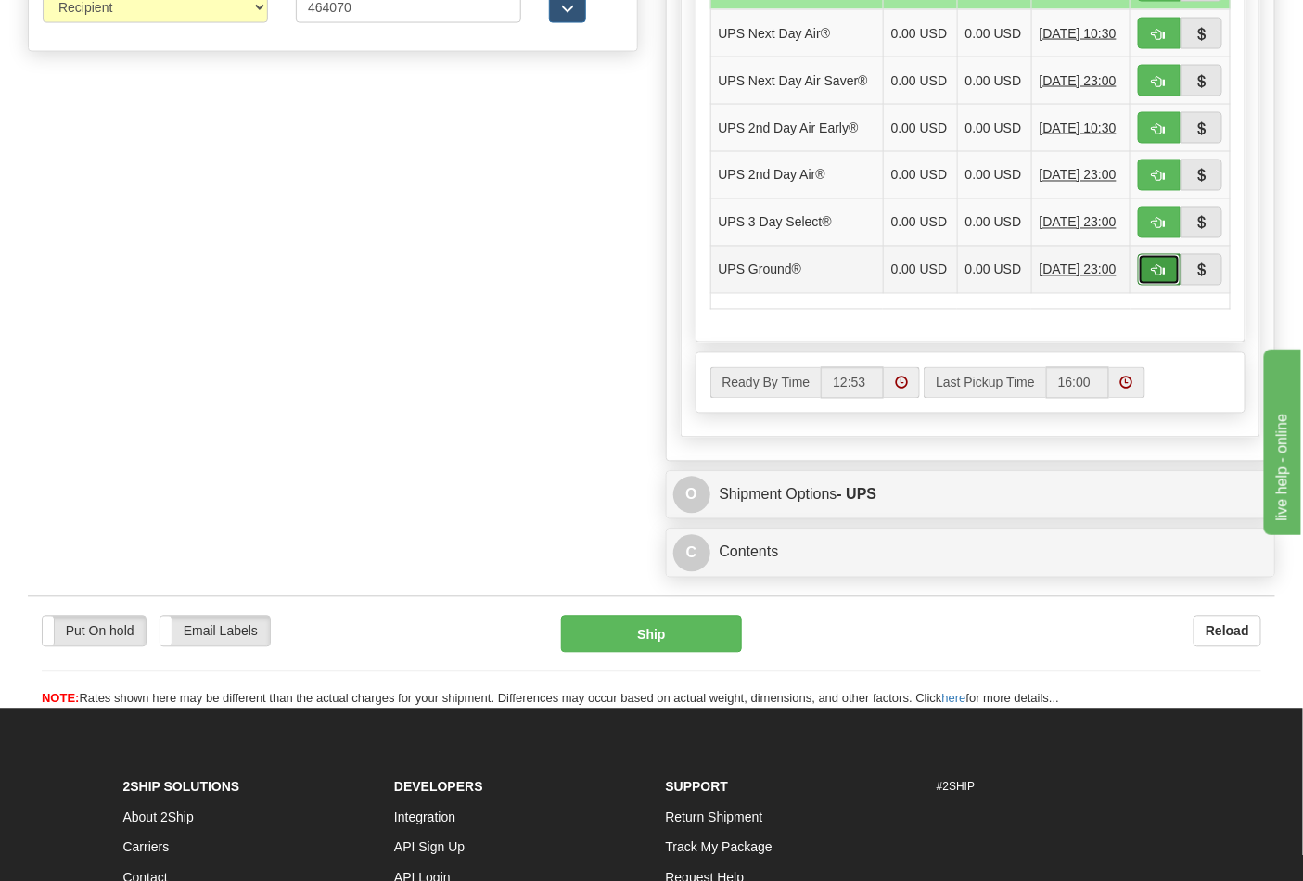
click at [1163, 277] on span "button" at bounding box center [1159, 271] width 13 height 12
type input "03"
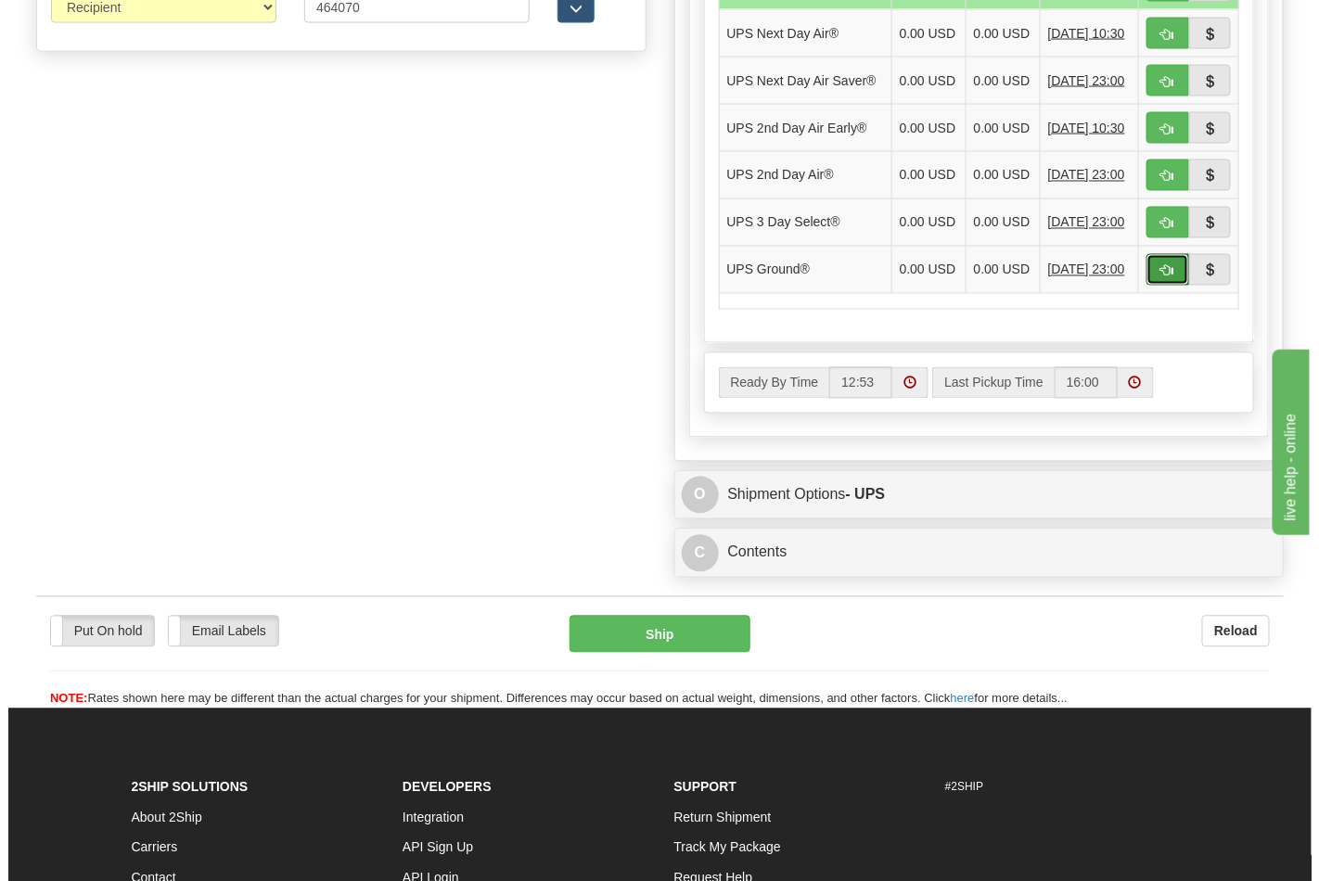
scroll to position [719, 0]
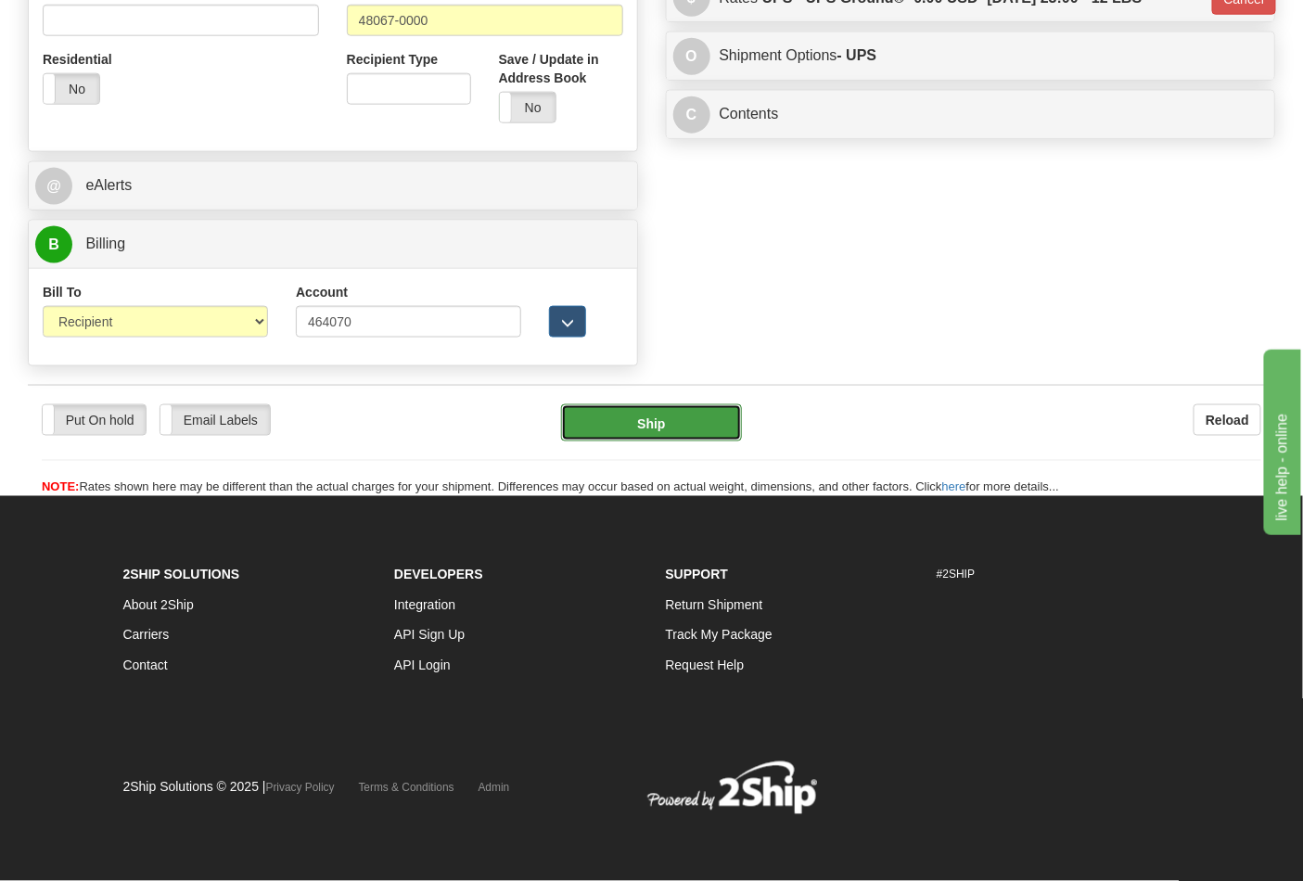
click at [652, 438] on button "Ship" at bounding box center [651, 422] width 180 height 37
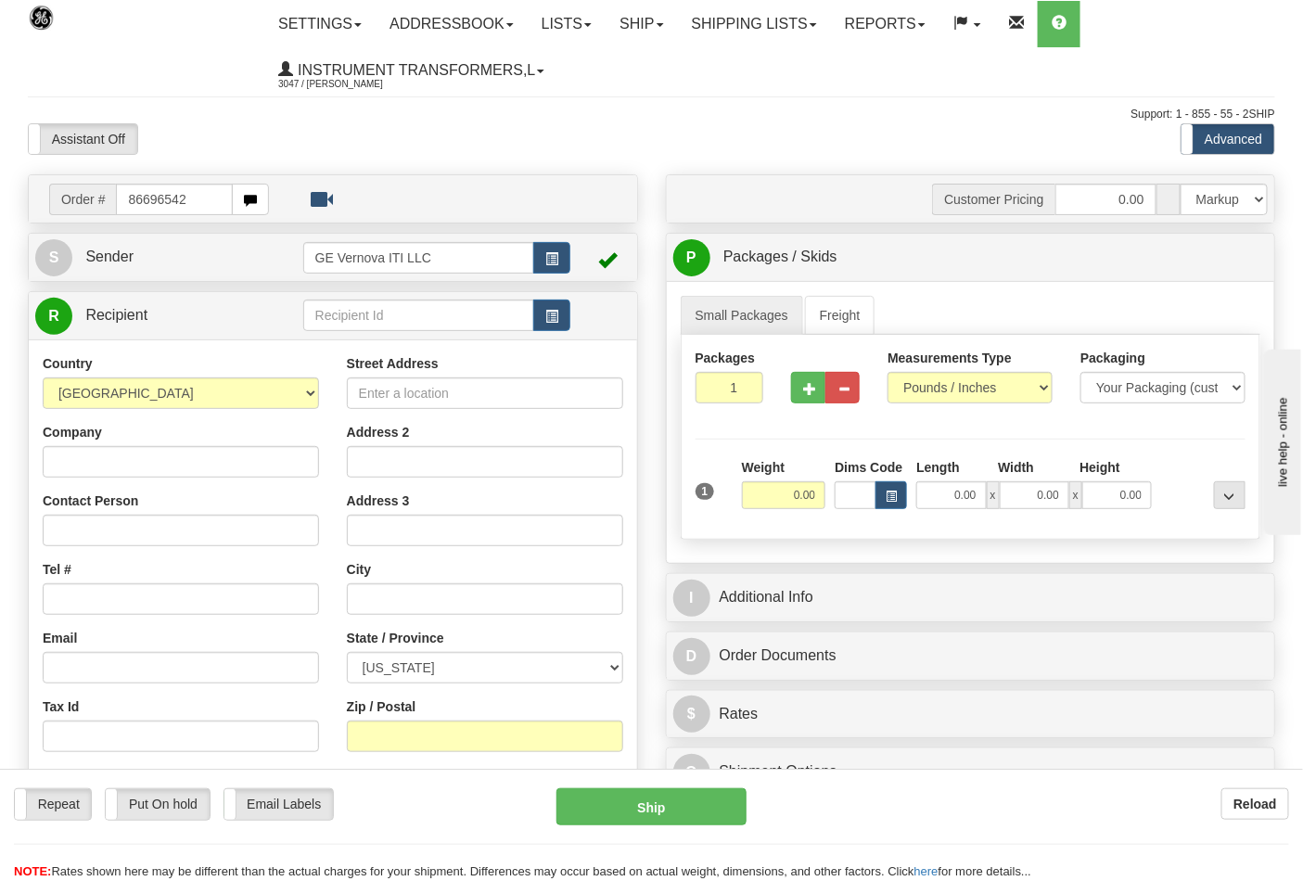
type input "86696542"
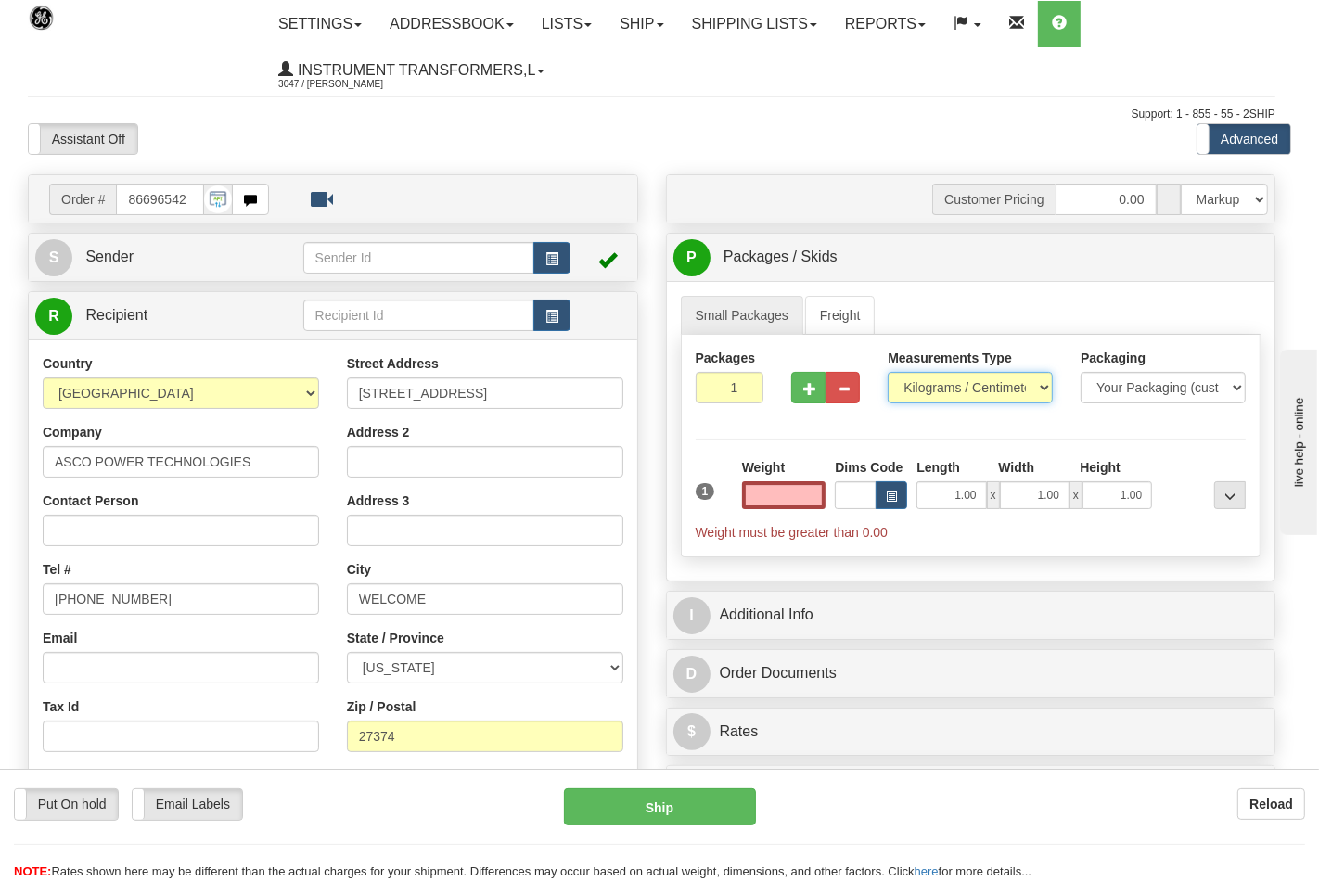
type input "0.00"
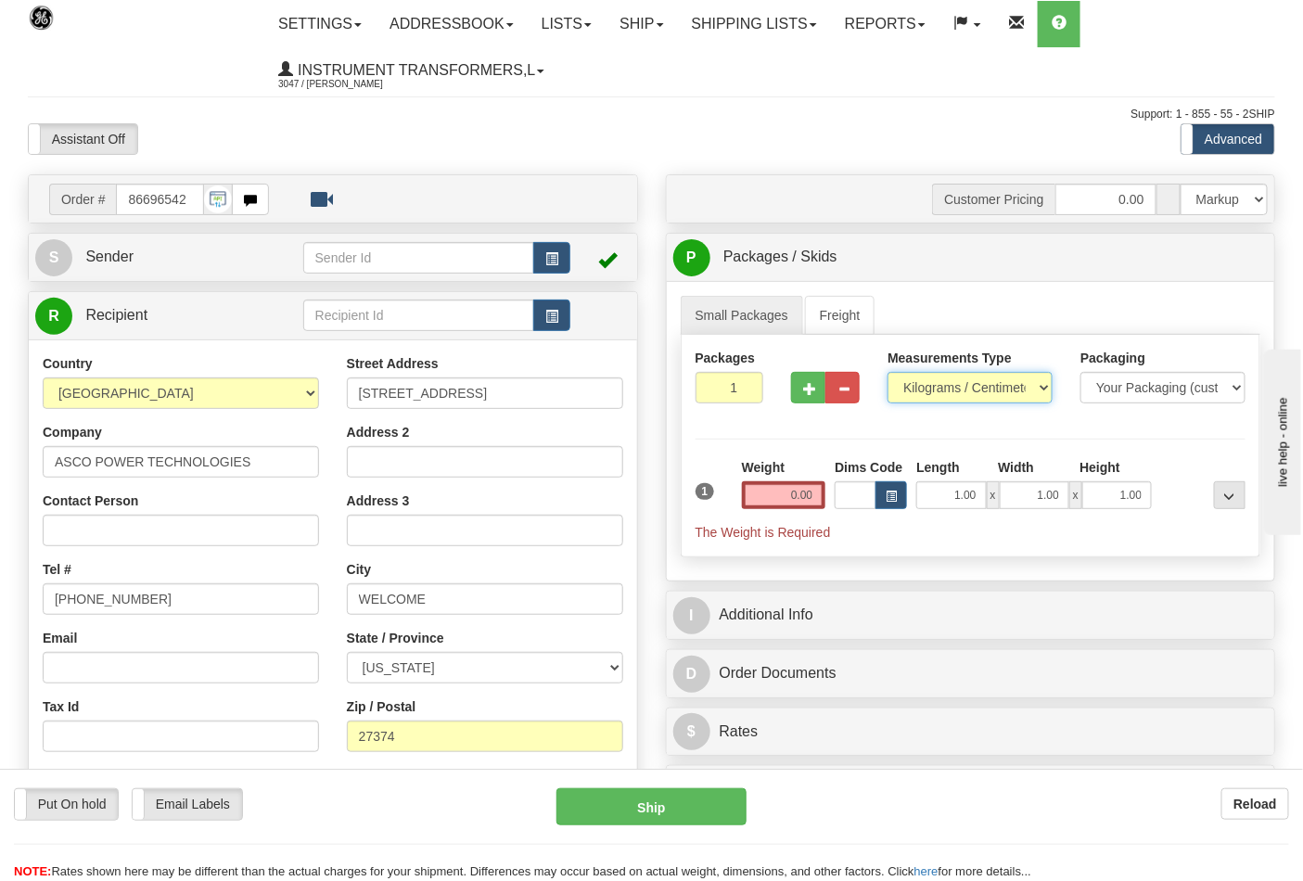
click at [920, 389] on select "Pounds / Inches Kilograms / Centimeters" at bounding box center [969, 388] width 165 height 32
select select "0"
click at [887, 373] on select "Pounds / Inches Kilograms / Centimeters" at bounding box center [969, 388] width 165 height 32
click at [818, 502] on input "0.00" at bounding box center [784, 495] width 84 height 28
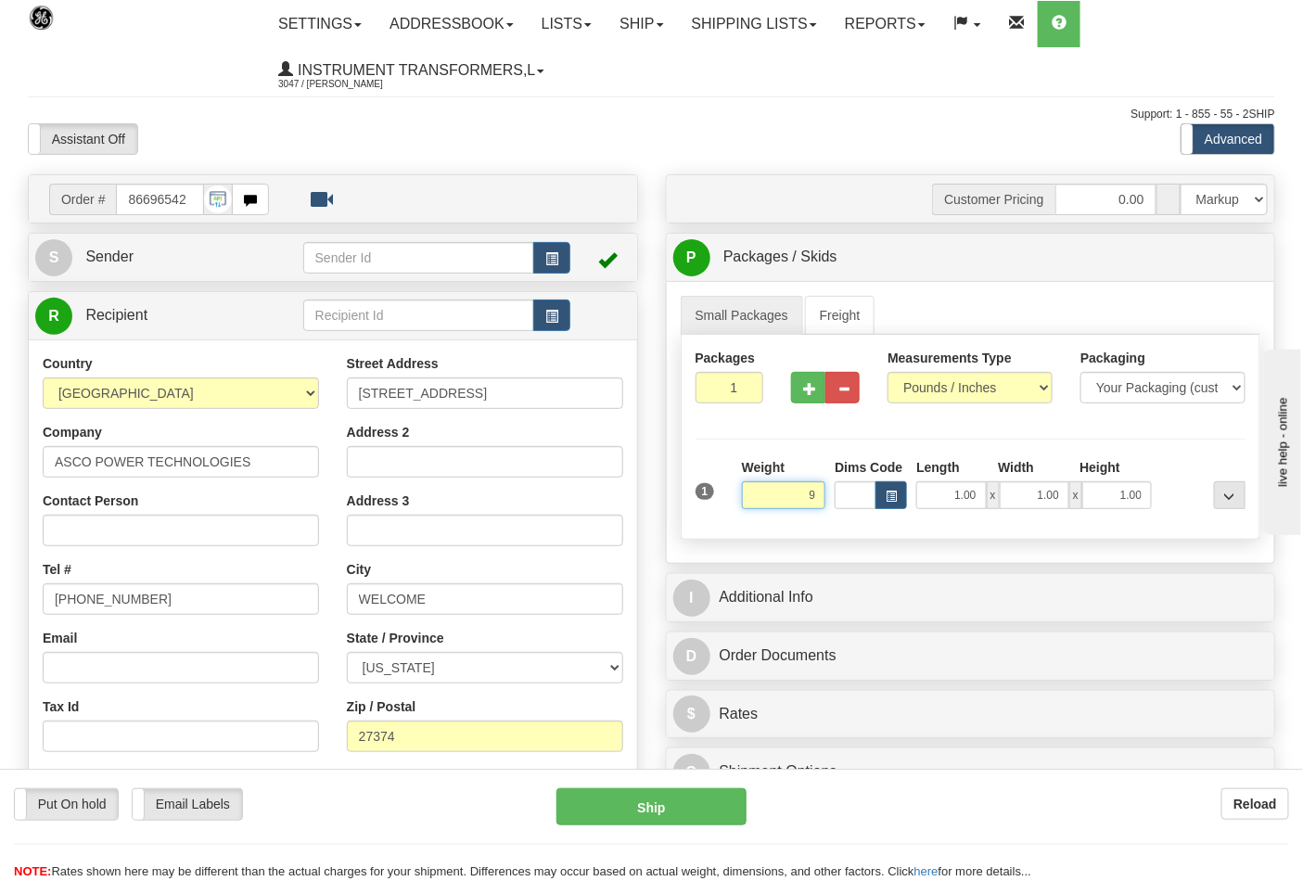
click button "Delete" at bounding box center [0, 0] width 0 height 0
type input "9.00"
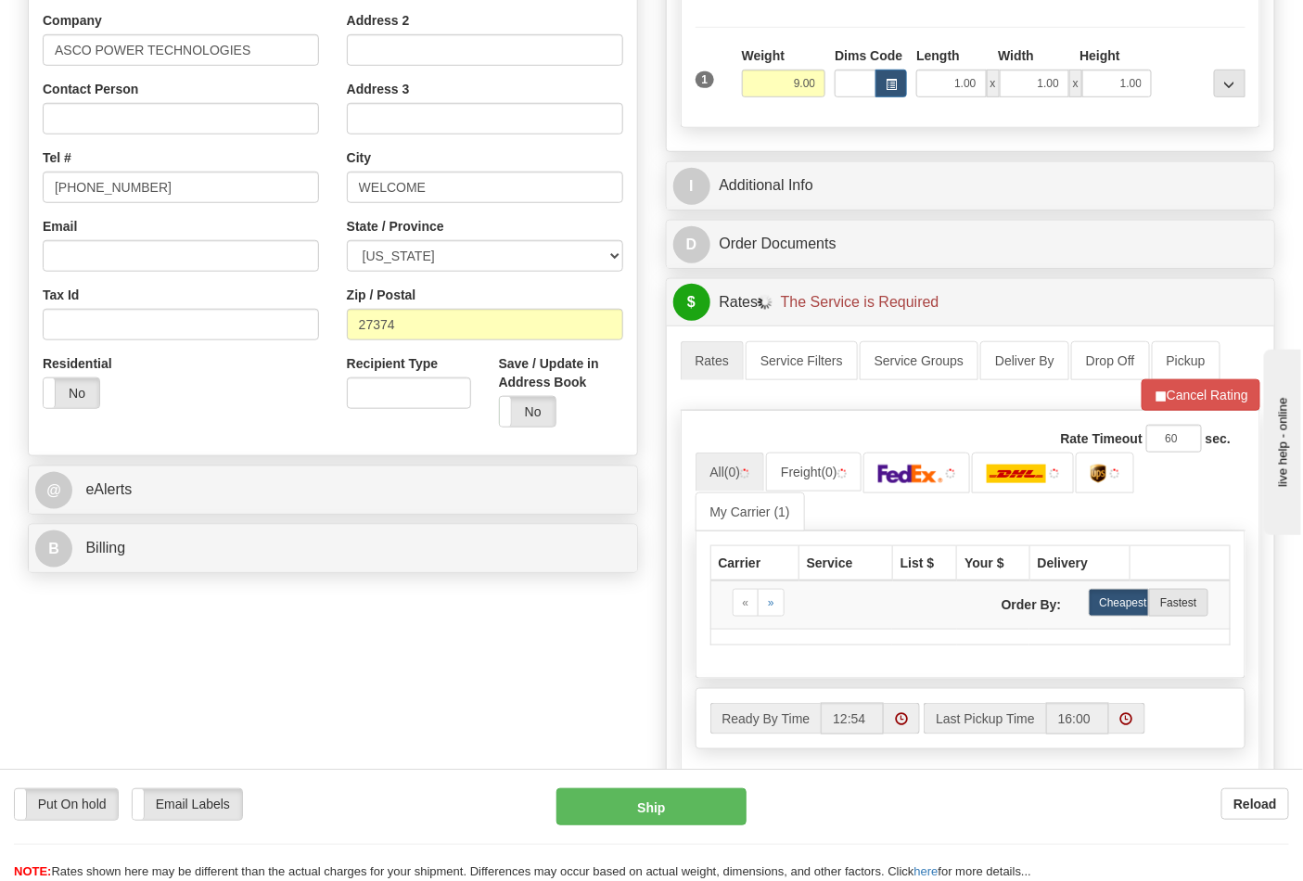
click at [173, 570] on div "B Billing" at bounding box center [333, 548] width 608 height 47
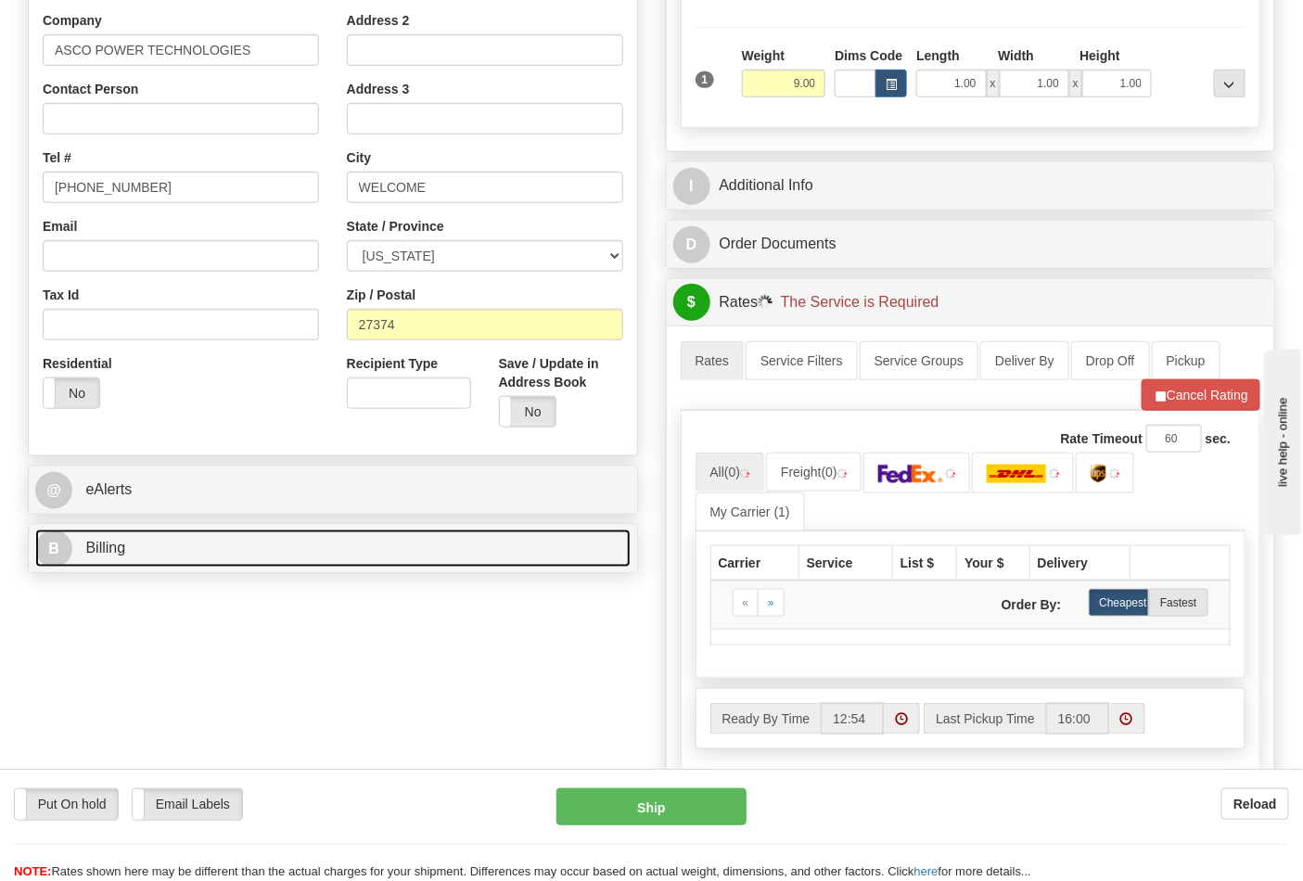
click at [173, 564] on link "B Billing" at bounding box center [332, 549] width 595 height 38
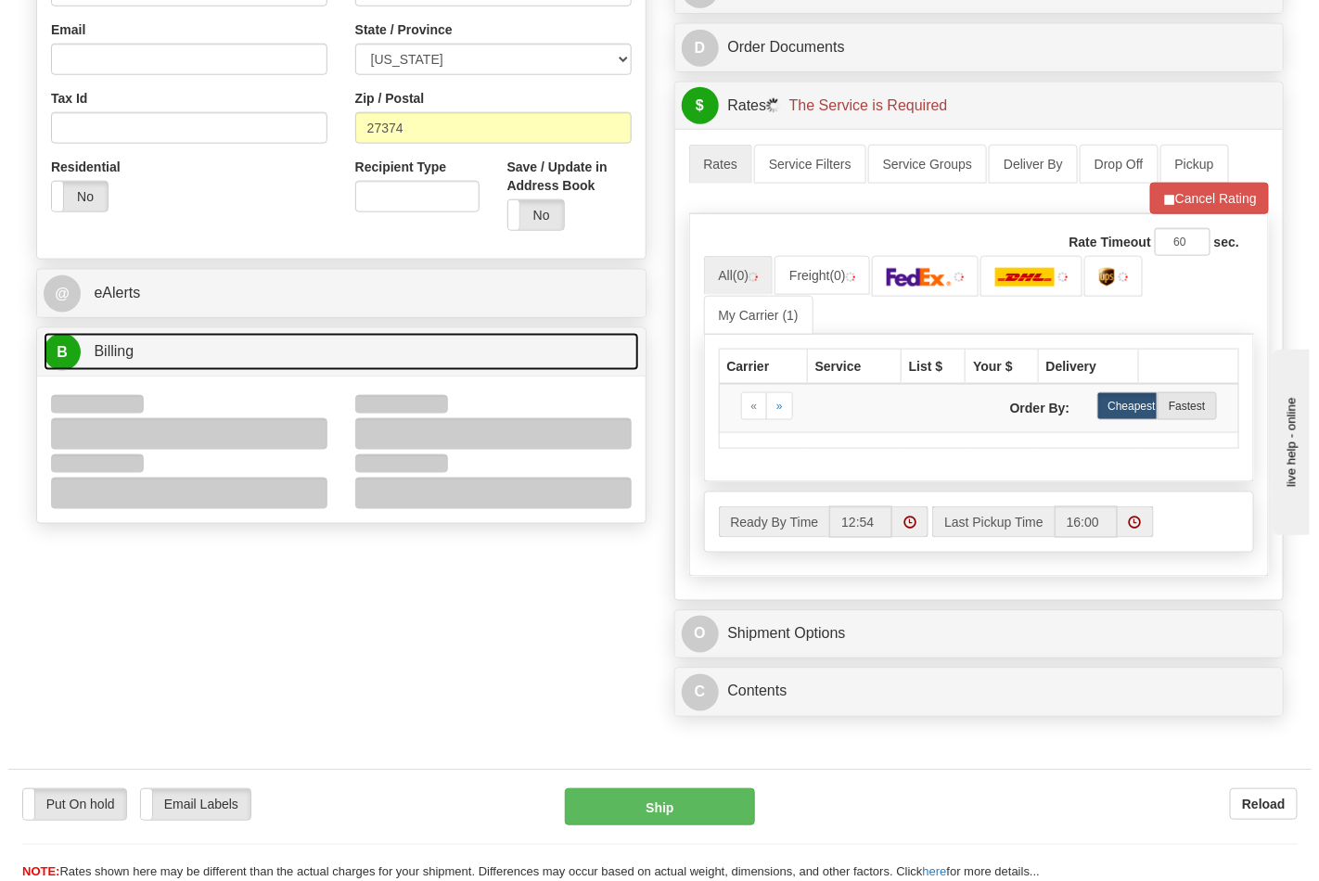
scroll to position [618, 0]
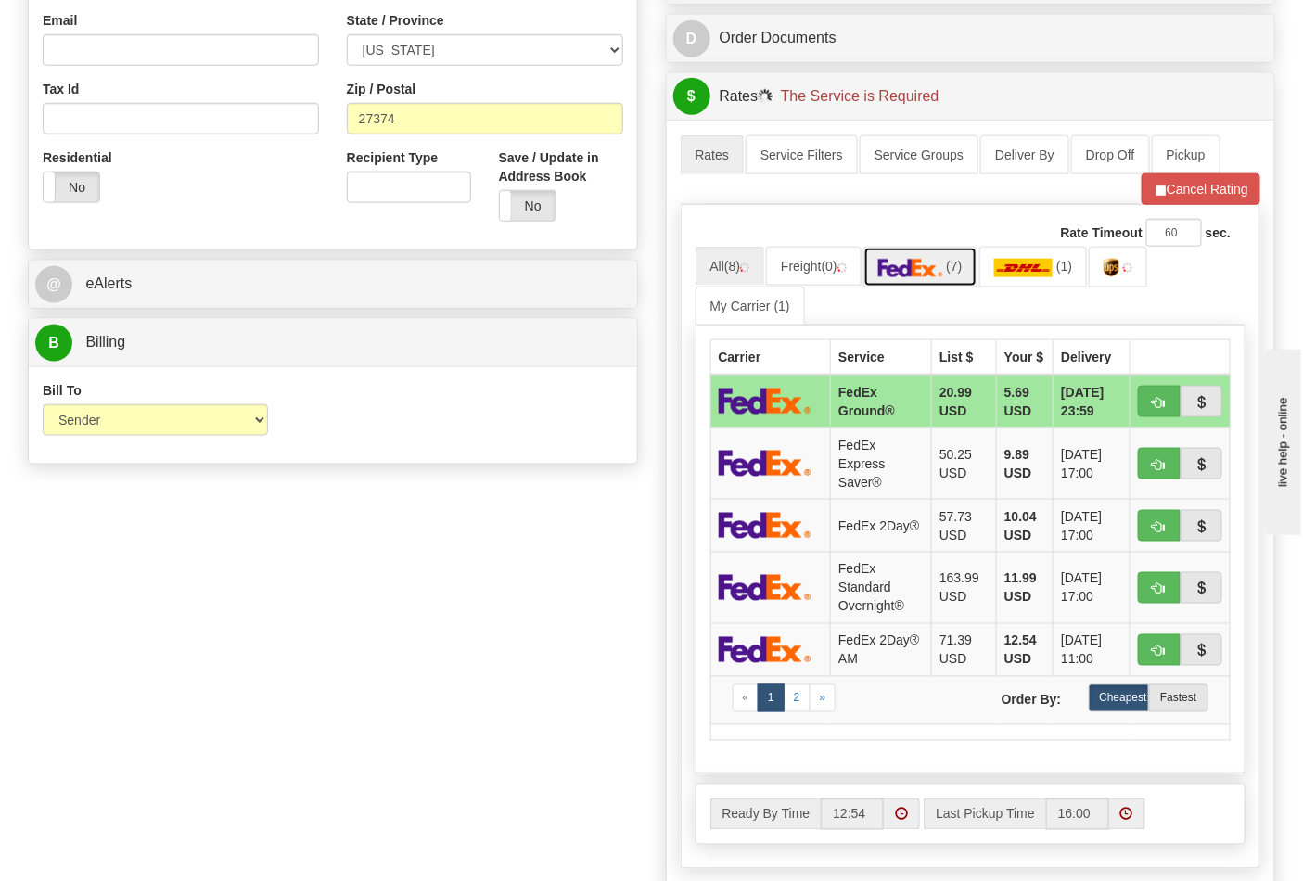
click at [956, 267] on span "(7)" at bounding box center [954, 266] width 16 height 15
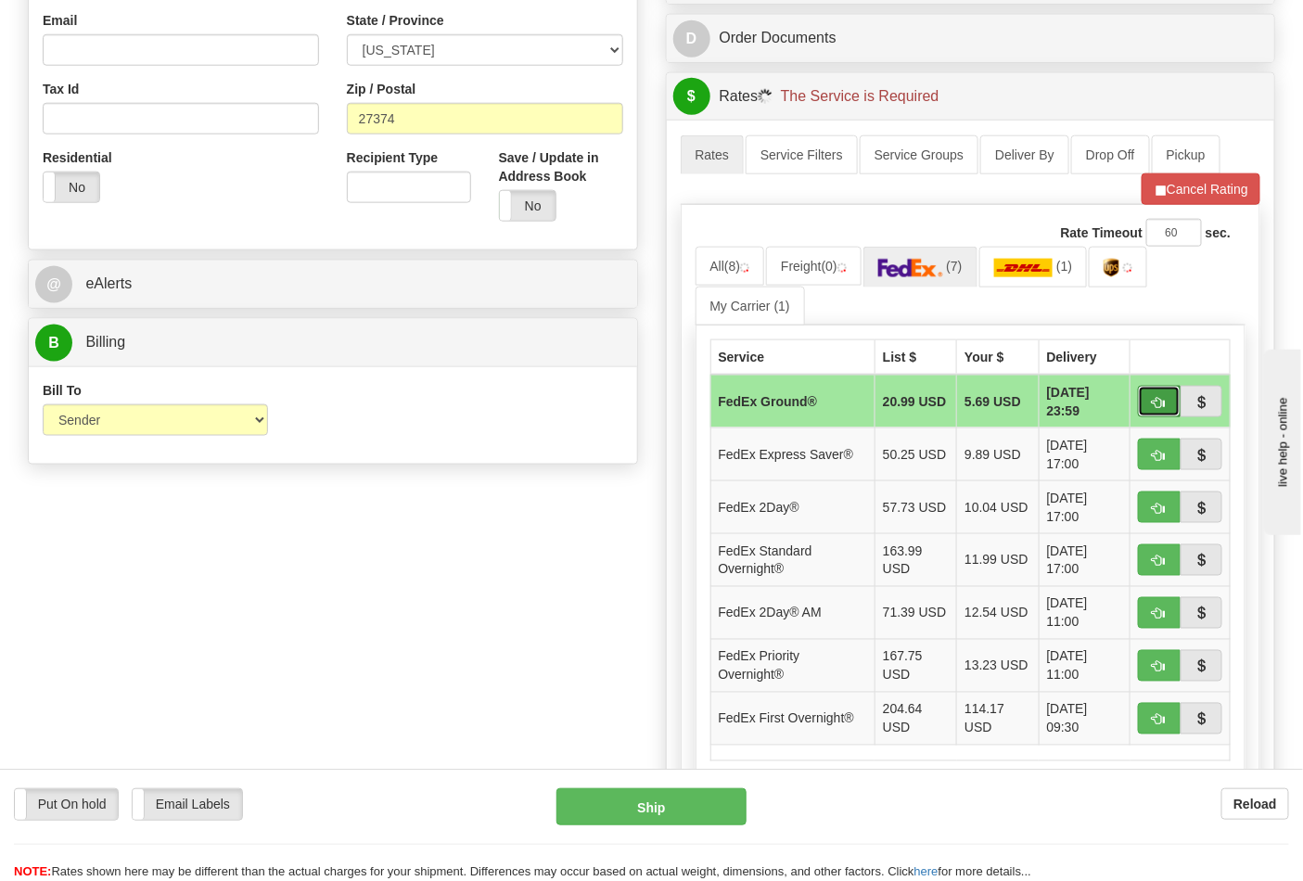
click at [1155, 401] on span "button" at bounding box center [1159, 403] width 13 height 12
click at [1154, 402] on span "button" at bounding box center [1159, 403] width 13 height 12
type input "92"
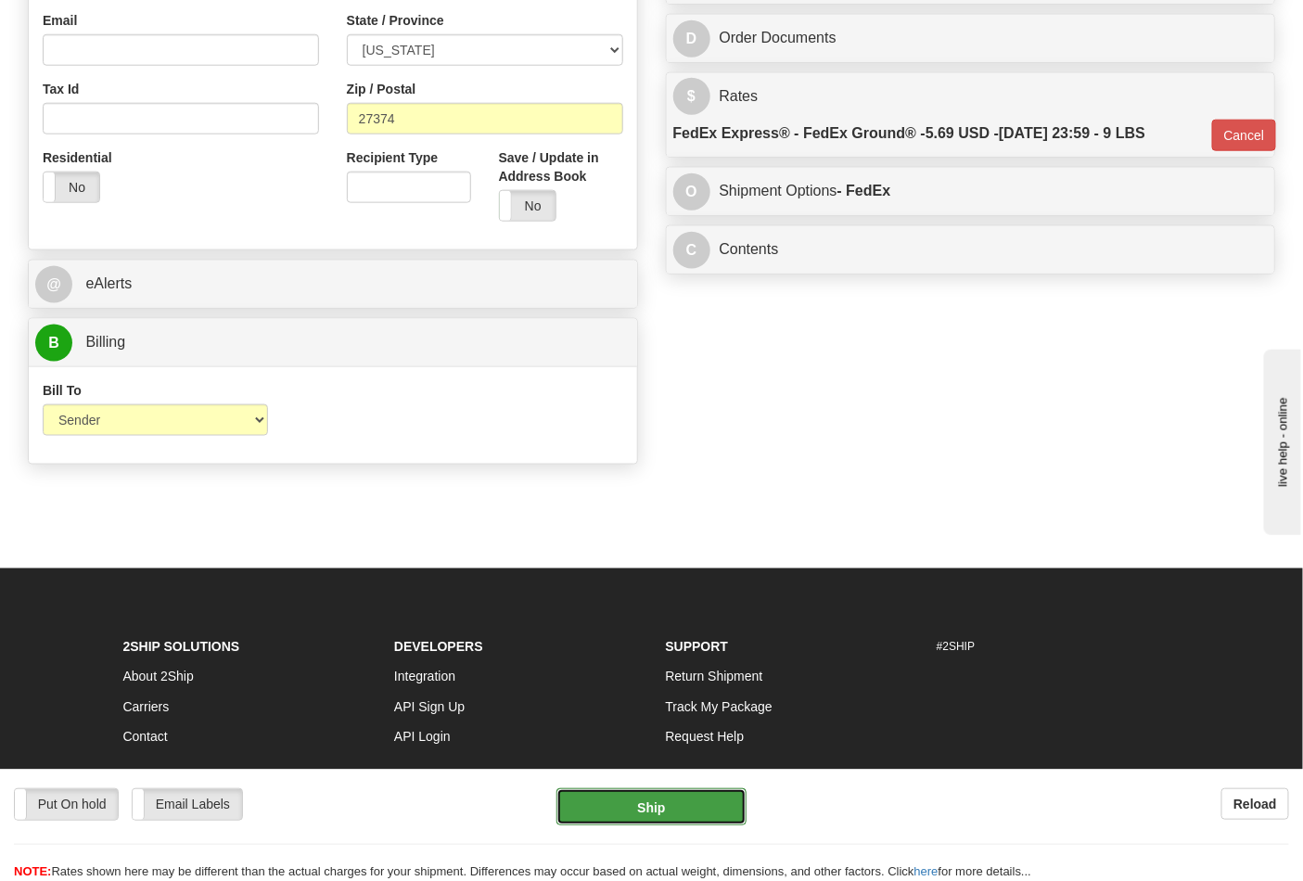
click at [651, 805] on button "Ship" at bounding box center [650, 806] width 189 height 37
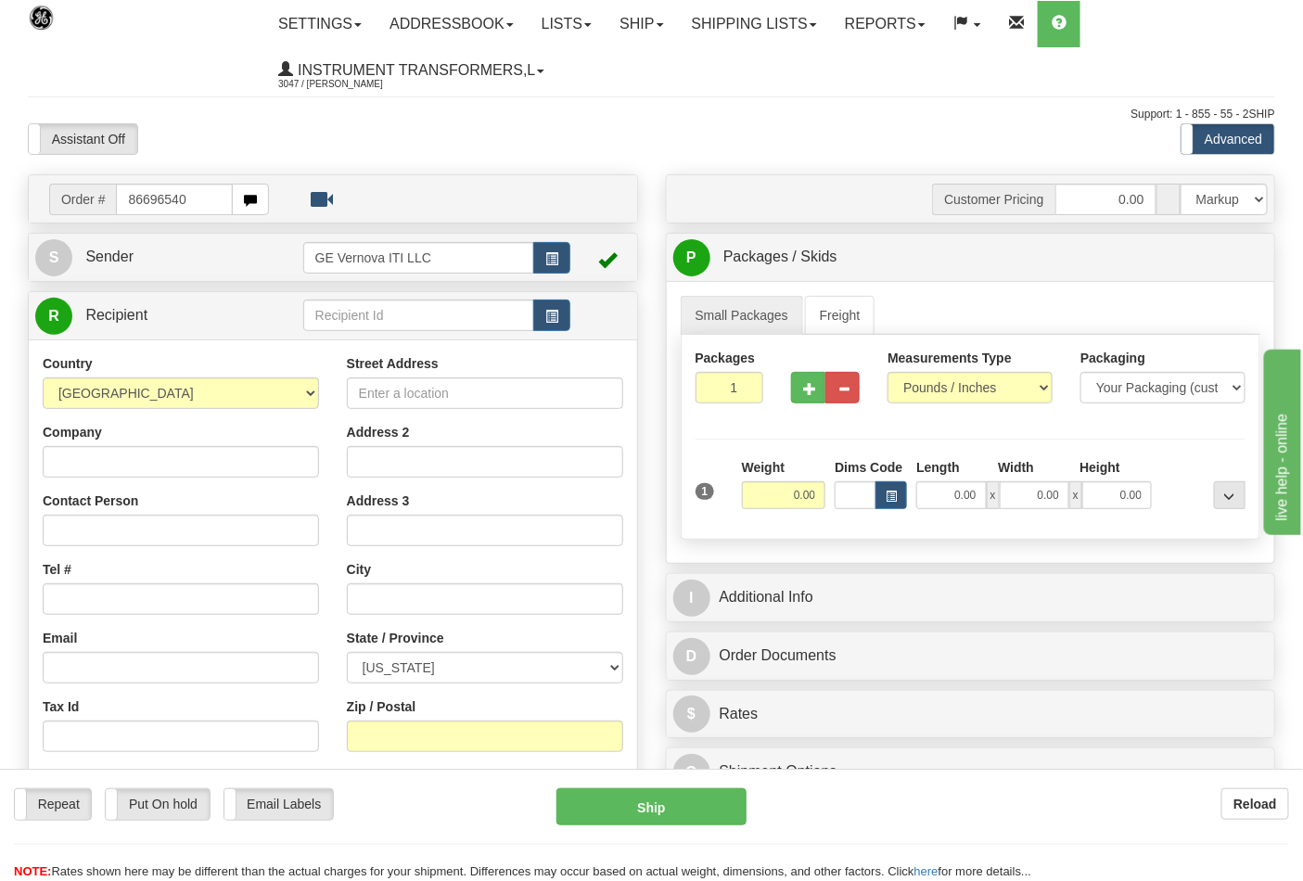
type input "86696540"
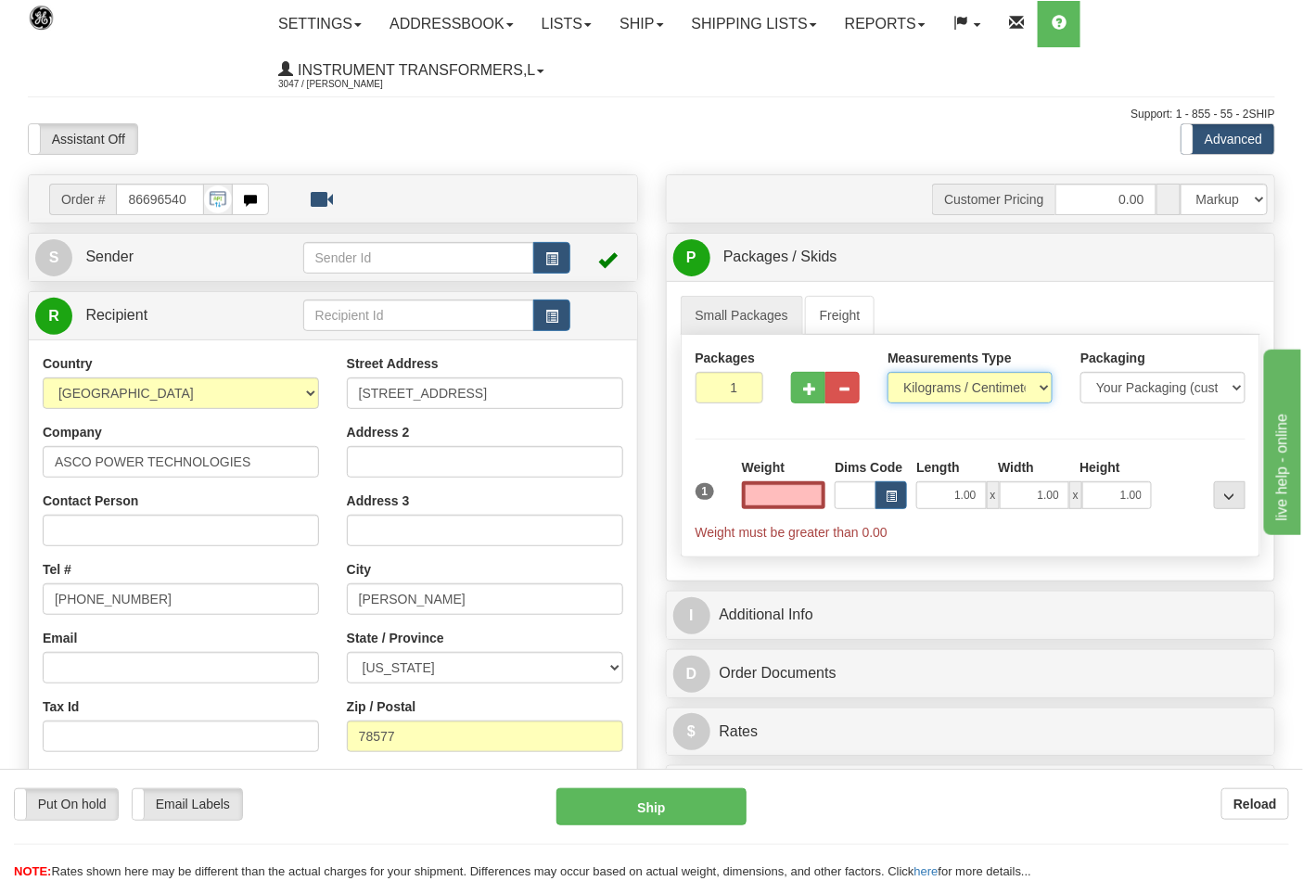
type input "0.00"
click at [961, 396] on select "Pounds / Inches Kilograms / Centimeters" at bounding box center [969, 388] width 165 height 32
select select "0"
click at [887, 373] on select "Pounds / Inches Kilograms / Centimeters" at bounding box center [969, 388] width 165 height 32
click at [809, 503] on input "0.00" at bounding box center [784, 495] width 84 height 28
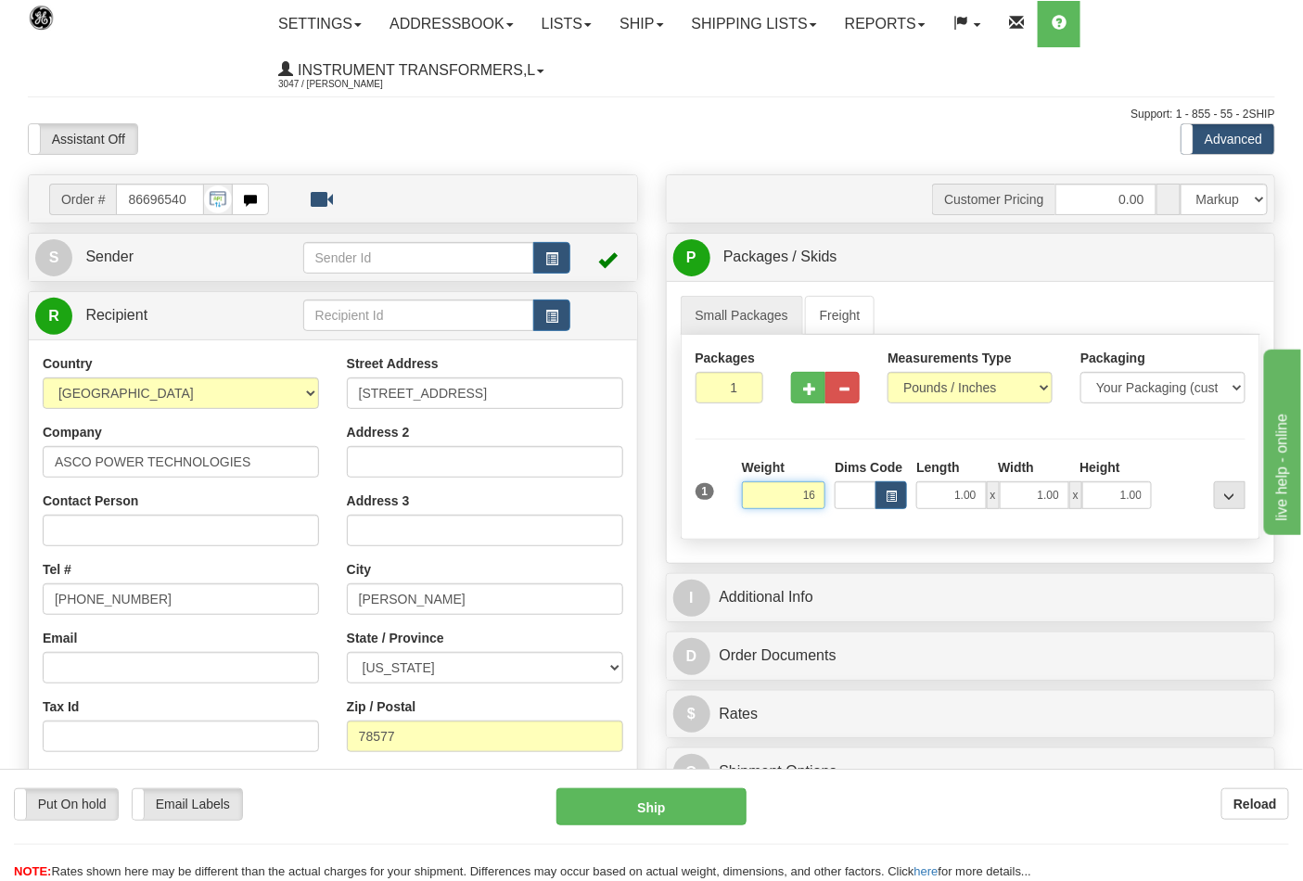
click button "Delete" at bounding box center [0, 0] width 0 height 0
type input "16.00"
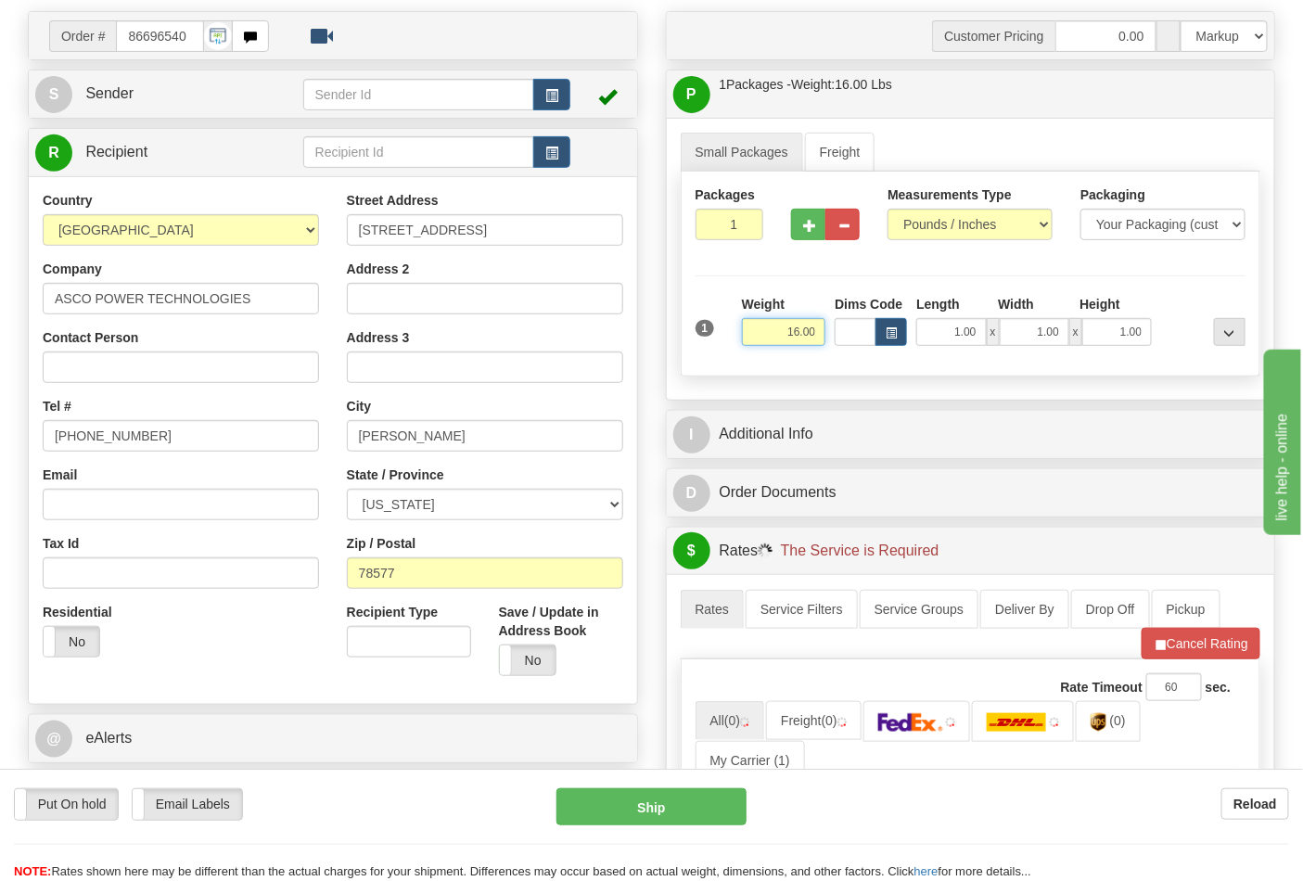
scroll to position [309, 0]
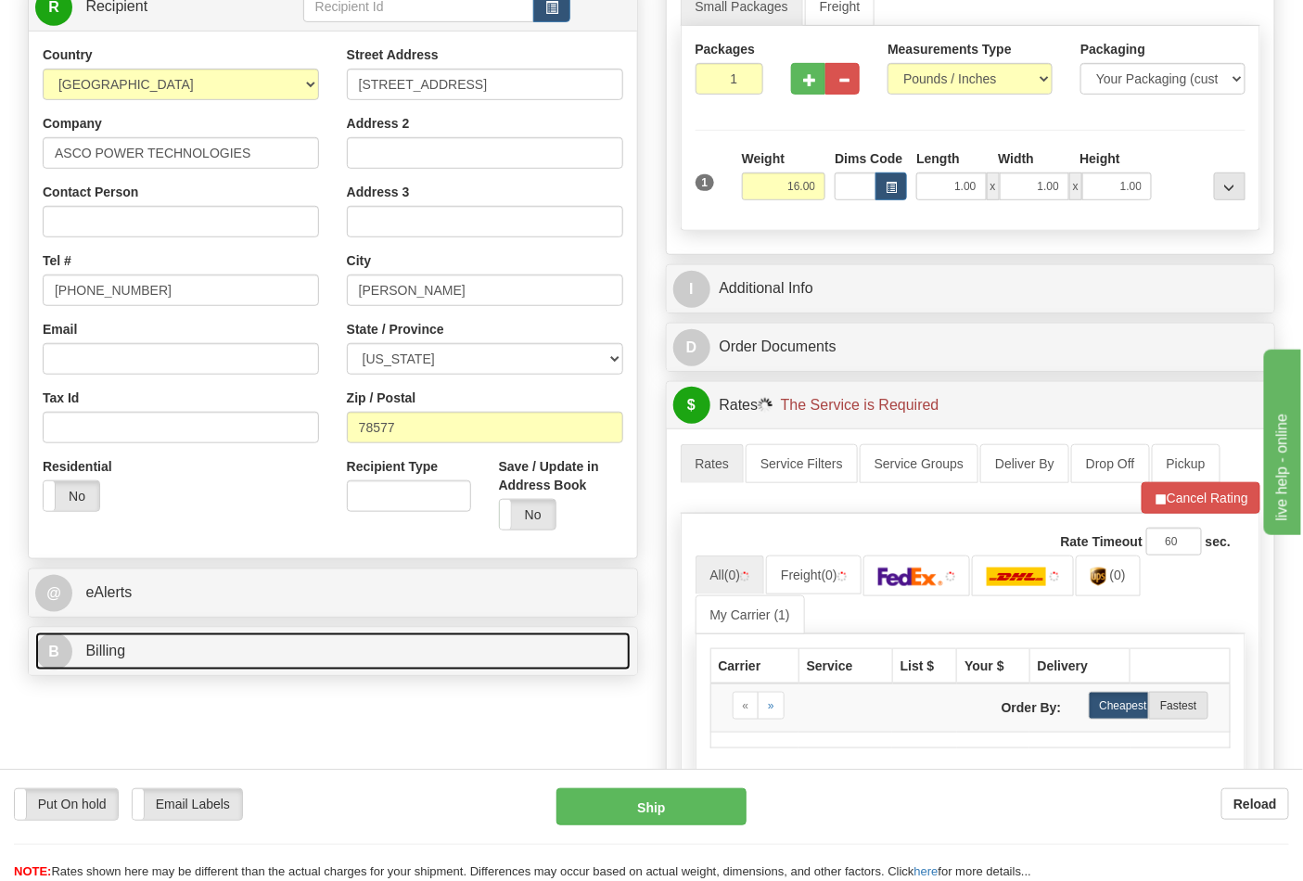
click at [258, 657] on link "B Billing" at bounding box center [332, 651] width 595 height 38
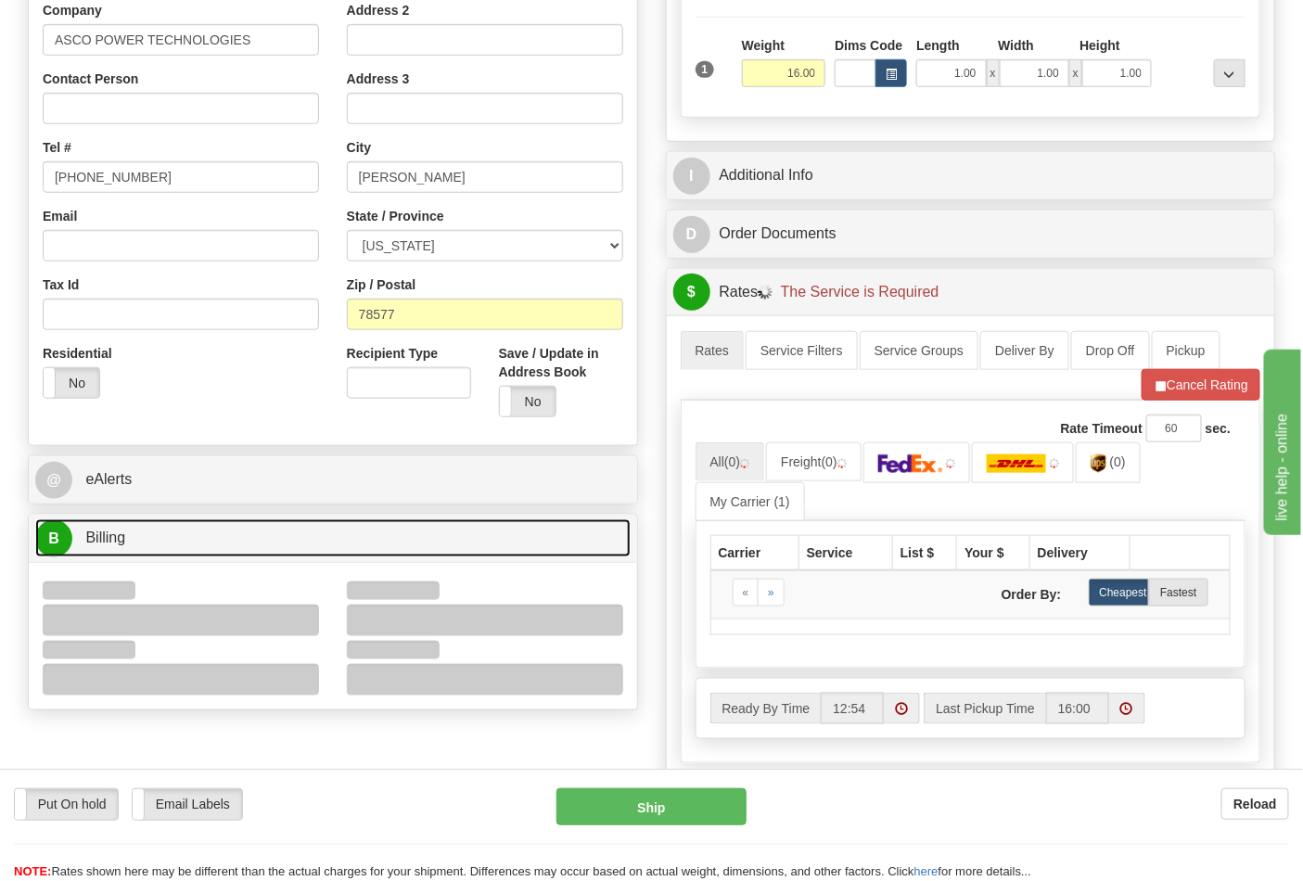
scroll to position [515, 0]
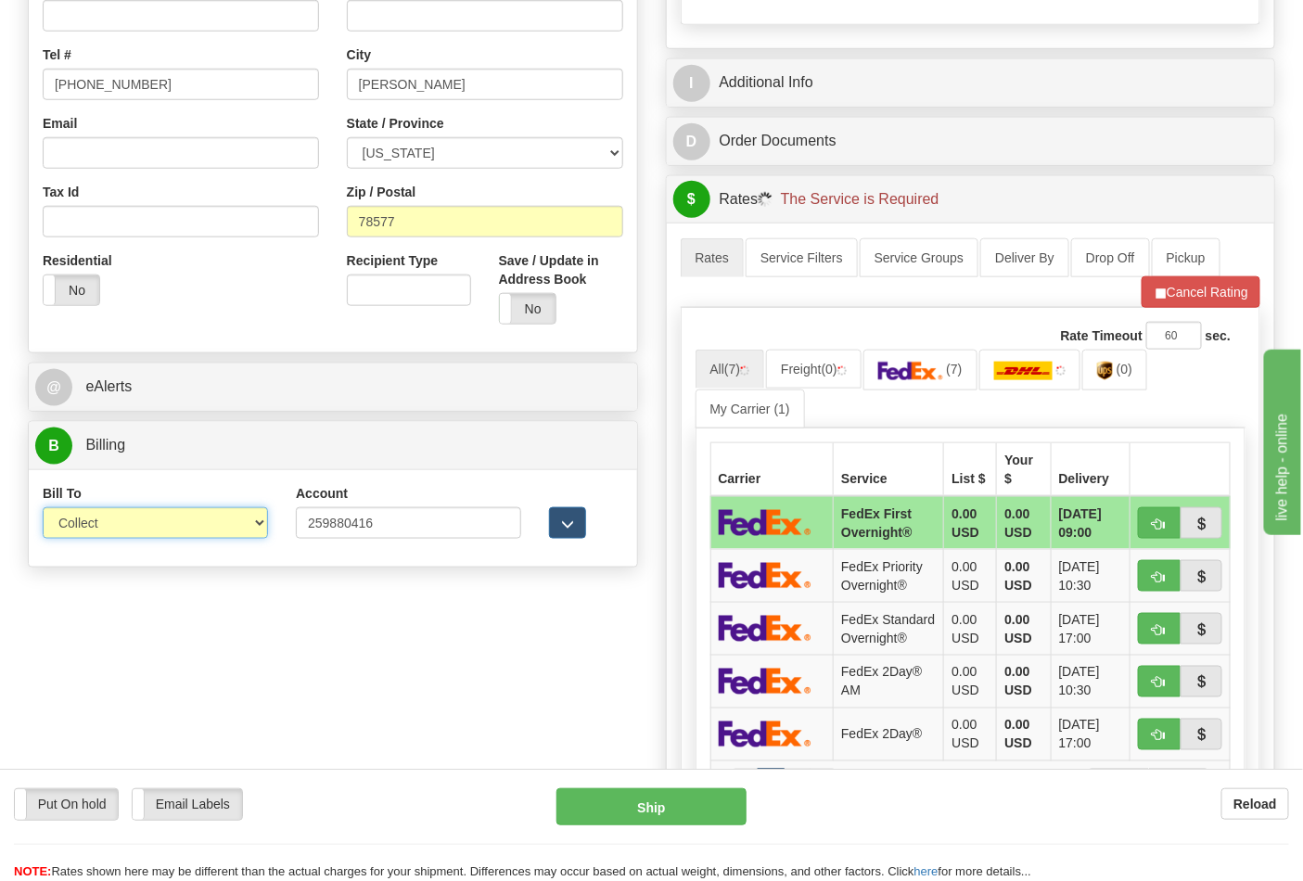
drag, startPoint x: 137, startPoint y: 515, endPoint x: 141, endPoint y: 534, distance: 19.8
click at [137, 515] on select "Sender Recipient Third Party Collect" at bounding box center [155, 523] width 225 height 32
click at [43, 509] on select "Sender Recipient Third Party Collect" at bounding box center [155, 523] width 225 height 32
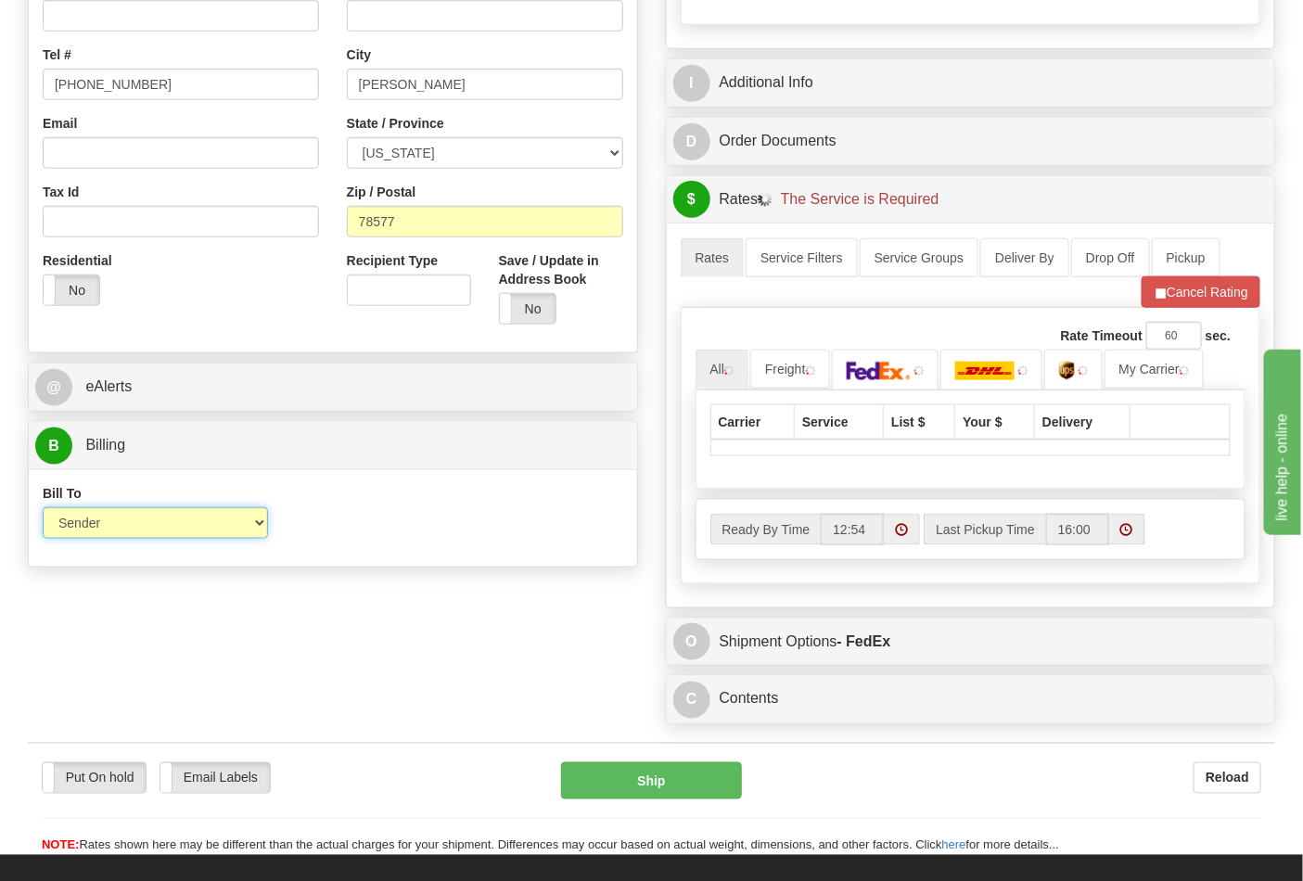
drag, startPoint x: 130, startPoint y: 525, endPoint x: 124, endPoint y: 536, distance: 12.4
click at [130, 525] on select "Sender Recipient Third Party Collect" at bounding box center [155, 523] width 225 height 32
select select "2"
click at [43, 509] on select "Sender Recipient Third Party Collect" at bounding box center [155, 523] width 225 height 32
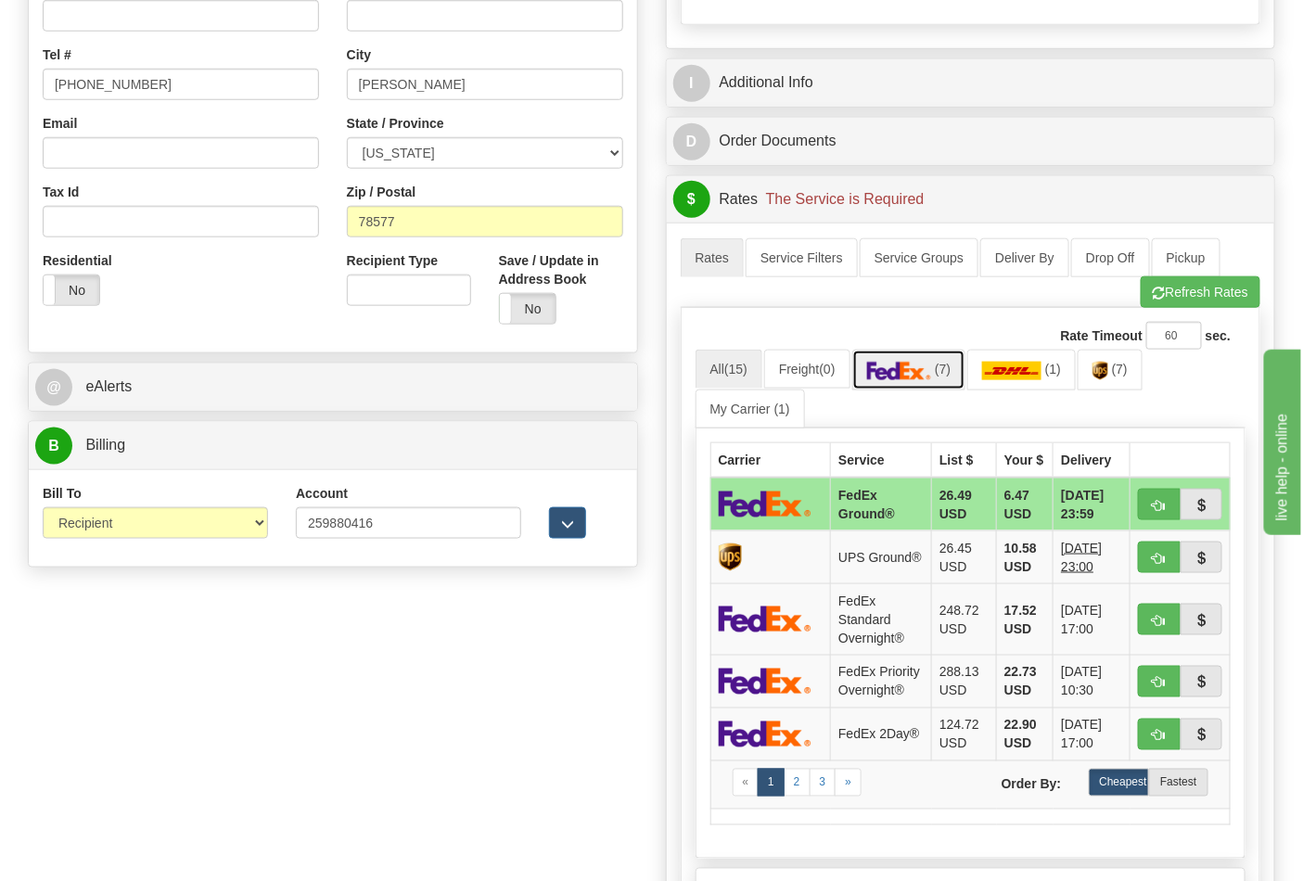
click at [940, 373] on link "(7)" at bounding box center [909, 370] width 114 height 40
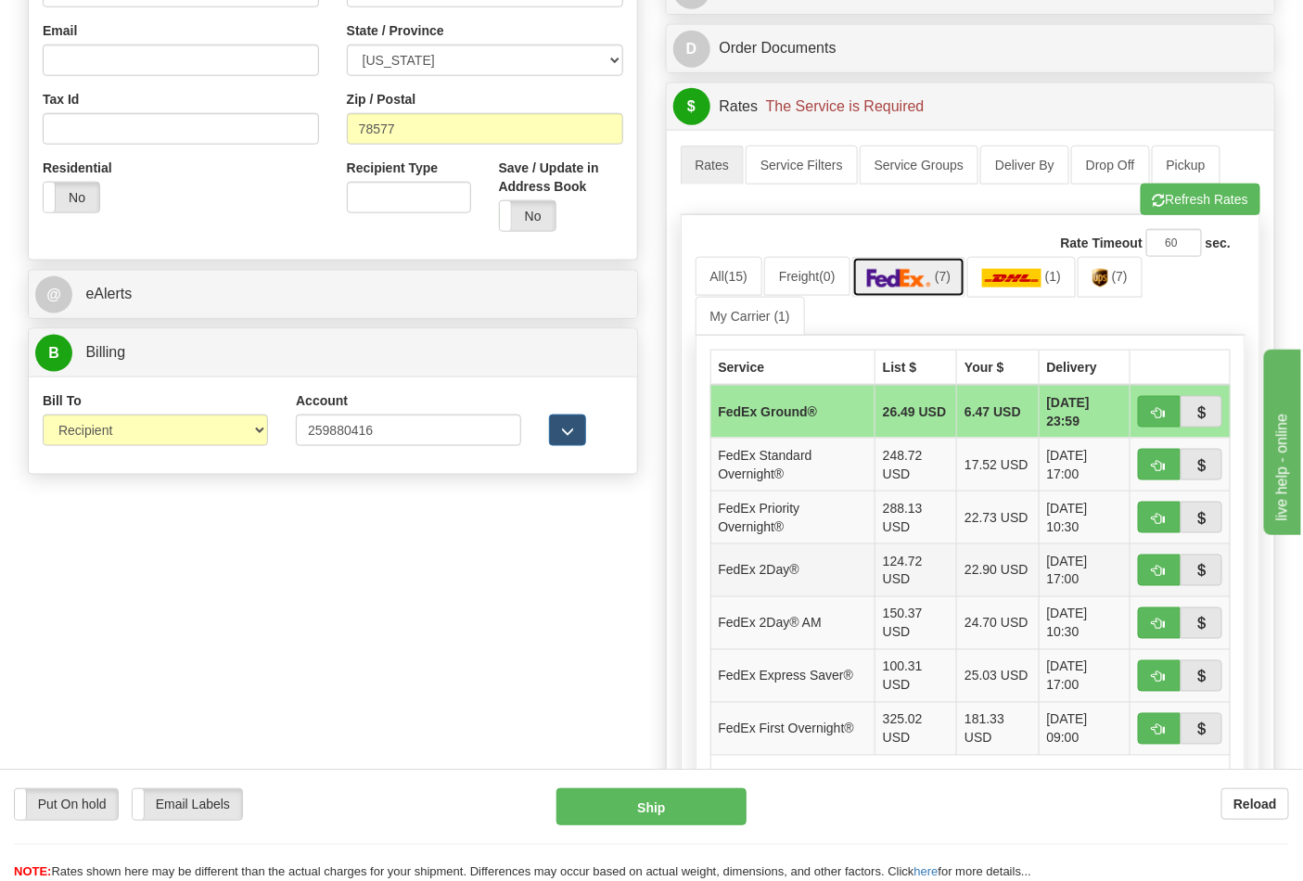
scroll to position [721, 0]
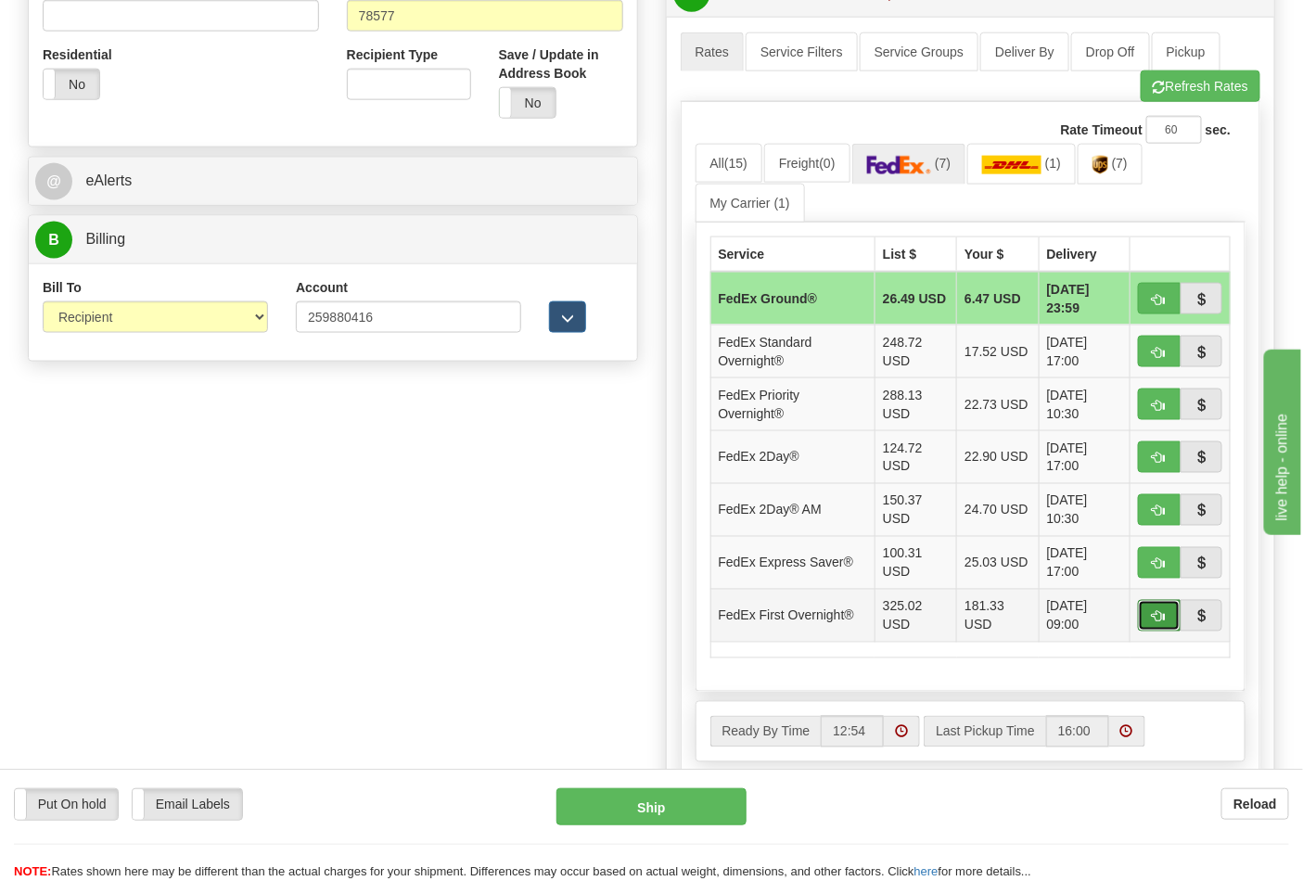
click at [1150, 621] on button "button" at bounding box center [1159, 616] width 43 height 32
type input "06"
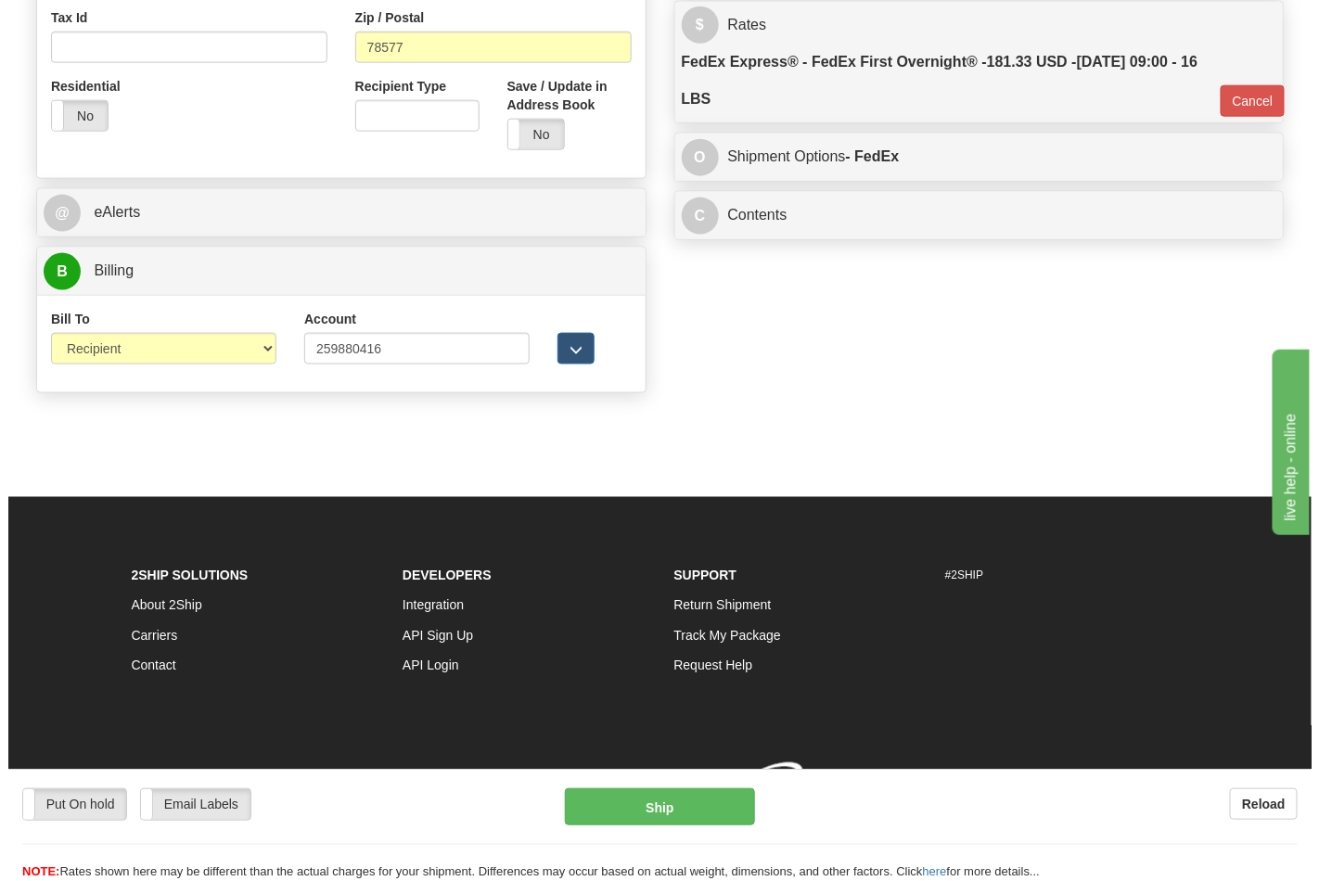
scroll to position [718, 0]
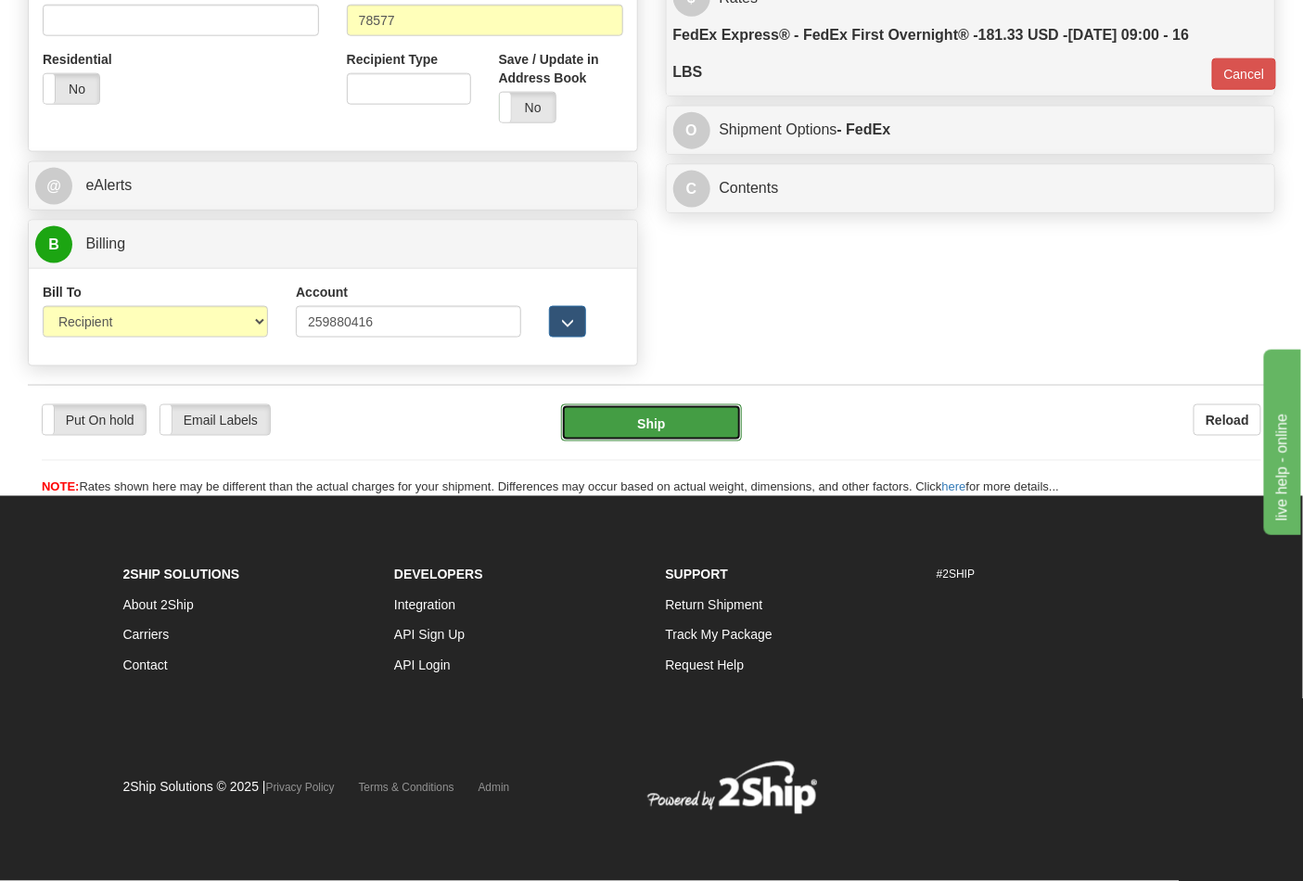
click at [692, 418] on button "Ship" at bounding box center [651, 422] width 180 height 37
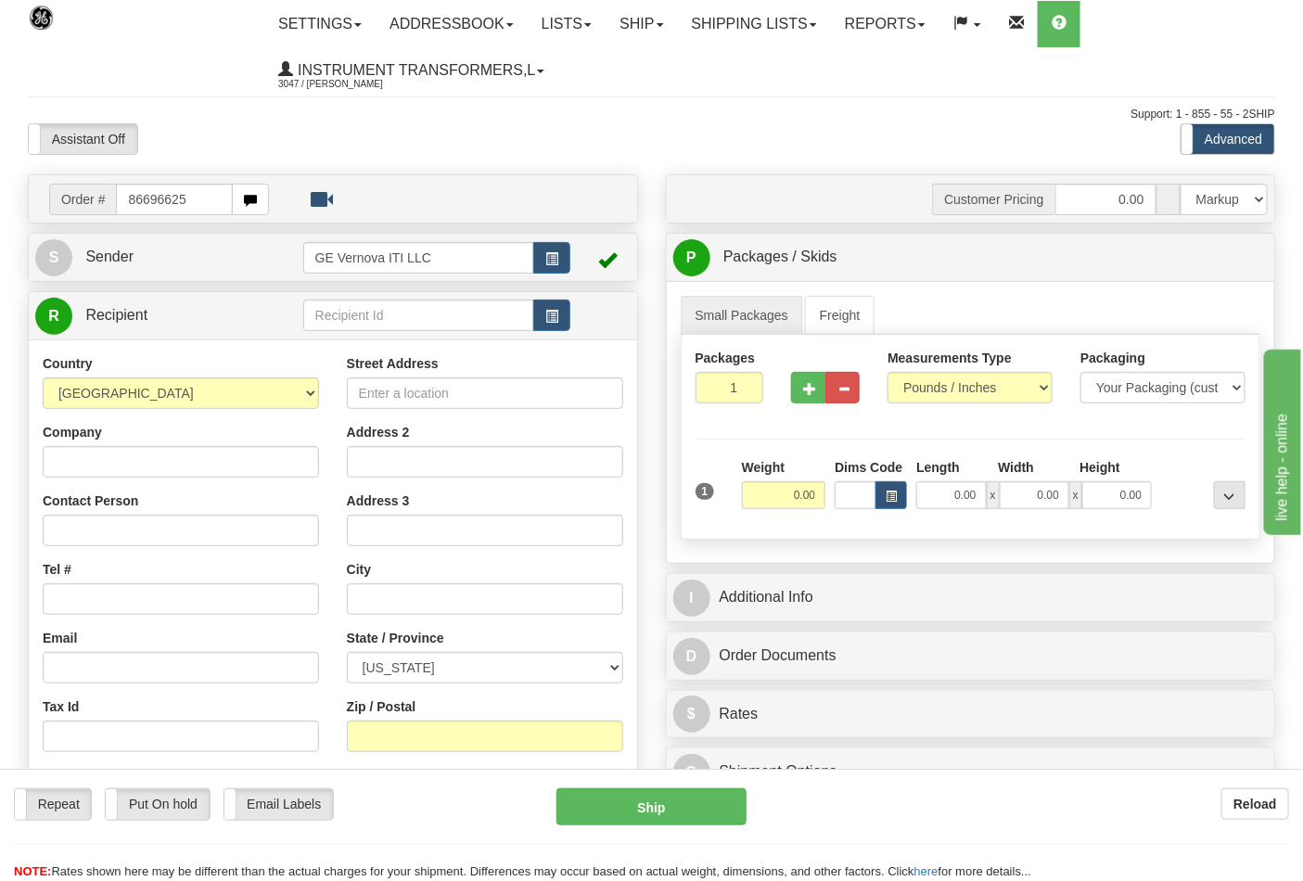
type input "86696625"
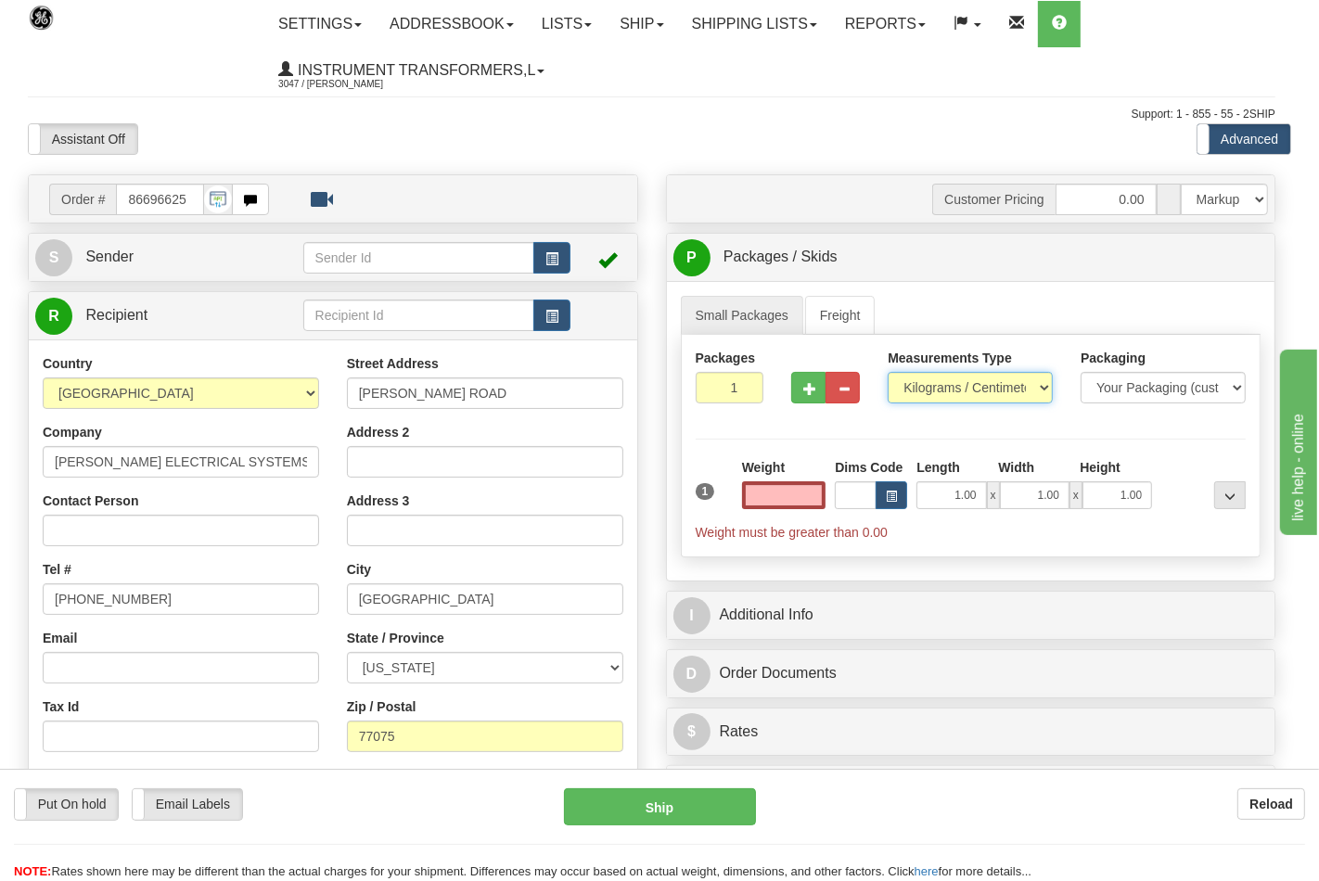
type input "0.00"
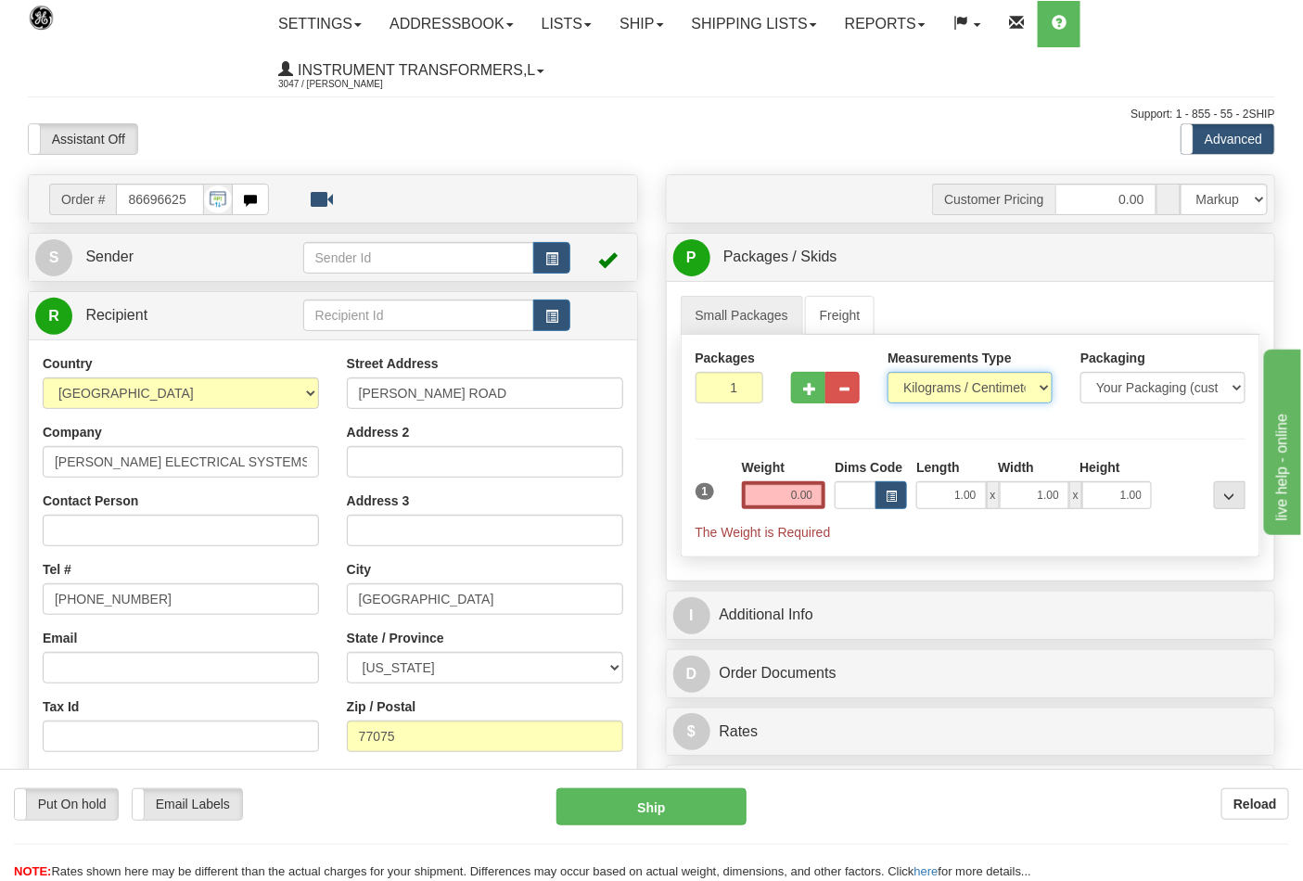
drag, startPoint x: 930, startPoint y: 386, endPoint x: 930, endPoint y: 402, distance: 16.7
click at [930, 386] on select "Pounds / Inches Kilograms / Centimeters" at bounding box center [969, 388] width 165 height 32
select select "0"
click at [887, 373] on select "Pounds / Inches Kilograms / Centimeters" at bounding box center [969, 388] width 165 height 32
click at [812, 492] on input "0.00" at bounding box center [784, 495] width 84 height 28
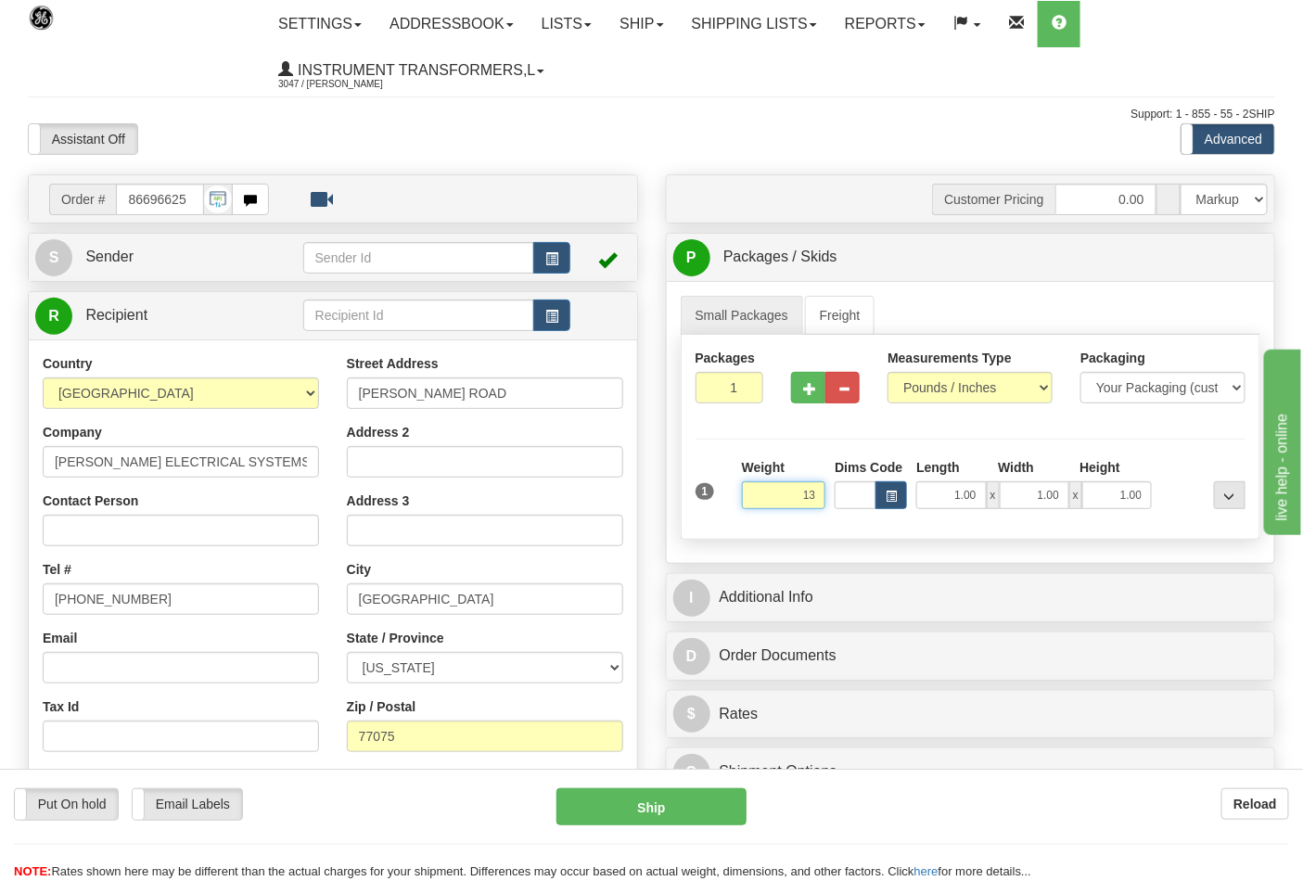
click button "Delete" at bounding box center [0, 0] width 0 height 0
type input "13.00"
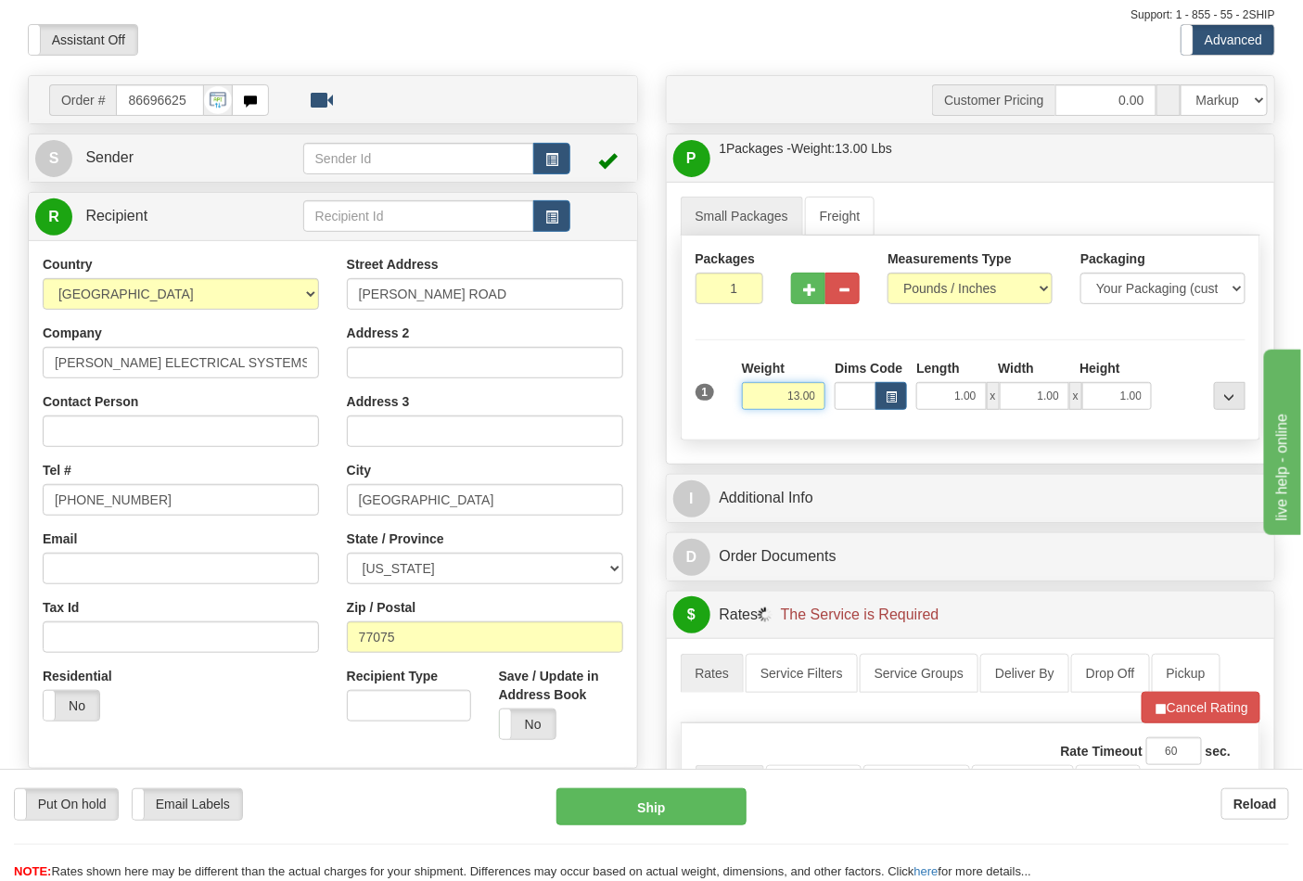
scroll to position [412, 0]
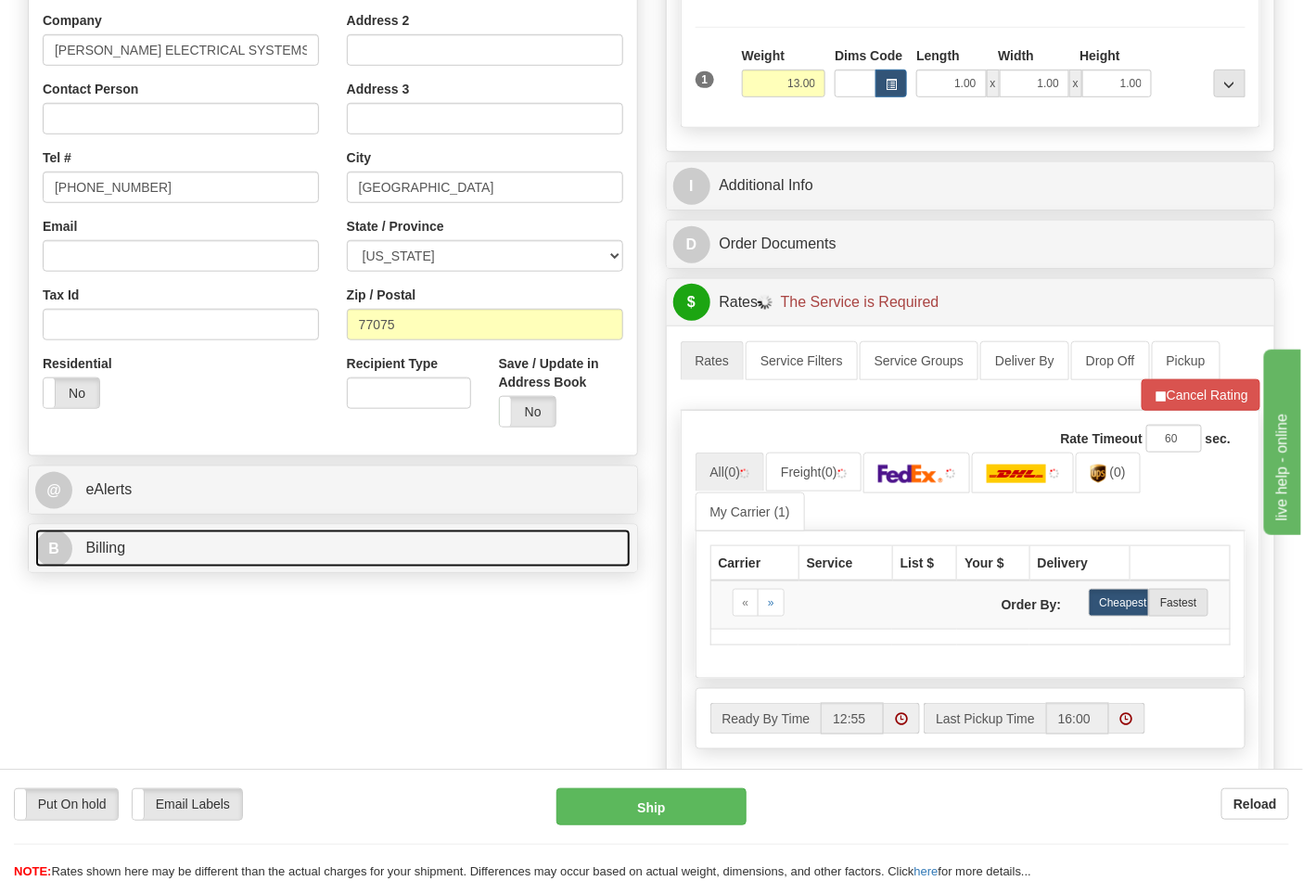
click at [206, 545] on link "B Billing" at bounding box center [332, 549] width 595 height 38
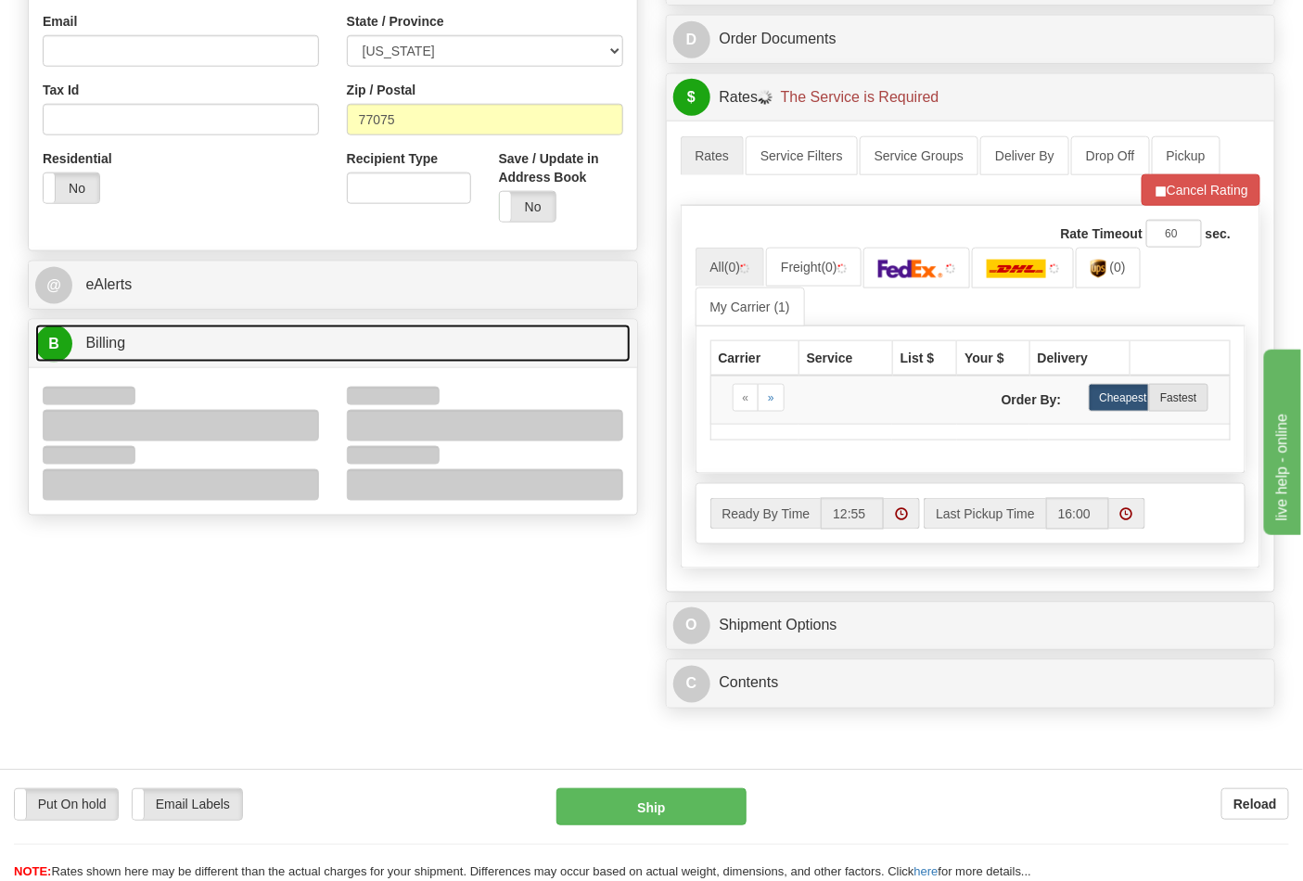
scroll to position [618, 0]
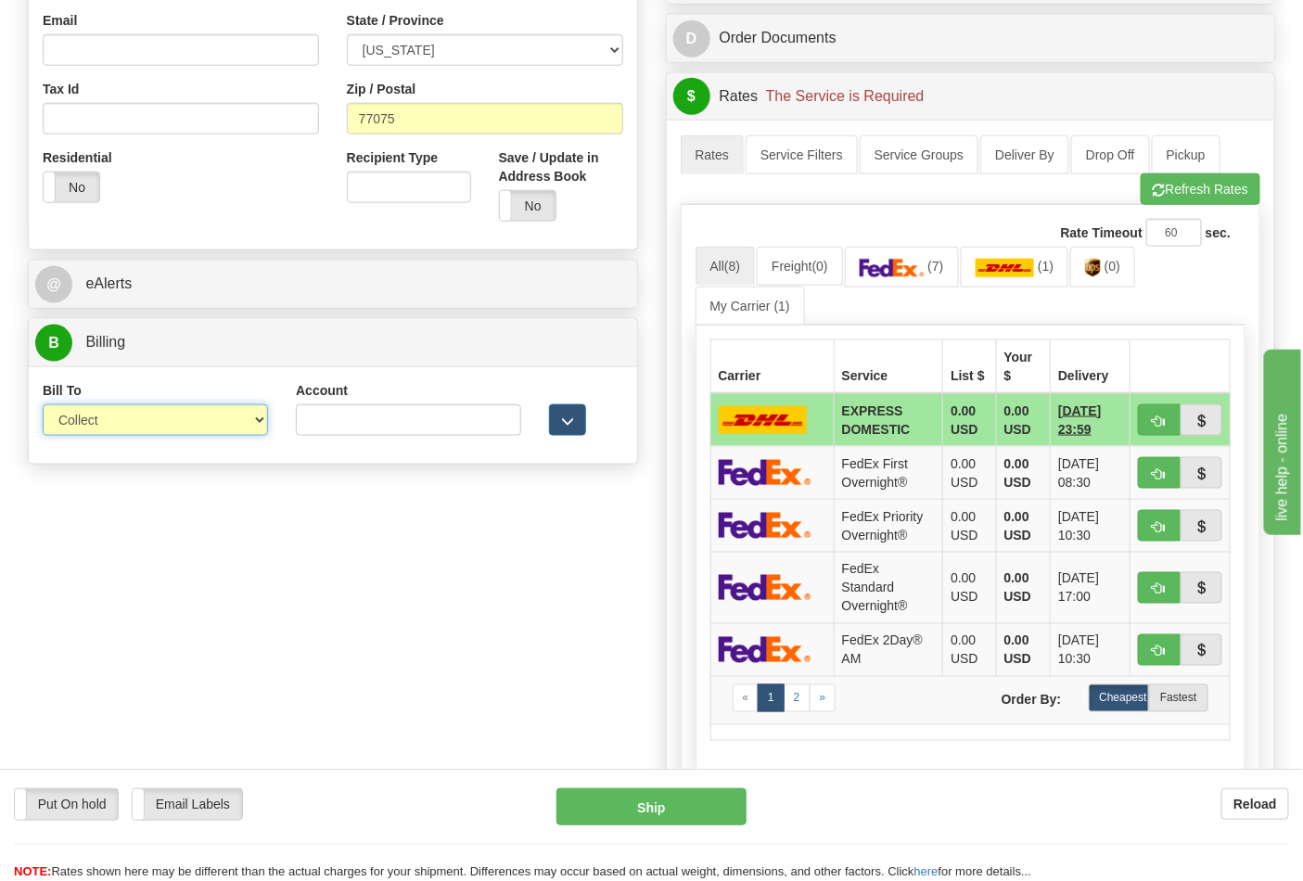
click at [111, 425] on select "Sender Recipient Third Party Collect" at bounding box center [155, 420] width 225 height 32
select select "2"
click at [43, 406] on select "Sender Recipient Third Party Collect" at bounding box center [155, 420] width 225 height 32
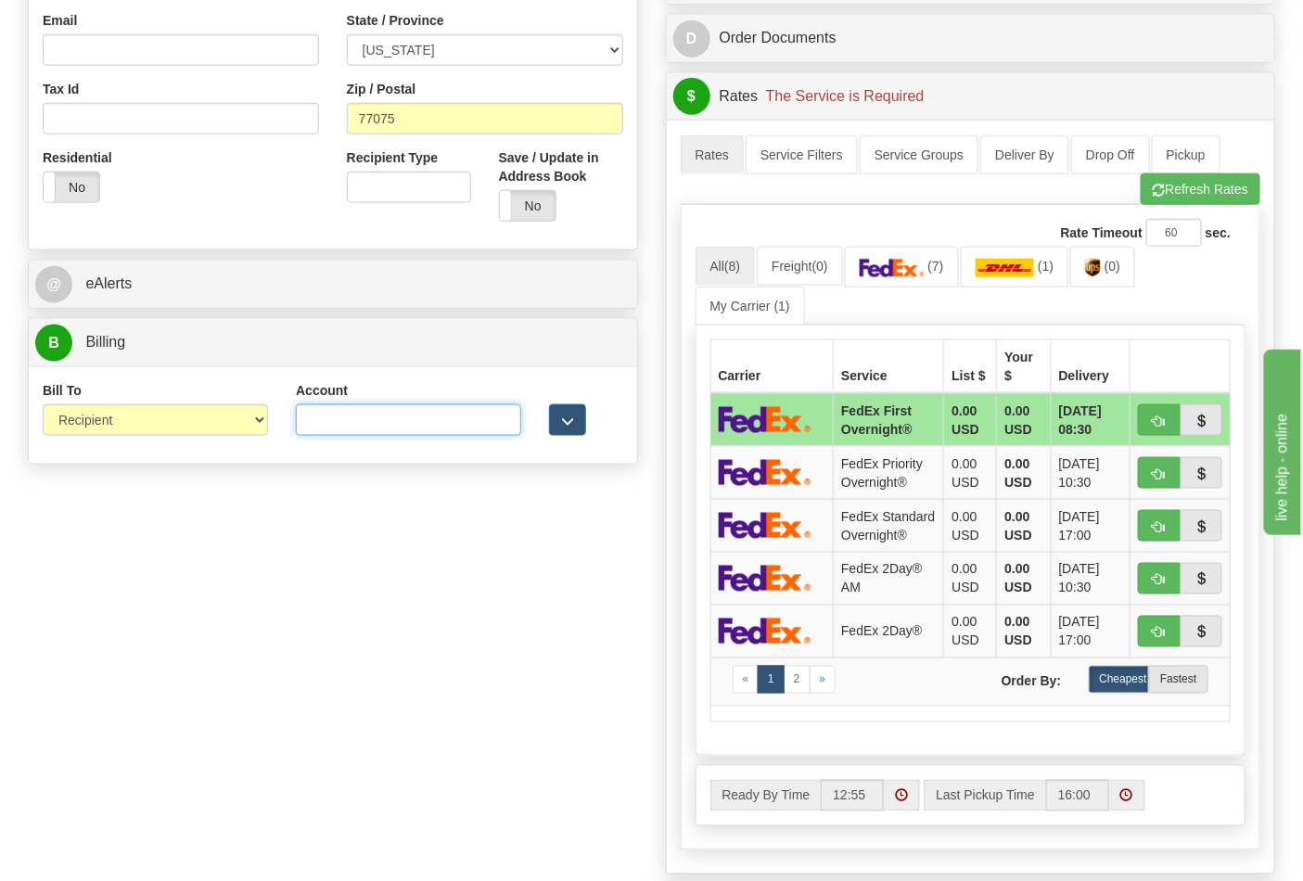
click at [367, 415] on input "Account" at bounding box center [408, 420] width 225 height 32
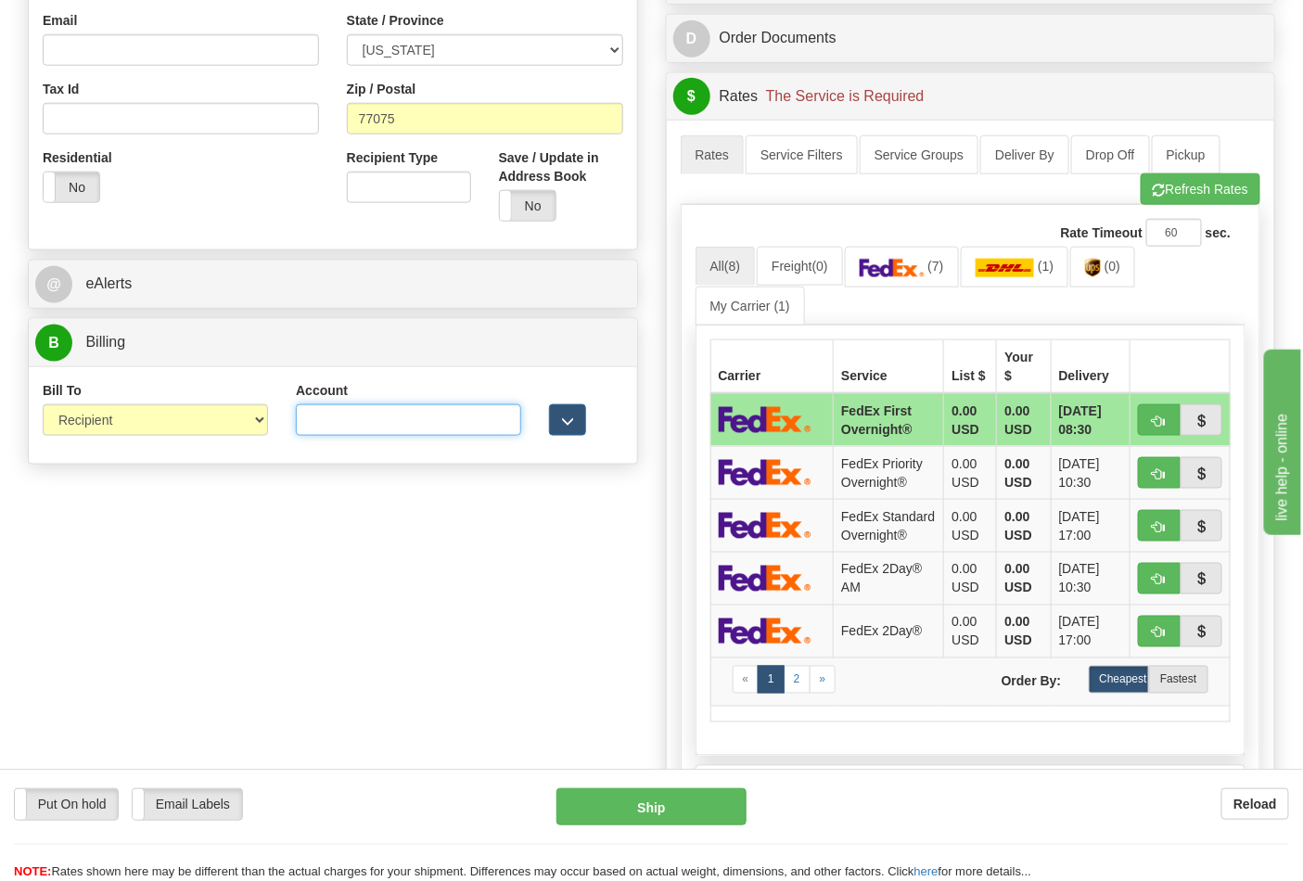
paste input "504789446"
type input "504789446"
click at [902, 281] on link "(7)" at bounding box center [902, 267] width 114 height 40
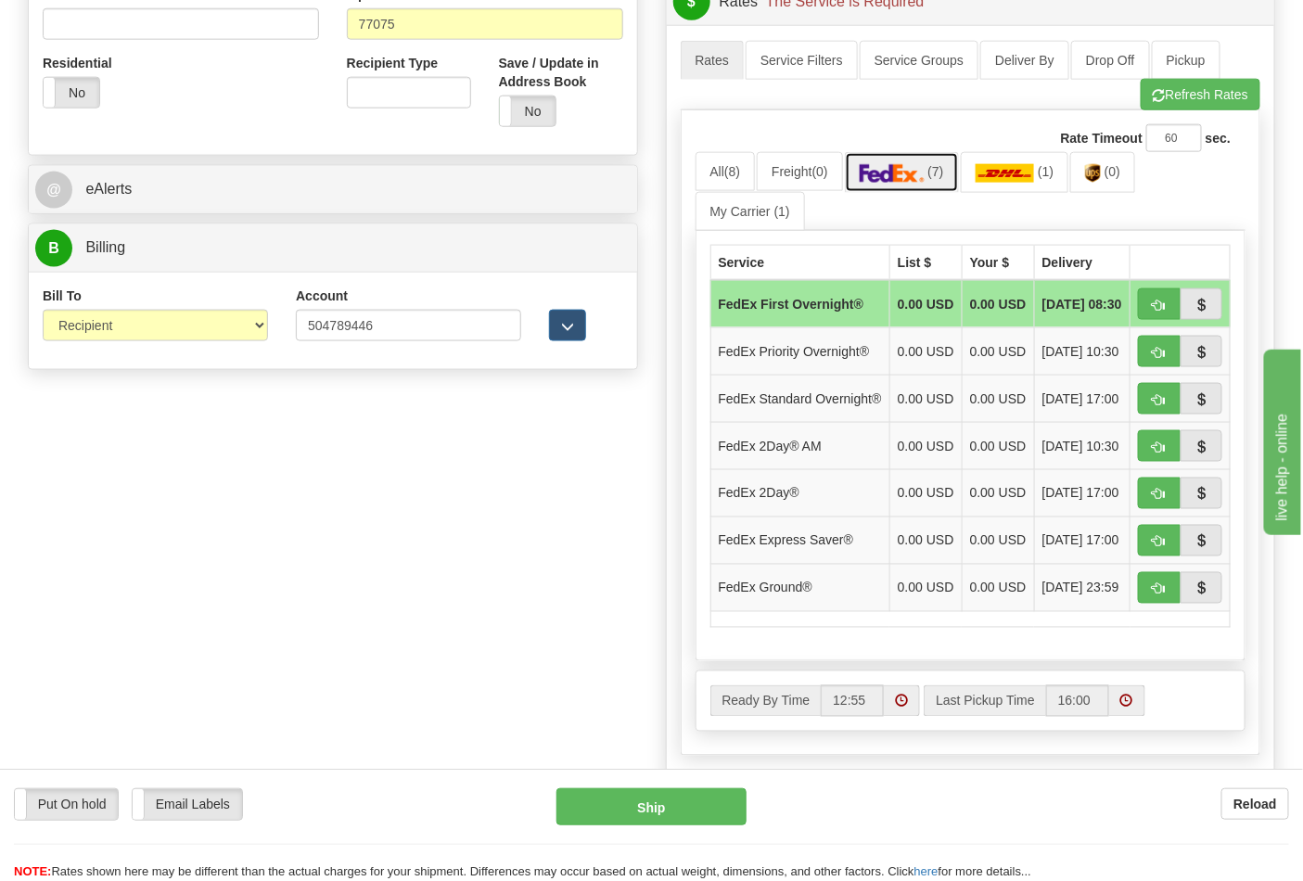
scroll to position [824, 0]
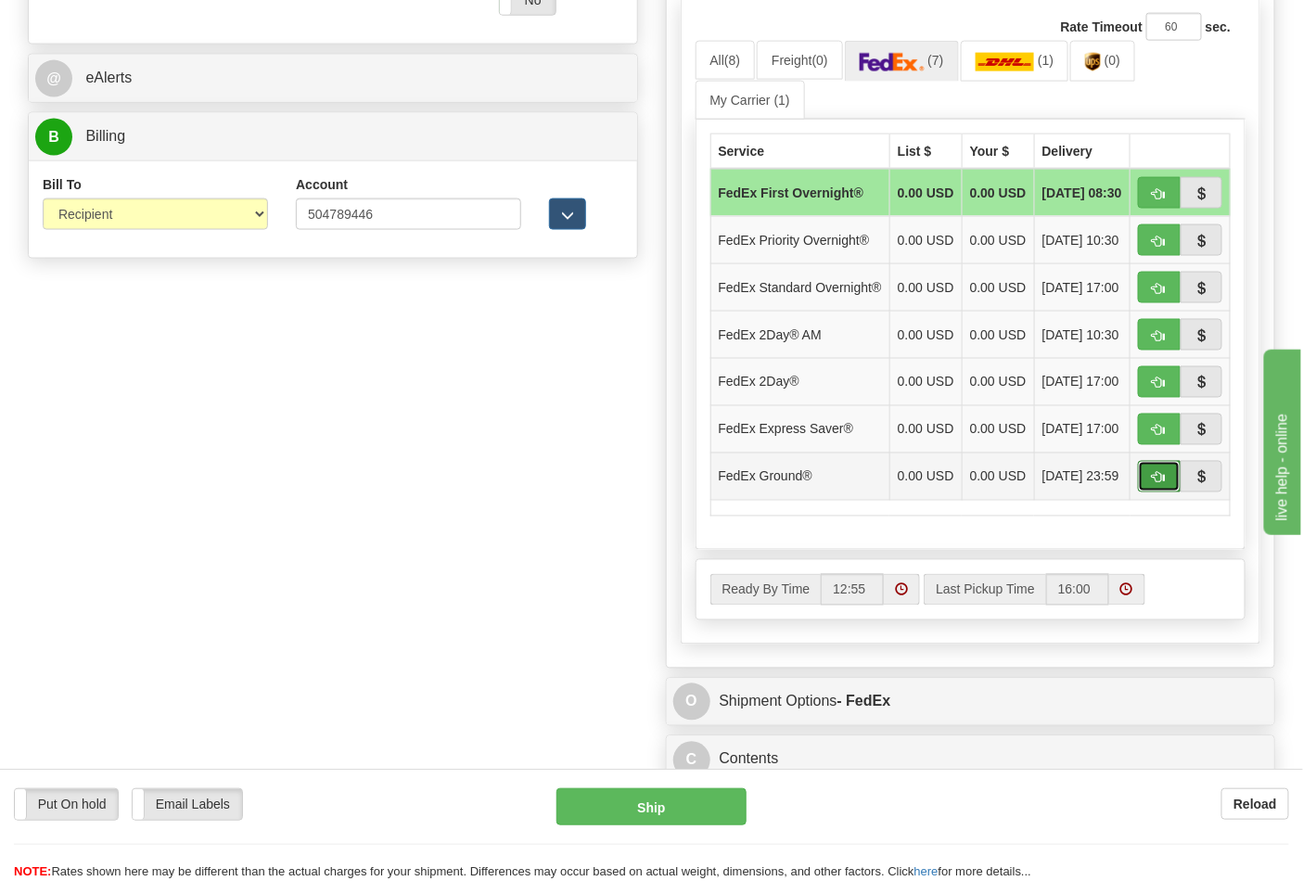
click at [1165, 492] on button "button" at bounding box center [1159, 477] width 43 height 32
type input "92"
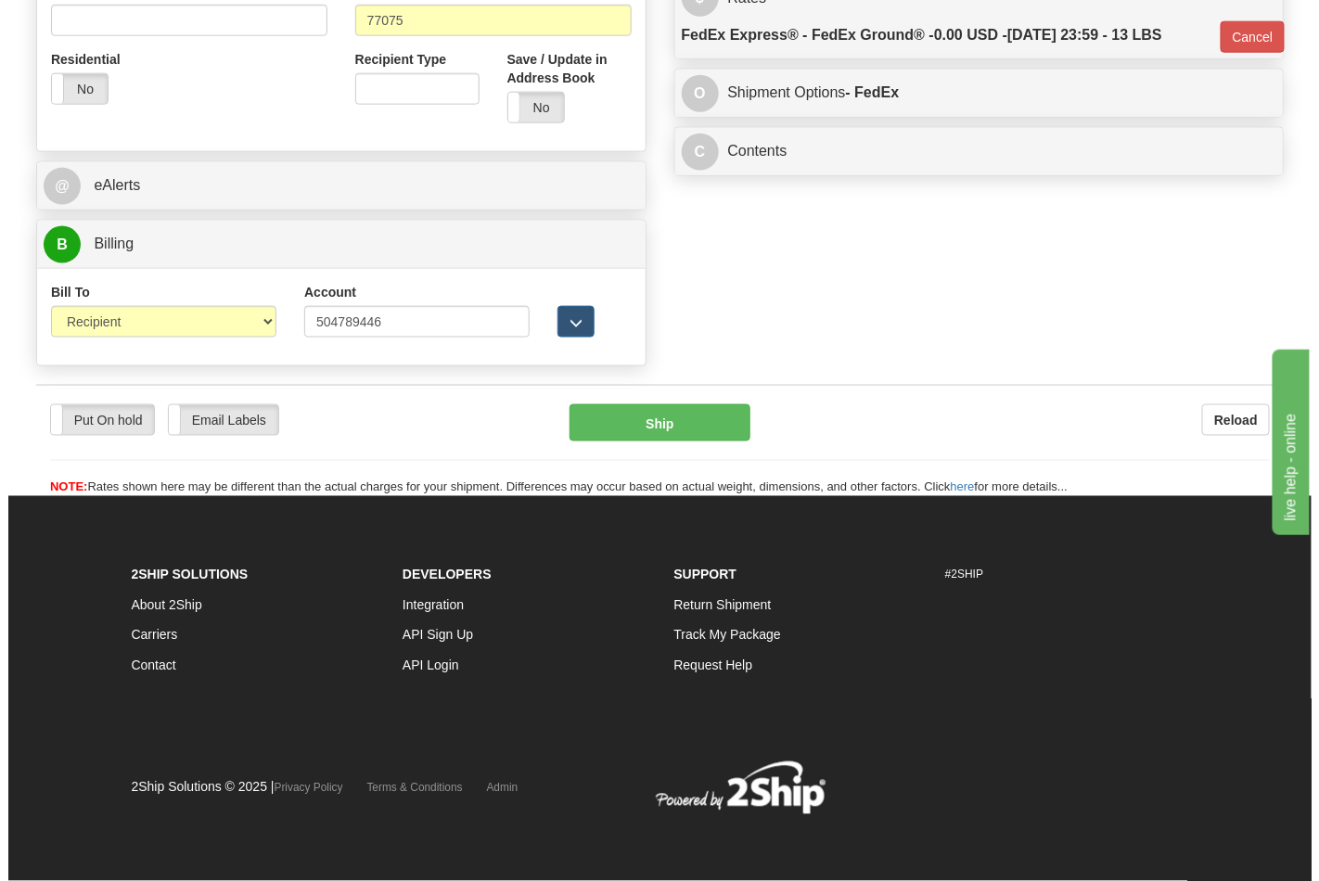
scroll to position [719, 0]
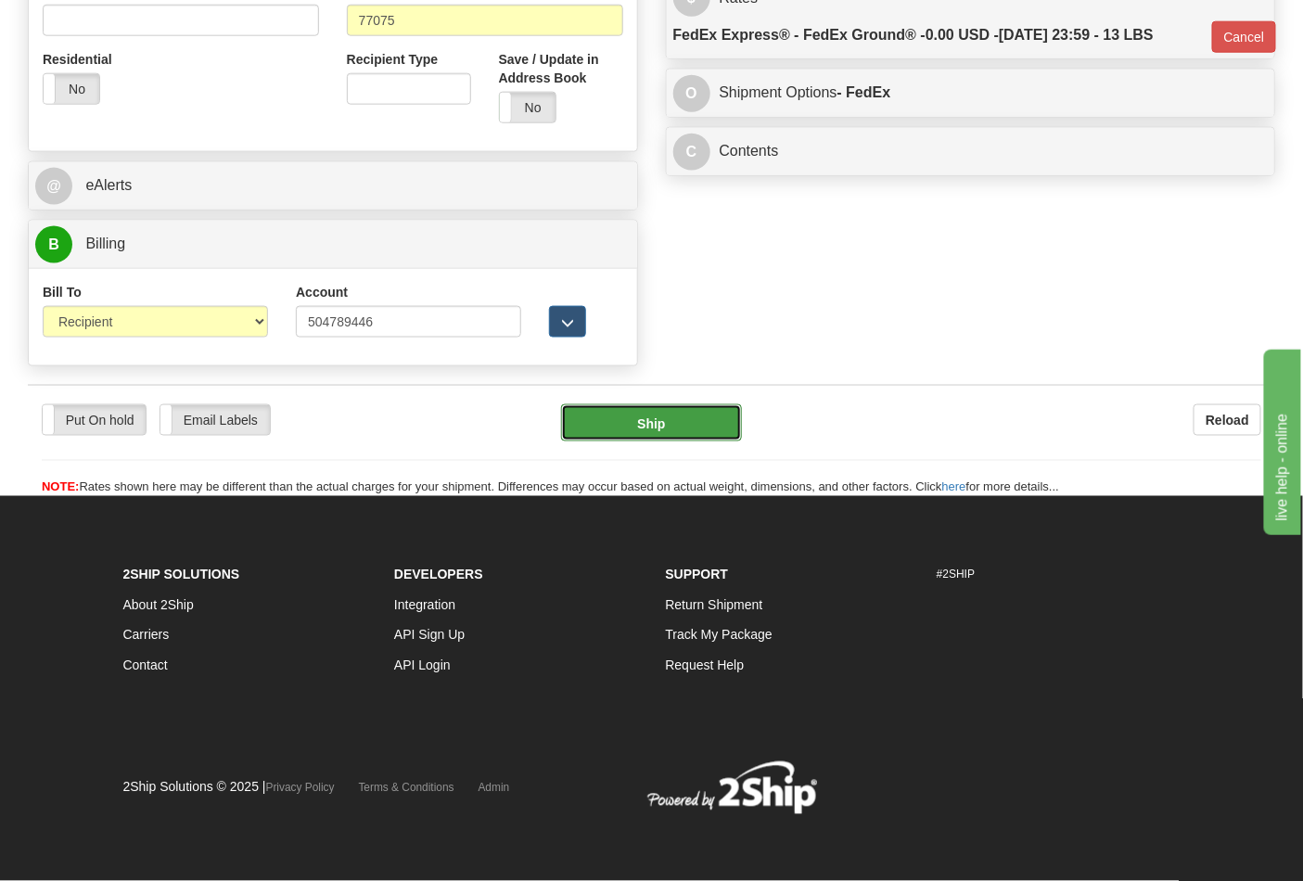
click at [683, 428] on button "Ship" at bounding box center [651, 422] width 180 height 37
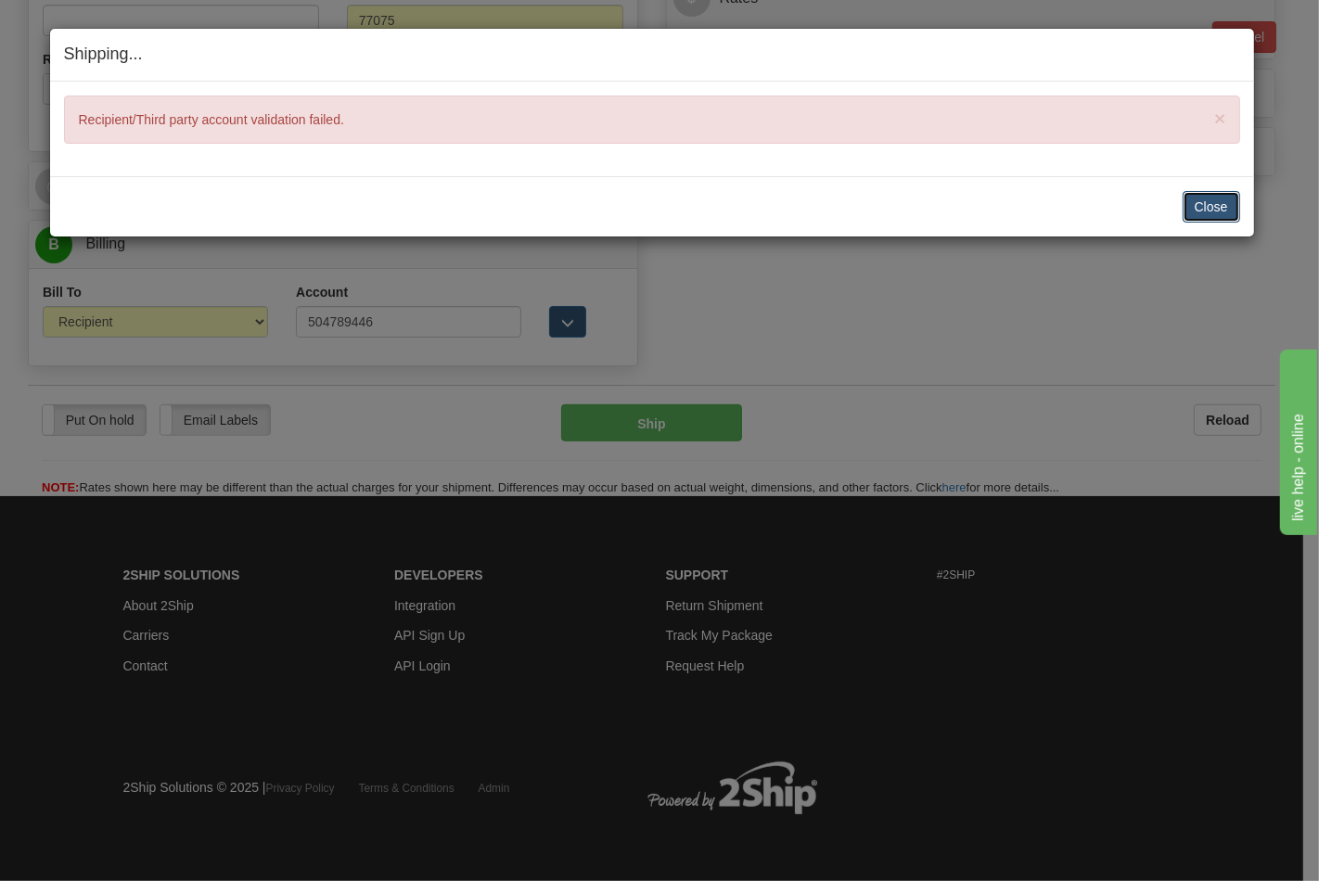
click at [1208, 200] on button "Close" at bounding box center [1210, 207] width 57 height 32
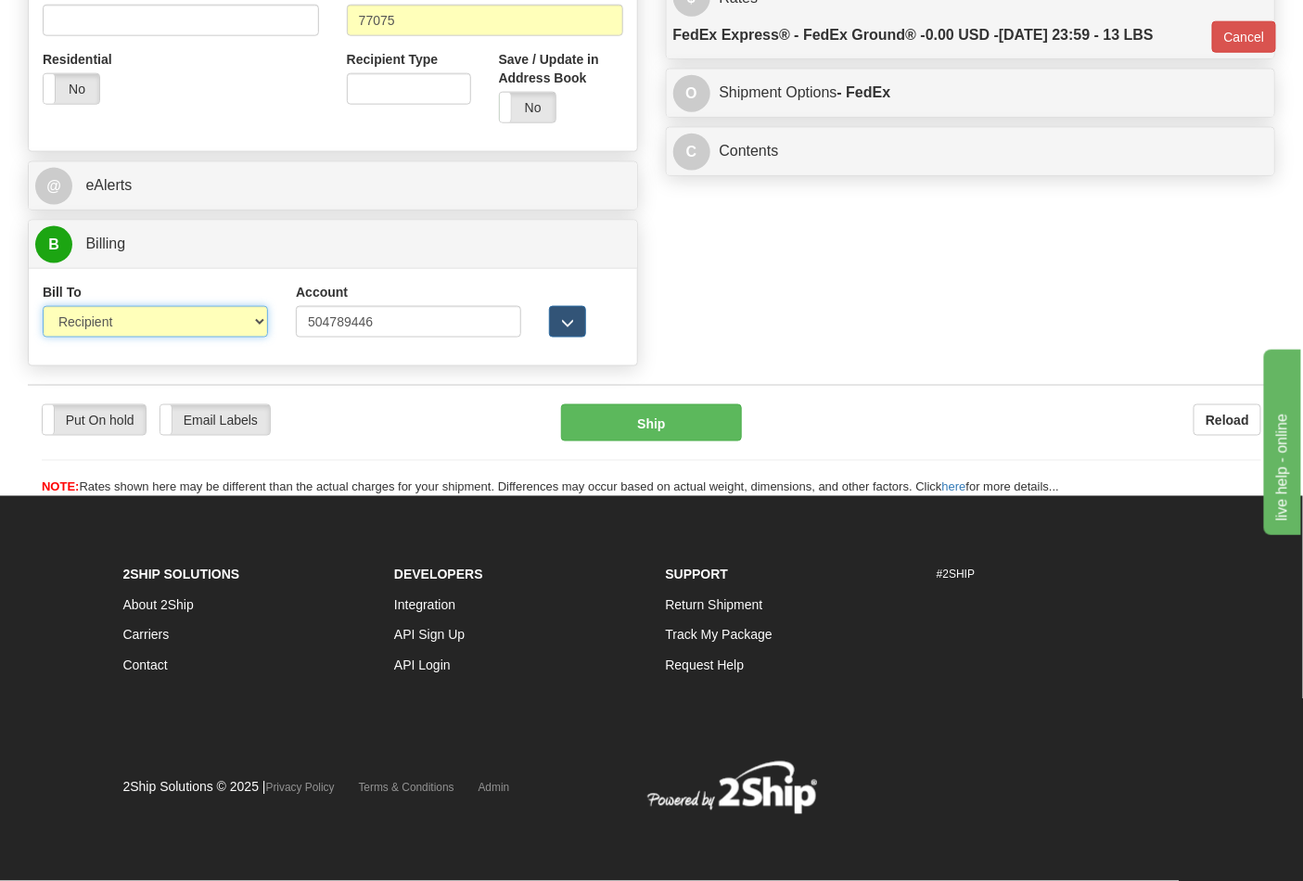
click at [232, 316] on select "Sender Recipient Third Party Collect" at bounding box center [155, 322] width 225 height 32
select select "4"
click at [43, 306] on select "Sender Recipient Third Party Collect" at bounding box center [155, 322] width 225 height 32
type input "92"
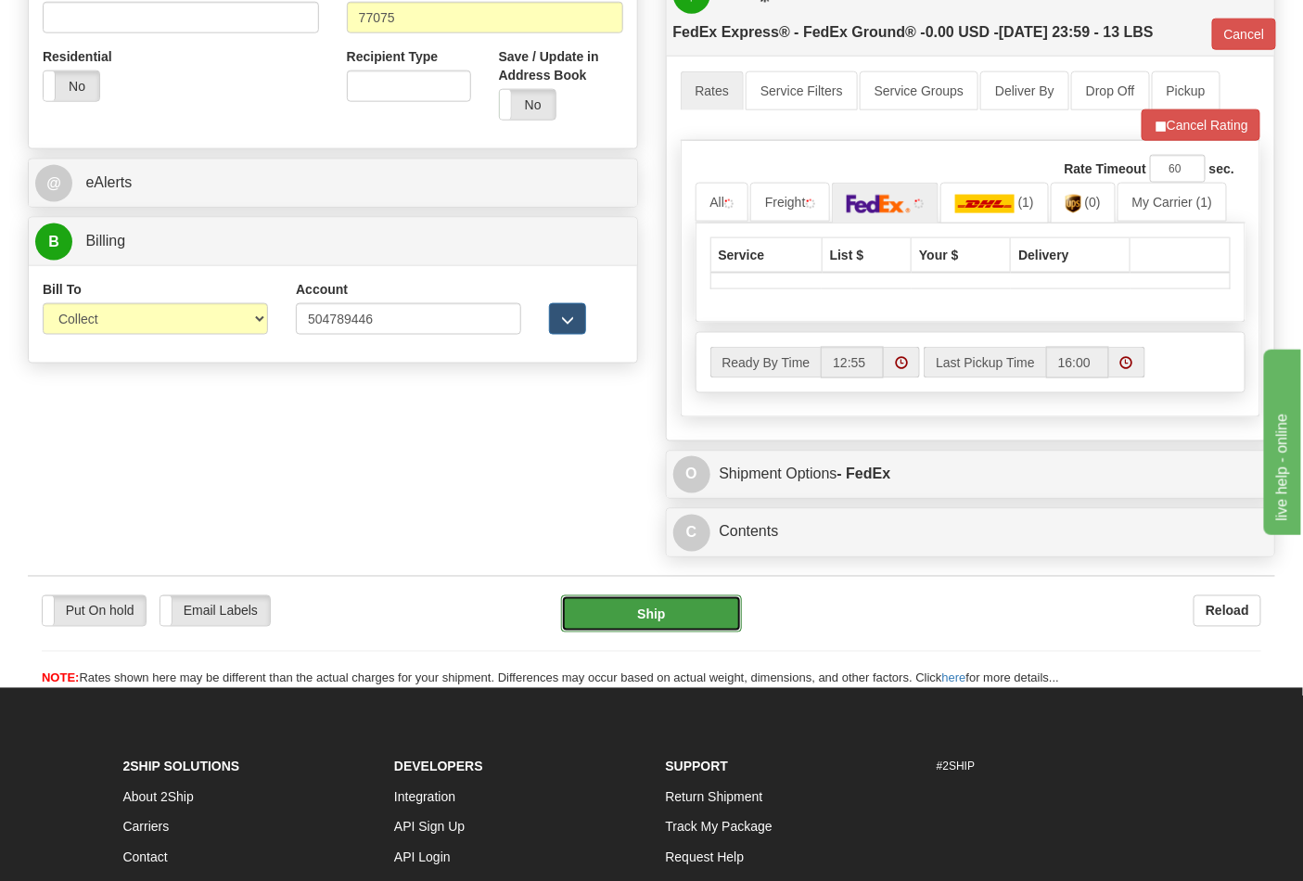
click at [617, 629] on button "Ship" at bounding box center [651, 613] width 180 height 37
